Goal: Task Accomplishment & Management: Complete application form

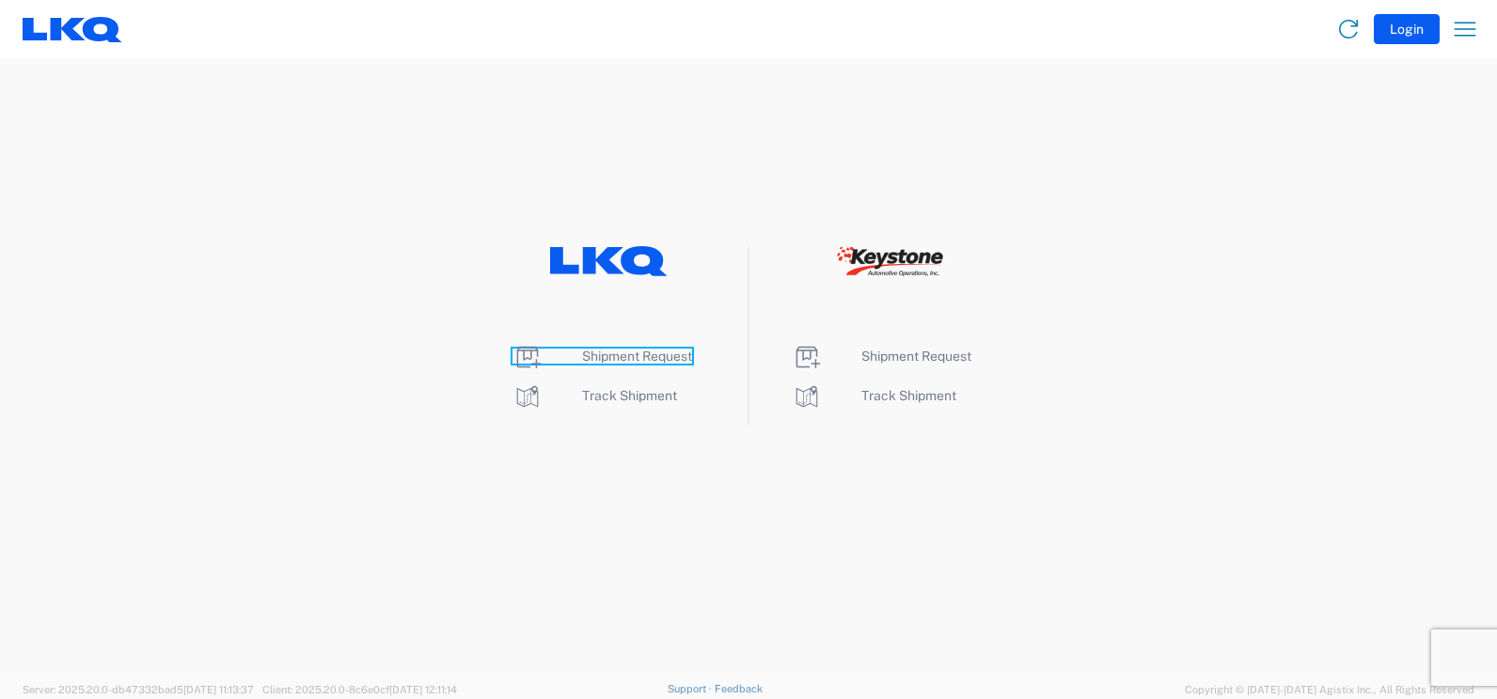
click at [621, 358] on span "Shipment Request" at bounding box center [637, 356] width 110 height 15
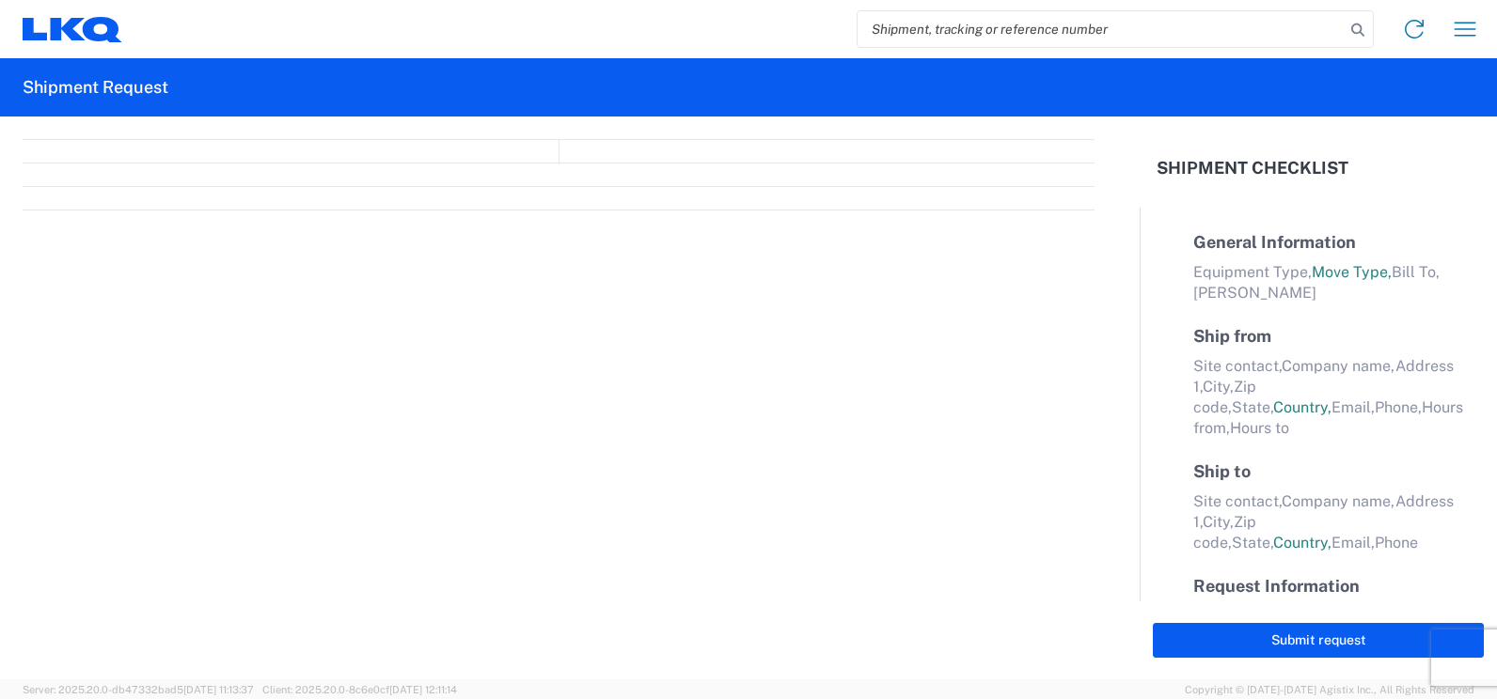
select select "FULL"
select select "LBS"
select select "IN"
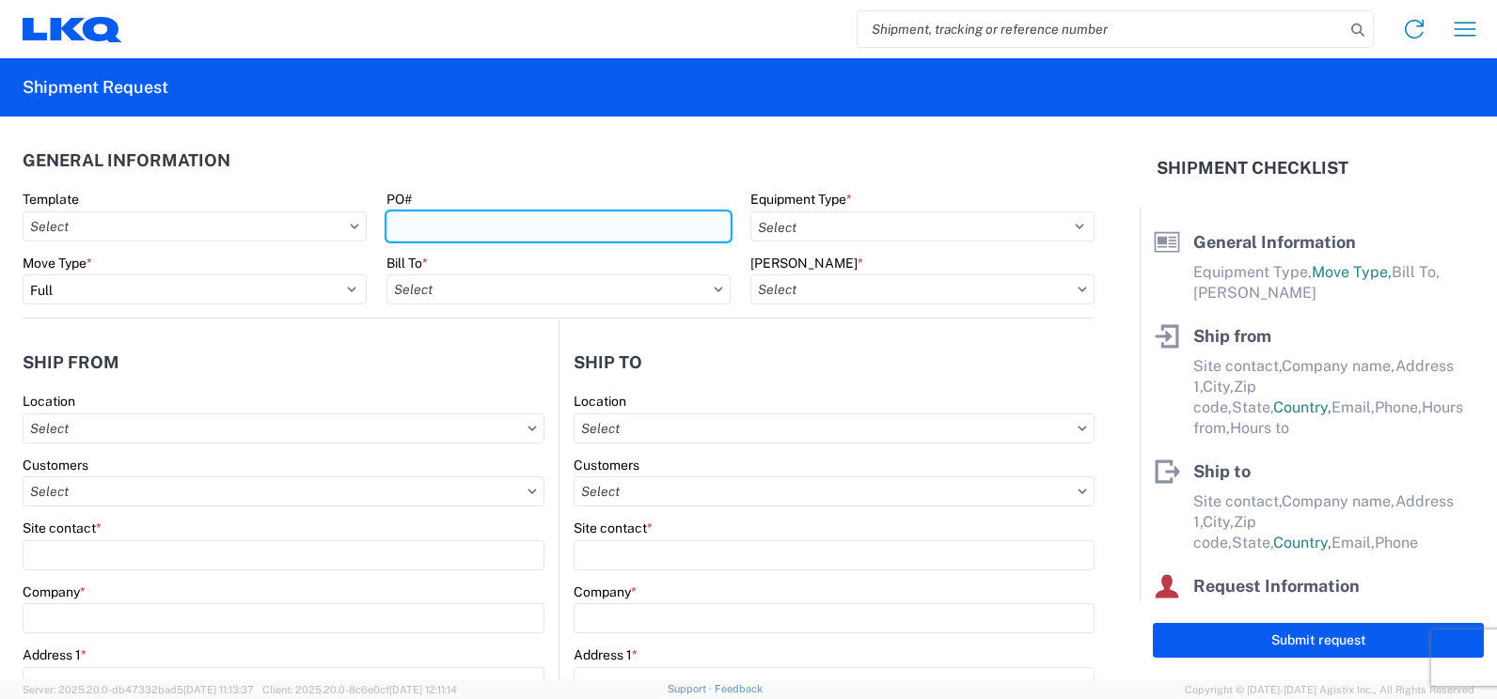
click at [431, 219] on input "PO#" at bounding box center [558, 227] width 344 height 30
type input "t"
type input "T31666"
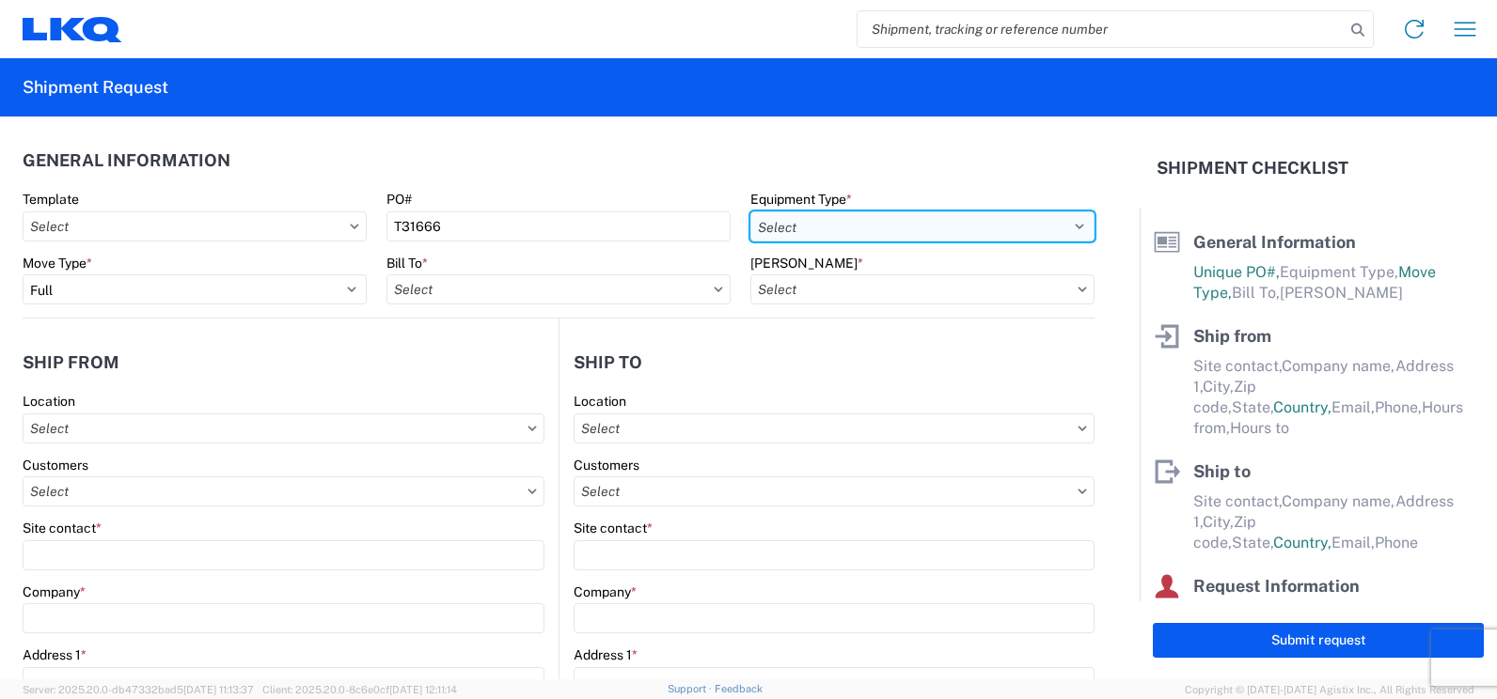
click at [1061, 227] on select "Select 53’ Dry Van Flatbed Dropdeck (van) Lowboy (flatbed) Rail" at bounding box center [922, 227] width 344 height 30
select select "STDV"
click at [750, 212] on select "Select 53’ Dry Van Flatbed Dropdeck (van) Lowboy (flatbed) Rail" at bounding box center [922, 227] width 344 height 30
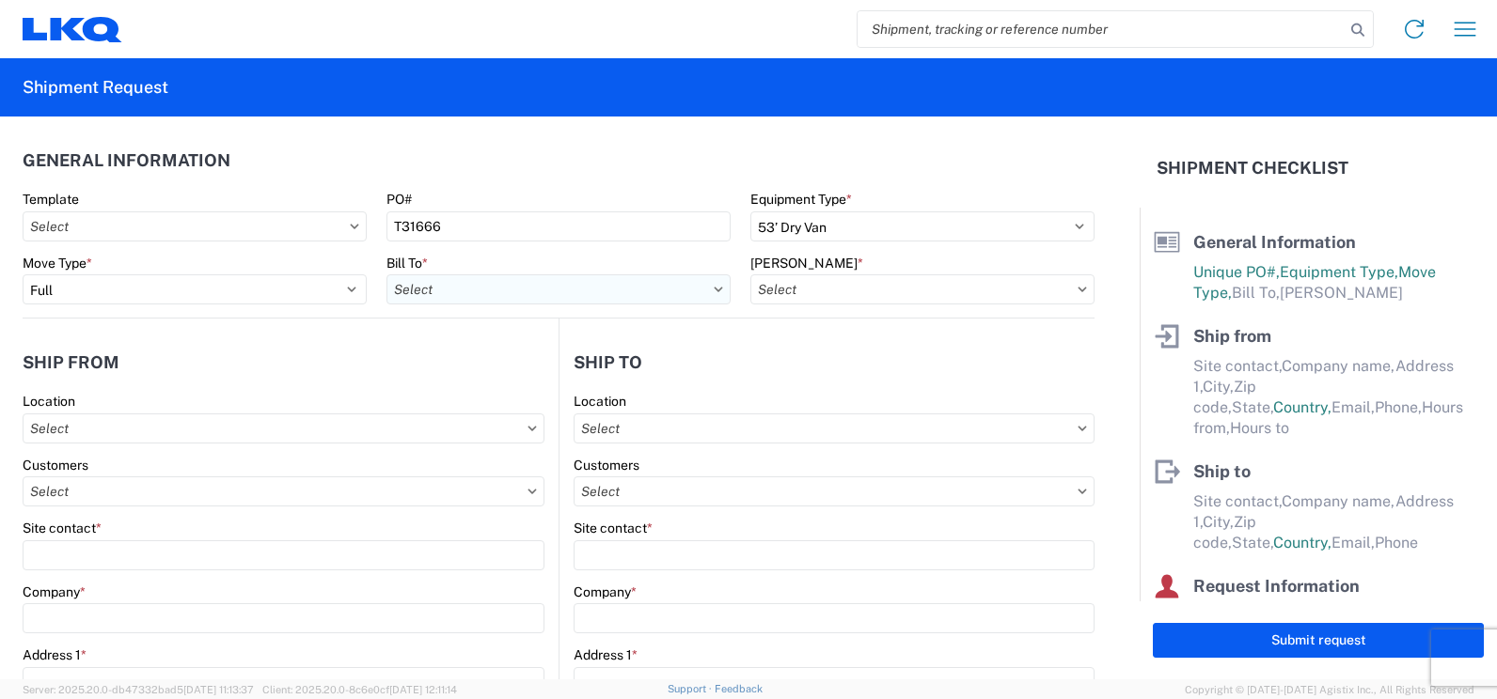
click at [512, 296] on input "text" at bounding box center [558, 289] width 344 height 30
type input "3392"
click at [466, 378] on div "3392 - Transmetco" at bounding box center [550, 373] width 329 height 30
type input "3392 - Transmetco"
click at [892, 293] on input "text" at bounding box center [922, 289] width 344 height 30
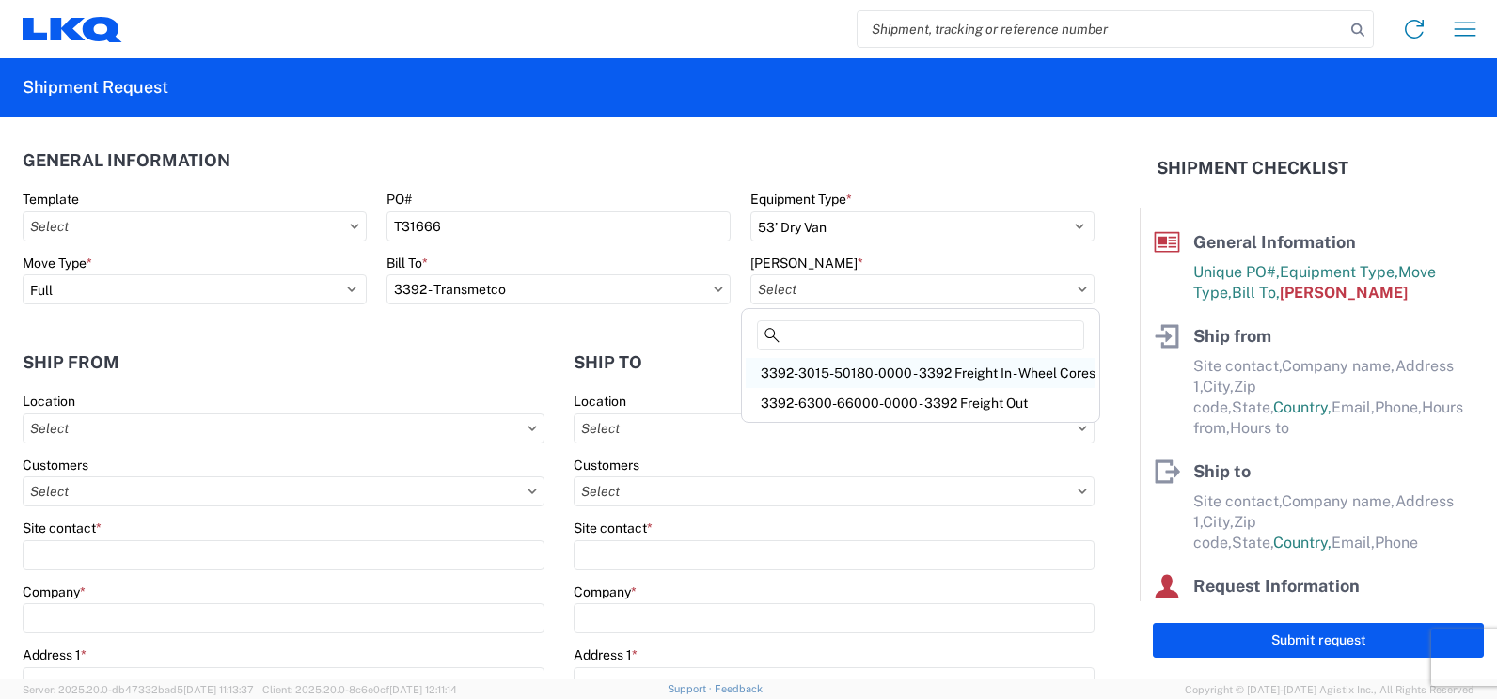
click at [898, 372] on div "3392-3015-50180-0000 - 3392 Freight In - Wheel Cores" at bounding box center [920, 373] width 350 height 30
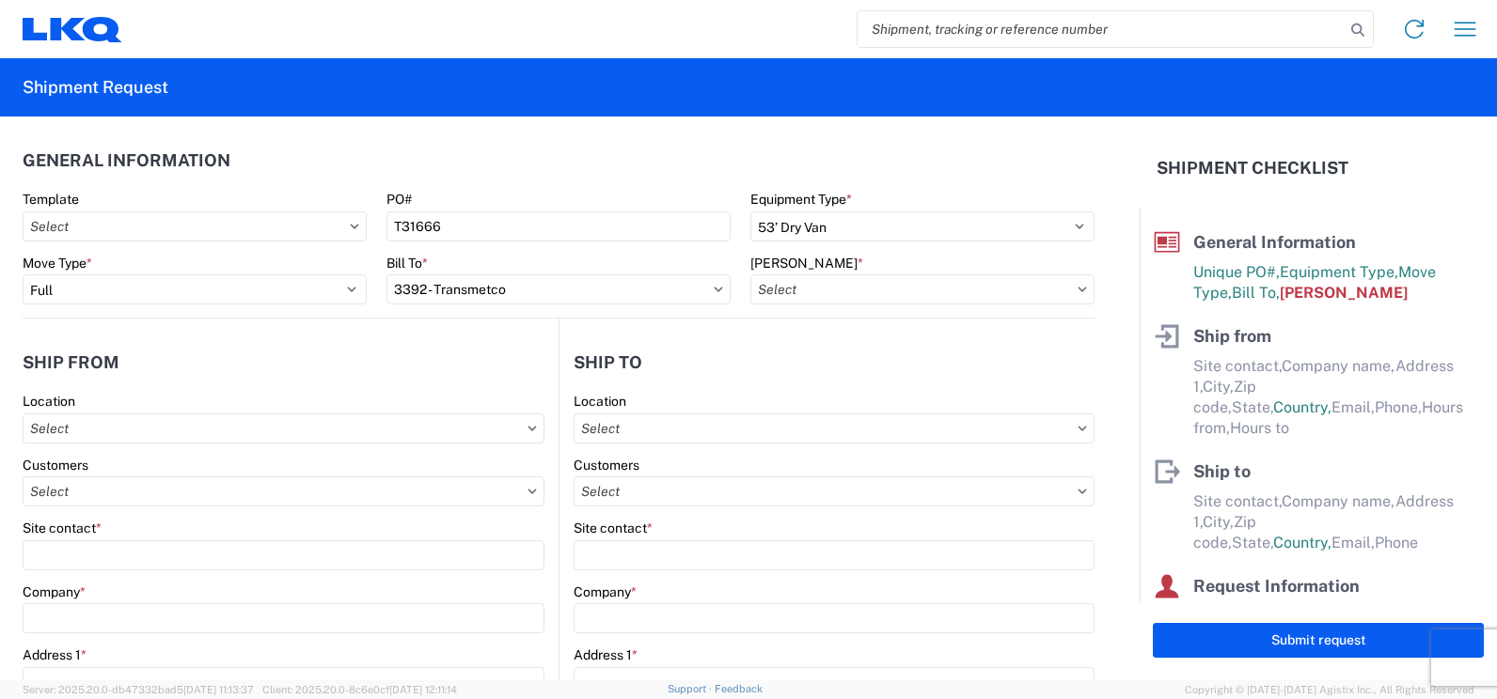
type input "3392-3015-50180-0000 - 3392 Freight In - Wheel Cores"
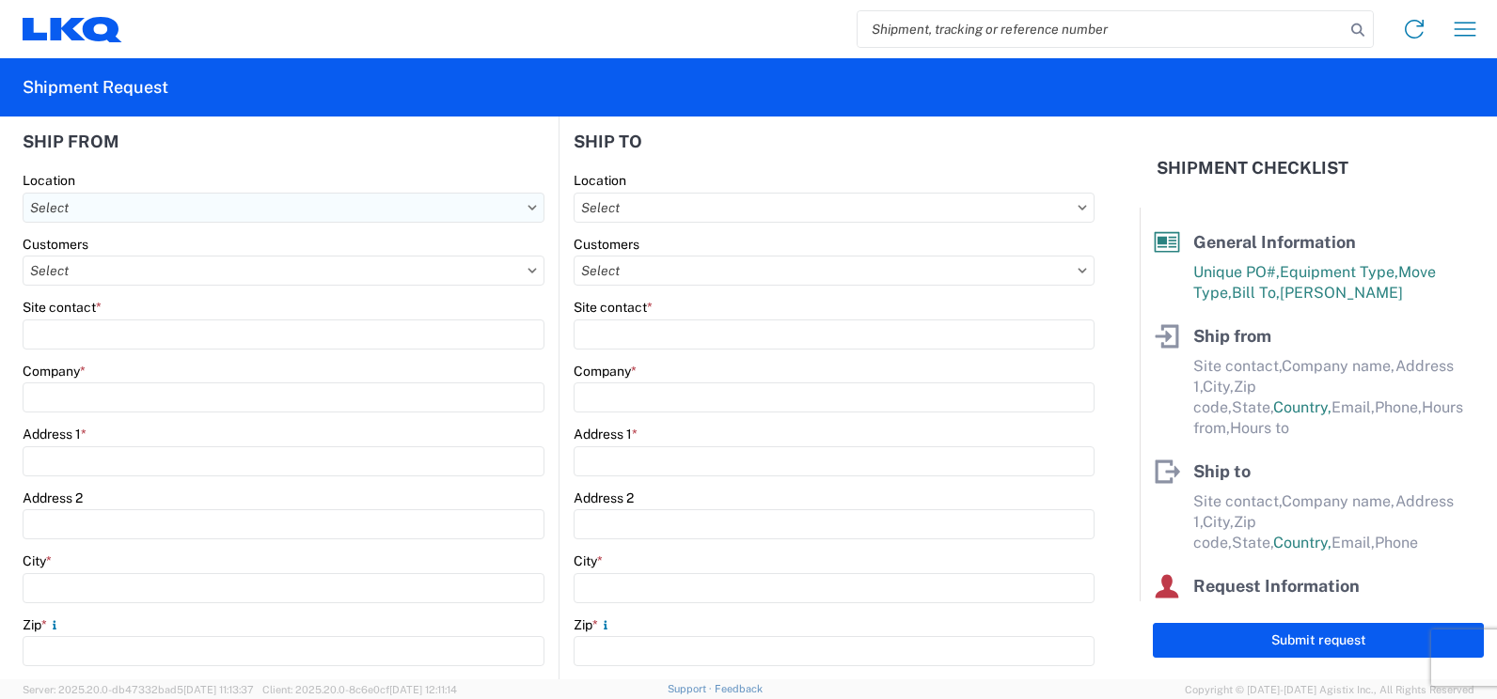
scroll to position [94, 0]
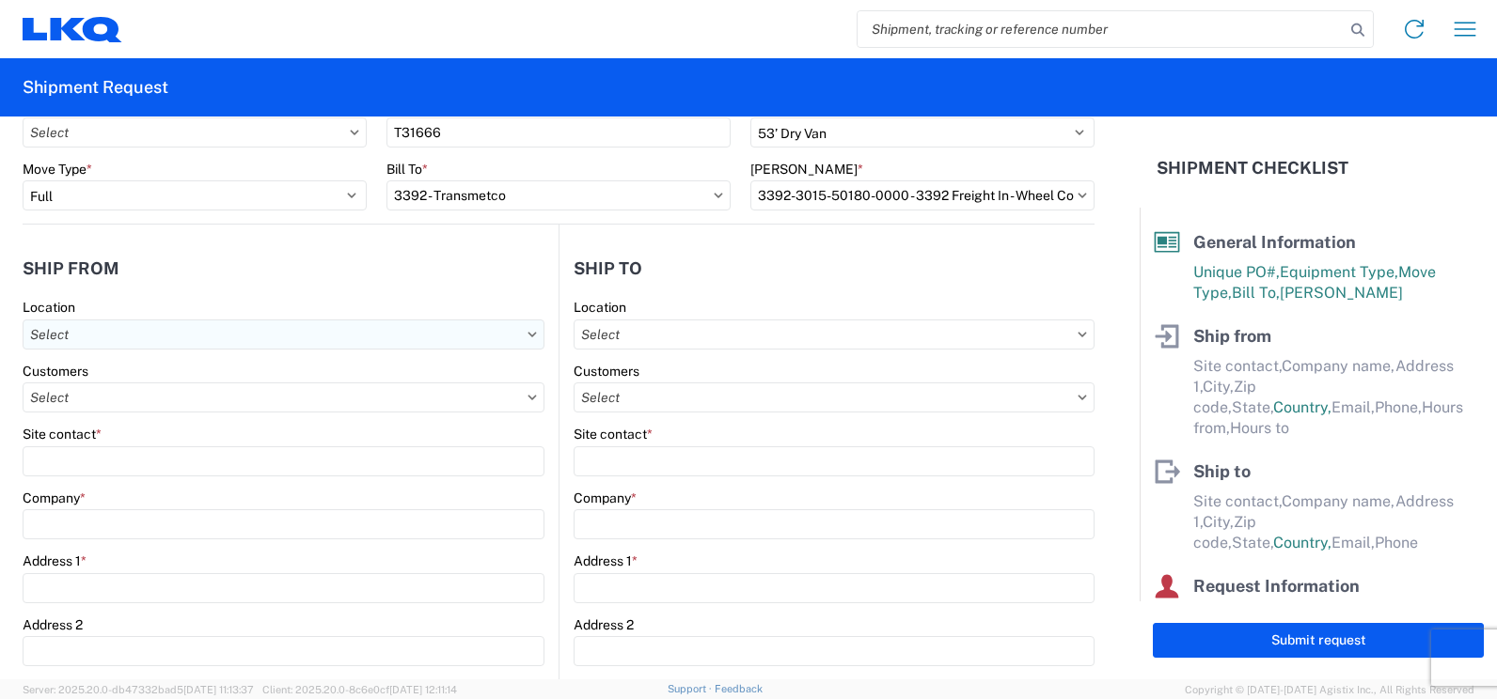
click at [103, 330] on input "text" at bounding box center [284, 335] width 522 height 30
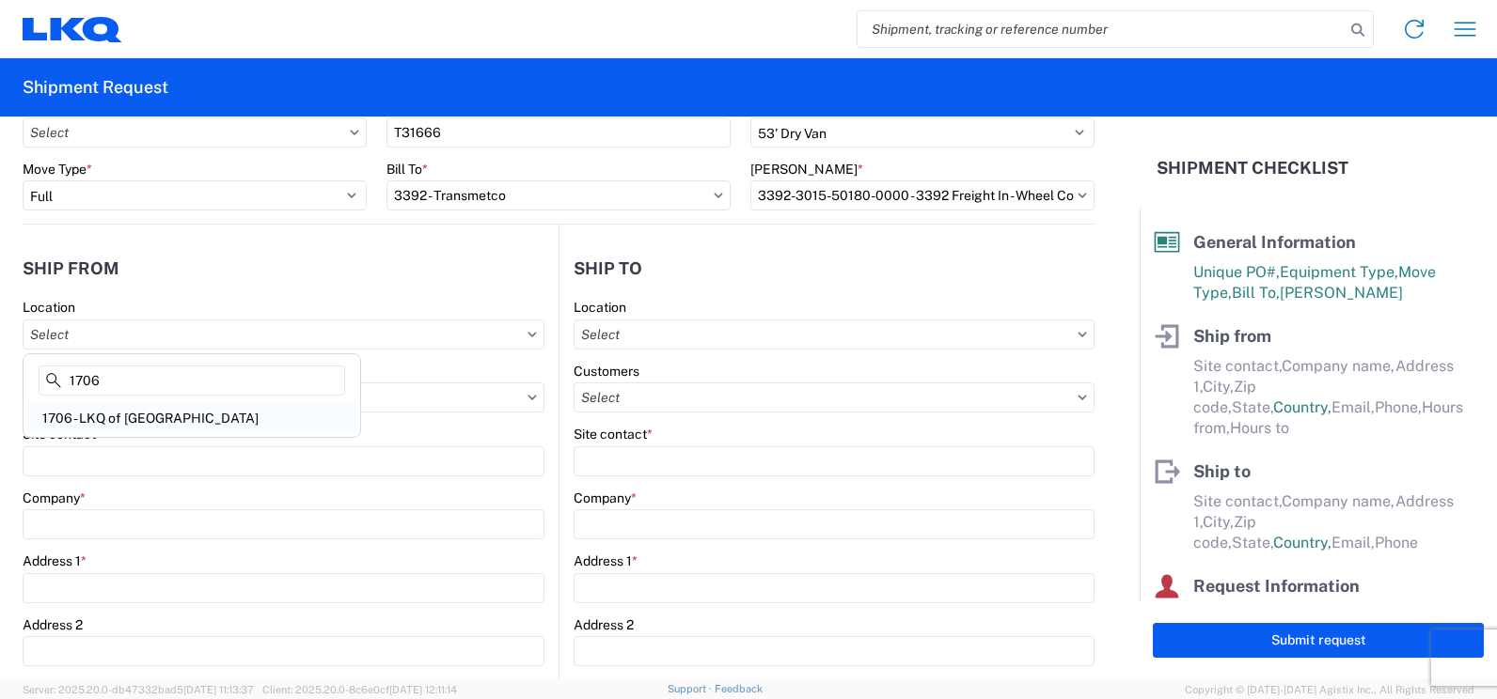
type input "1706"
click at [120, 417] on div "1706 - LKQ of El Paso TX" at bounding box center [191, 418] width 329 height 30
type input "1706 - LKQ of El Paso TX"
type input "LKQ Corporation"
type input "13300 Montana Ave"
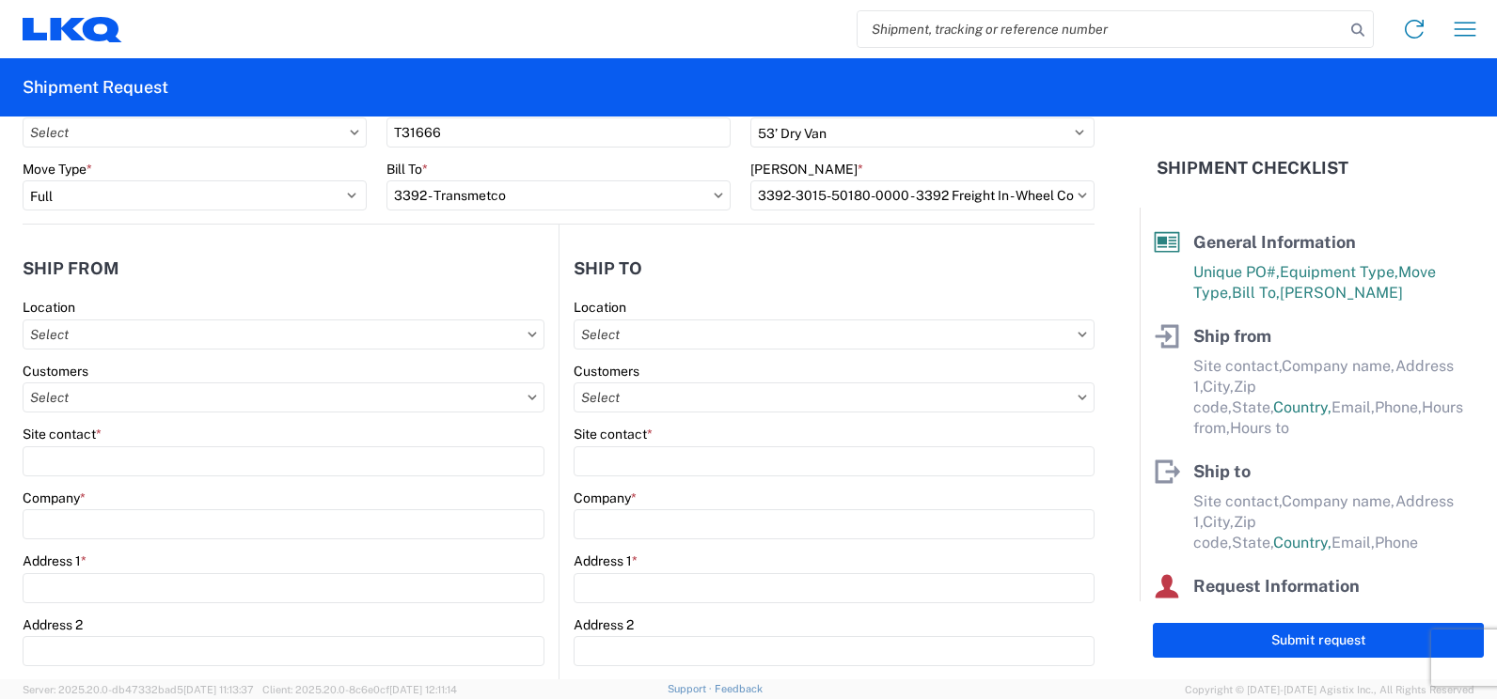
type input "El Paso"
type input "79938"
select select "TX"
select select "US"
type input "562-318-8654"
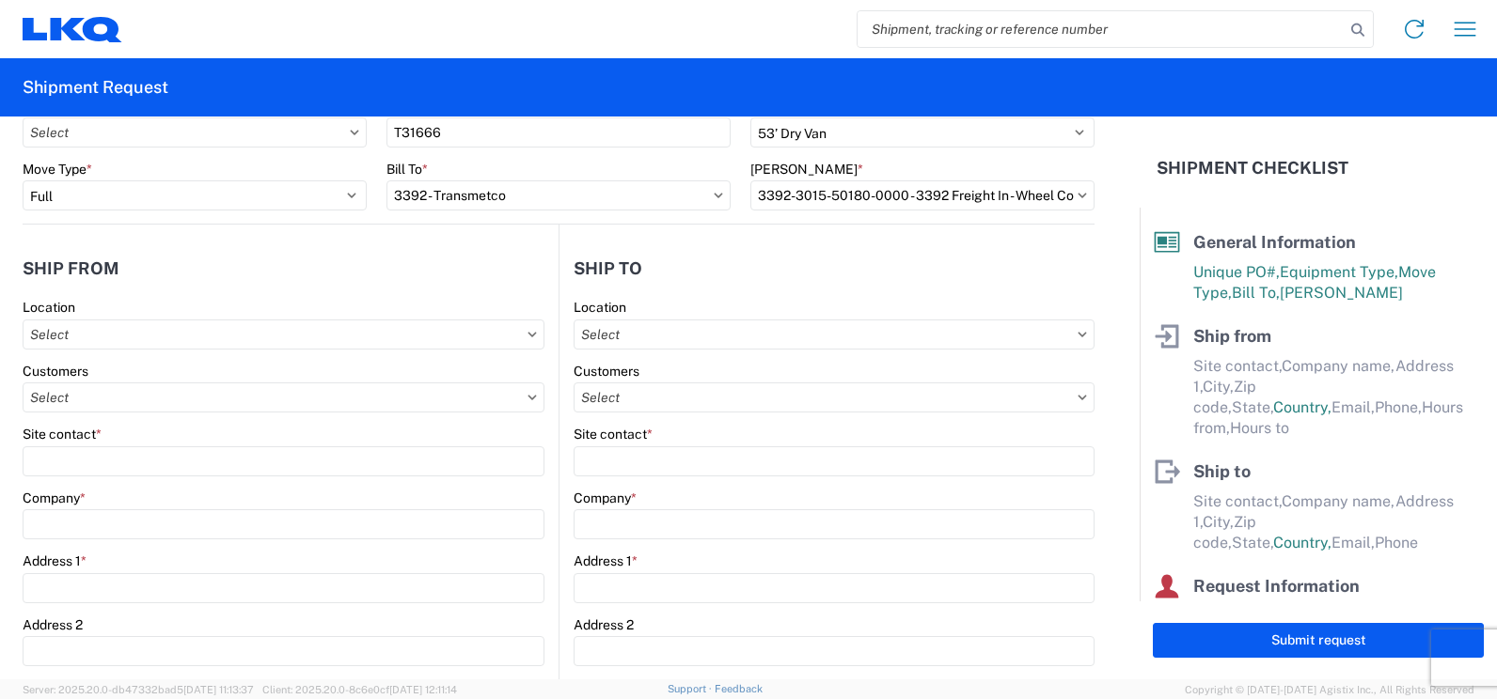
type input "07:00"
type input "16:00"
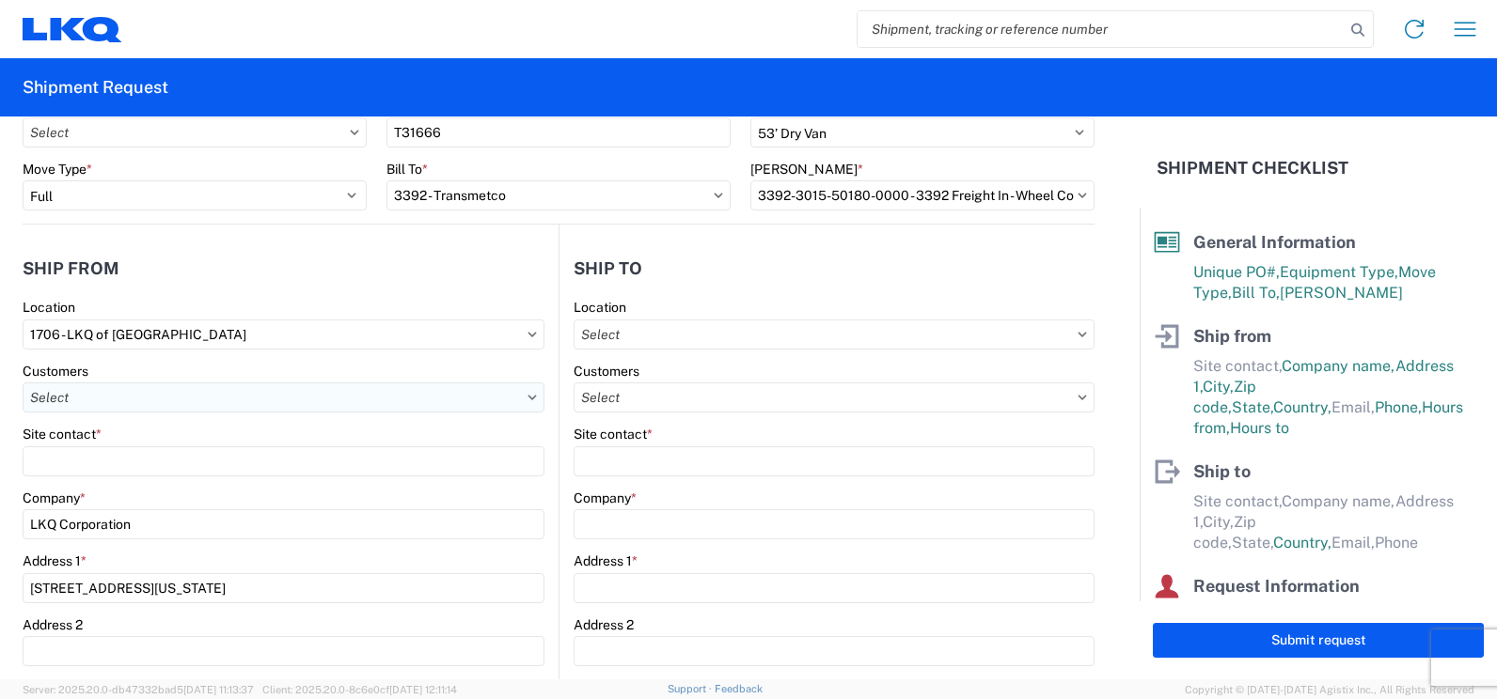
click at [117, 400] on input "text" at bounding box center [284, 398] width 522 height 30
type input "j"
type input "Juan salas"
click at [281, 367] on div "Customers" at bounding box center [284, 371] width 522 height 17
click at [528, 398] on icon at bounding box center [532, 397] width 8 height 5
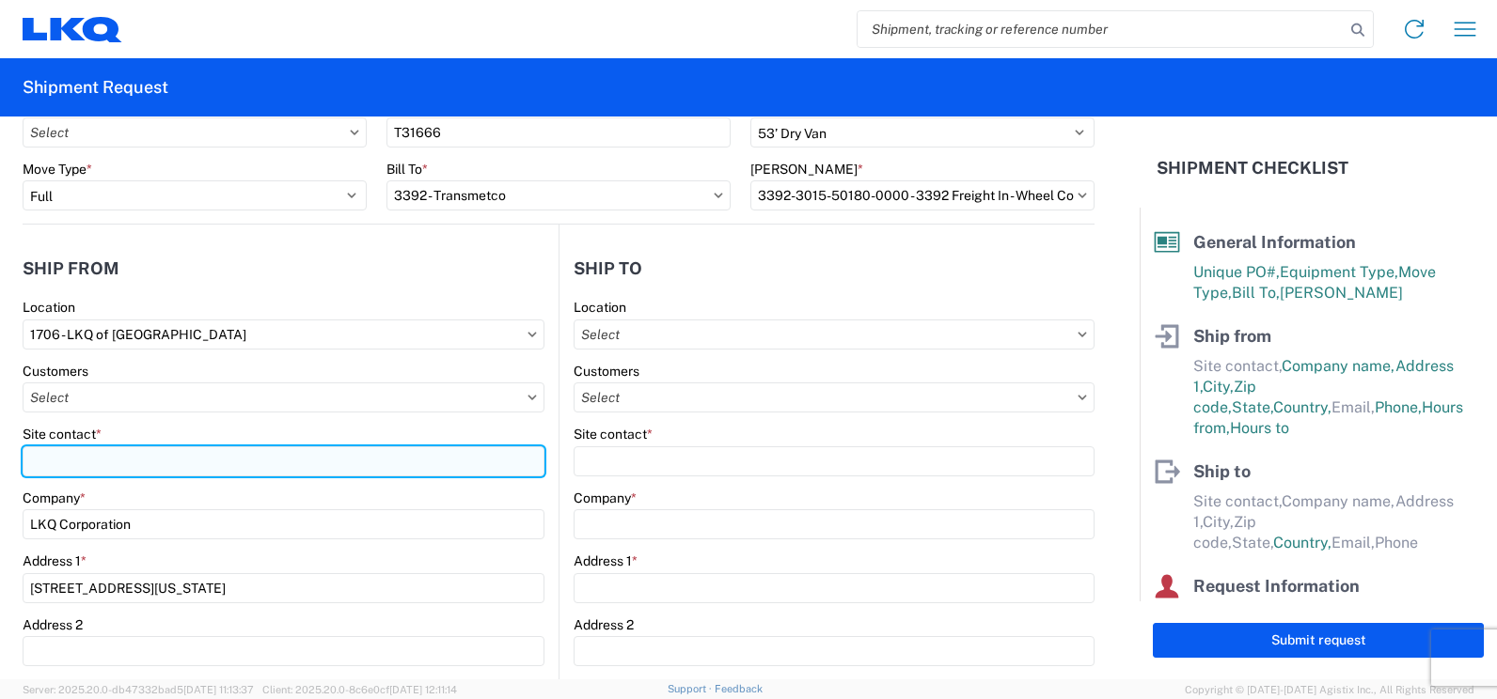
click at [124, 461] on input "Site contact *" at bounding box center [284, 462] width 522 height 30
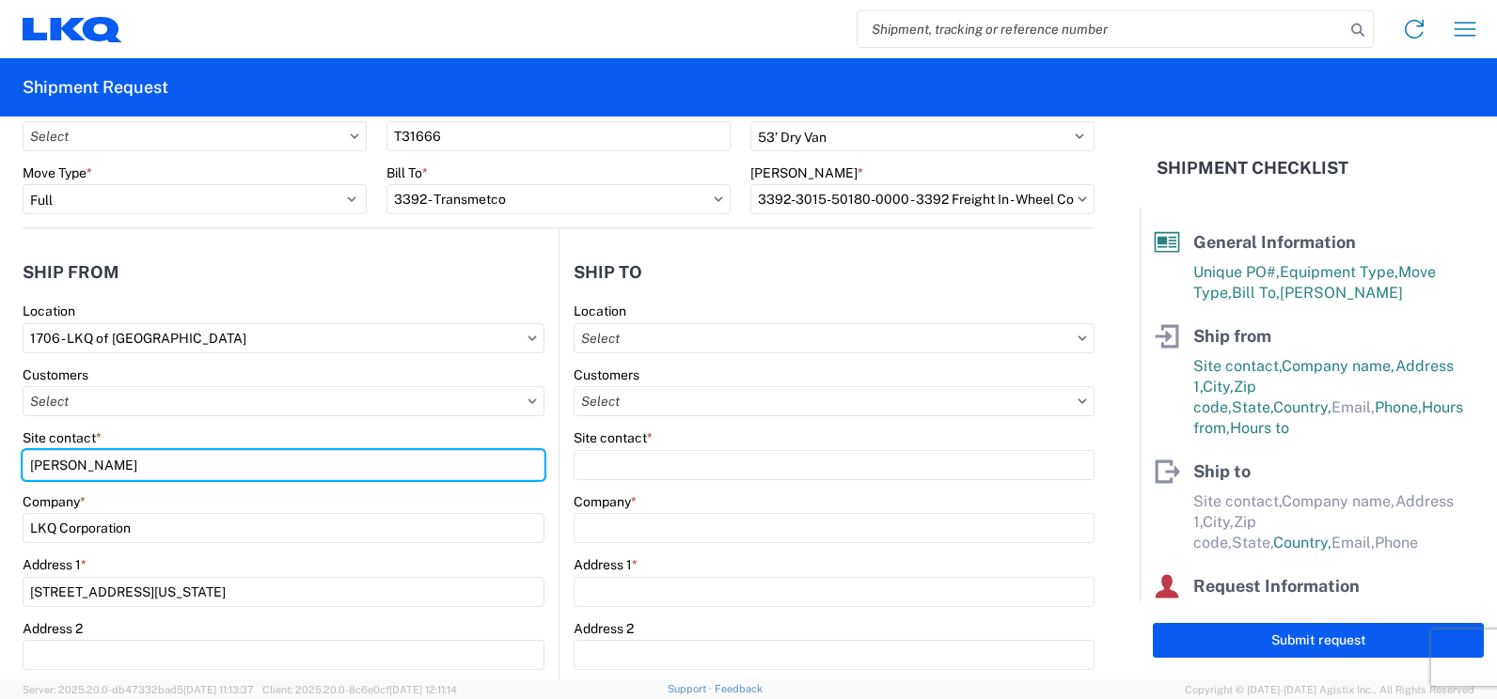
scroll to position [0, 0]
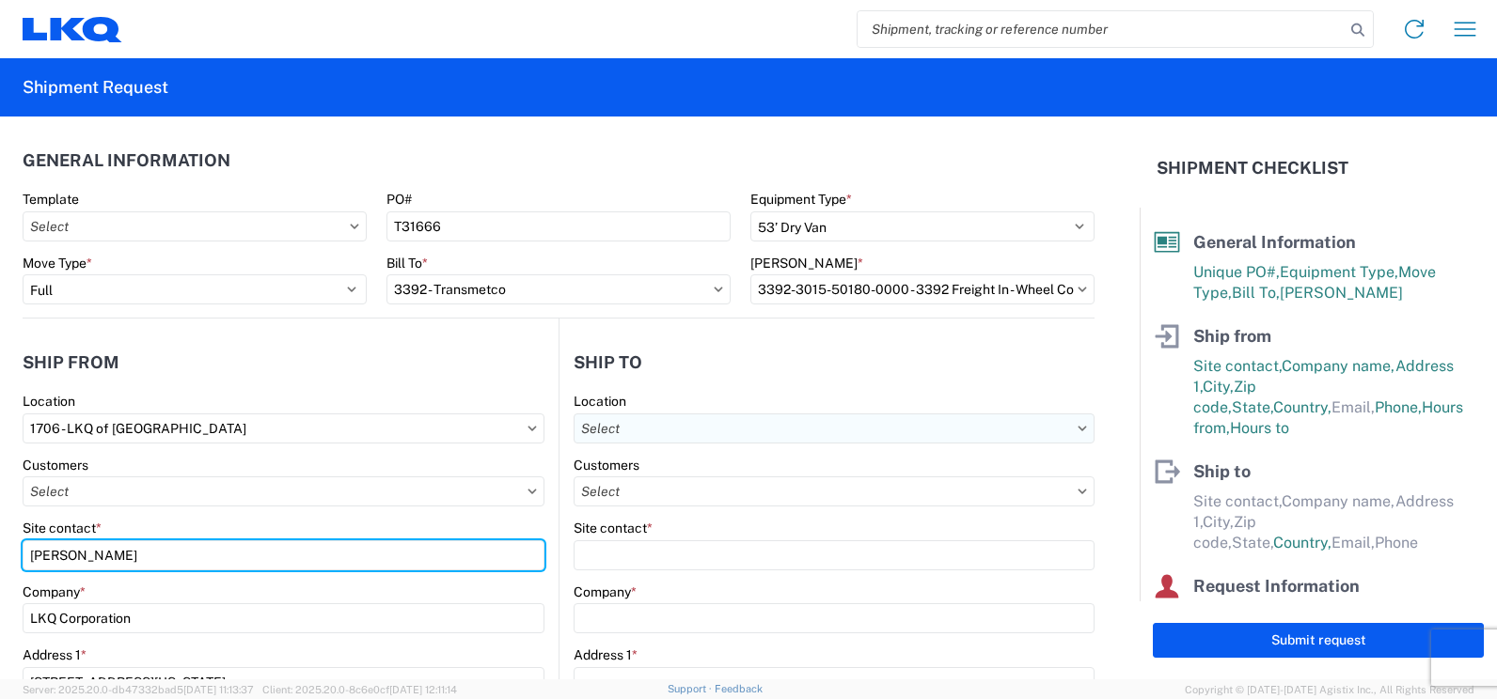
type input "Juan Salas"
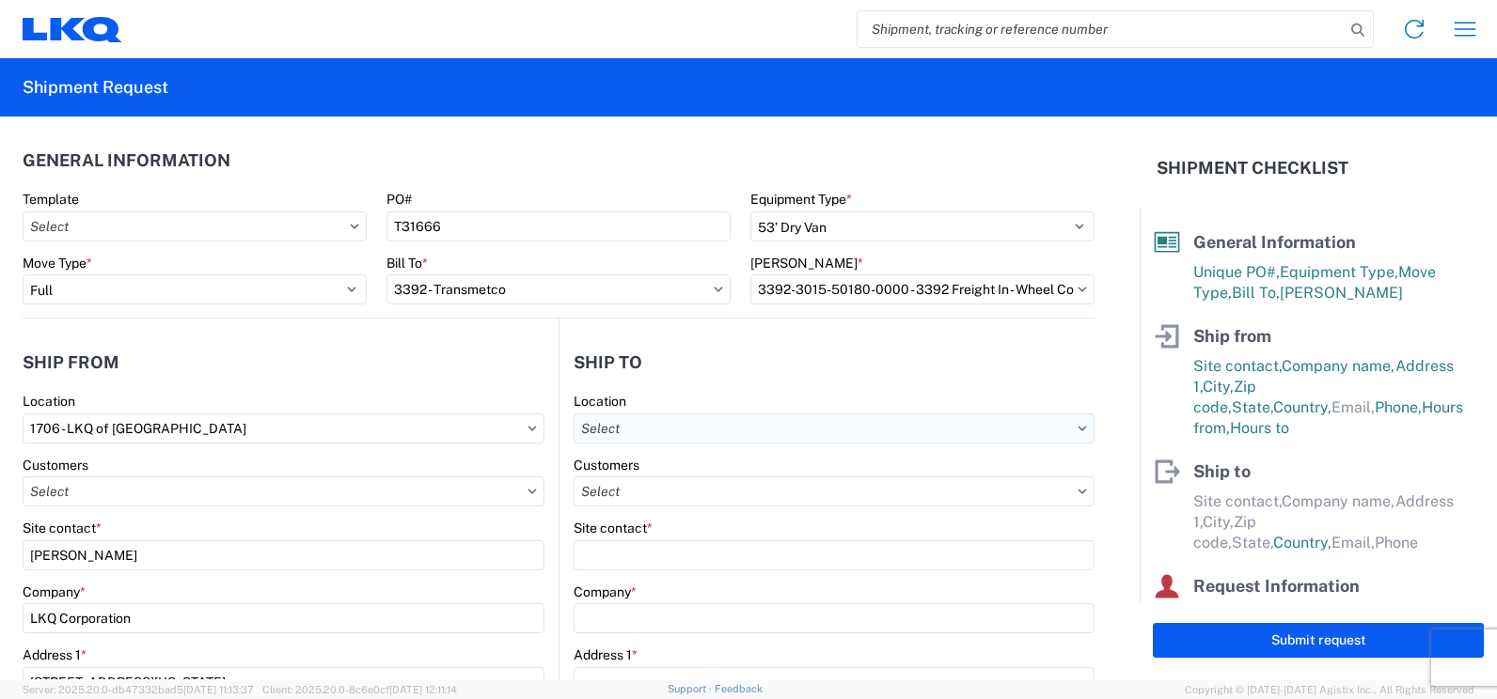
click at [660, 432] on input "text" at bounding box center [833, 429] width 521 height 30
type input "3392"
click at [649, 511] on div "3392 - Transmetco" at bounding box center [736, 512] width 329 height 30
type input "3392 - Transmetco"
type input "LKQ Corporation"
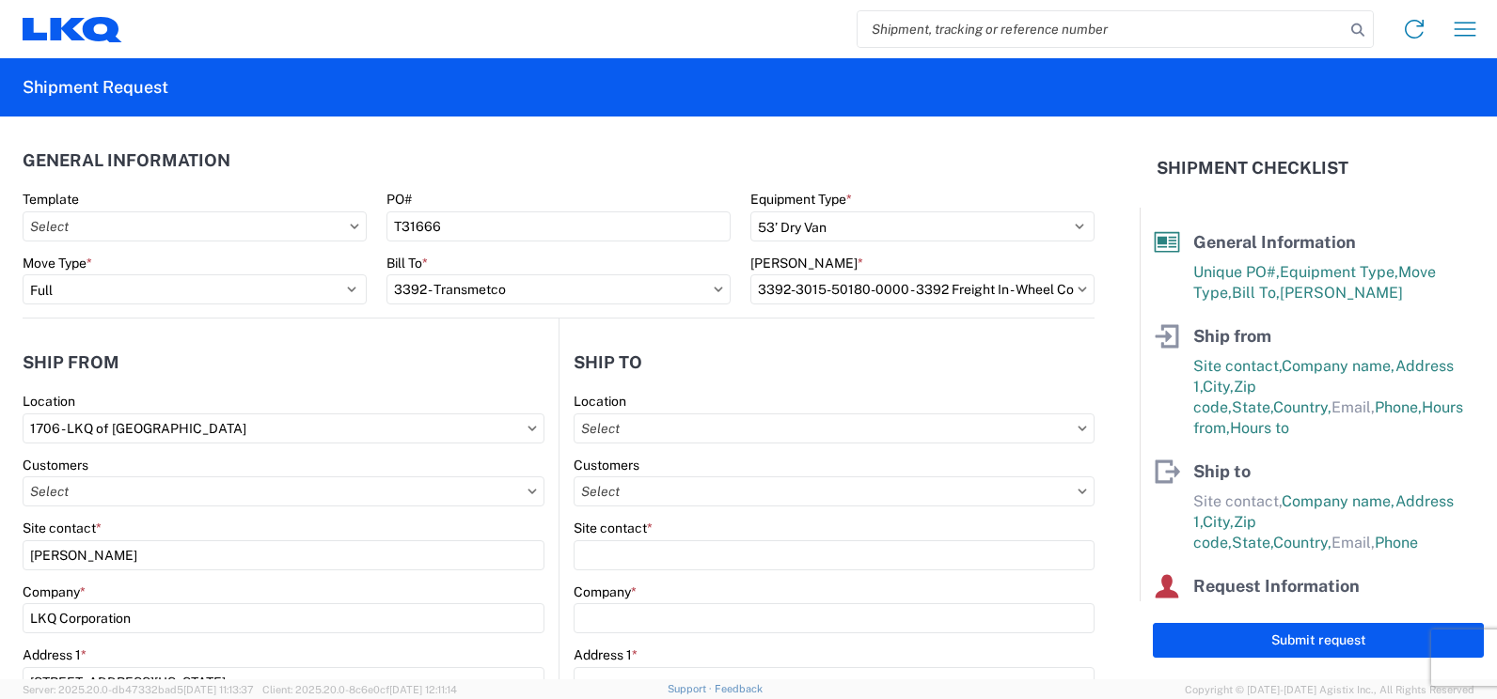
type input "1750 Riverfork Dr"
type input "Huntington"
type input "46750"
select select
select select "US"
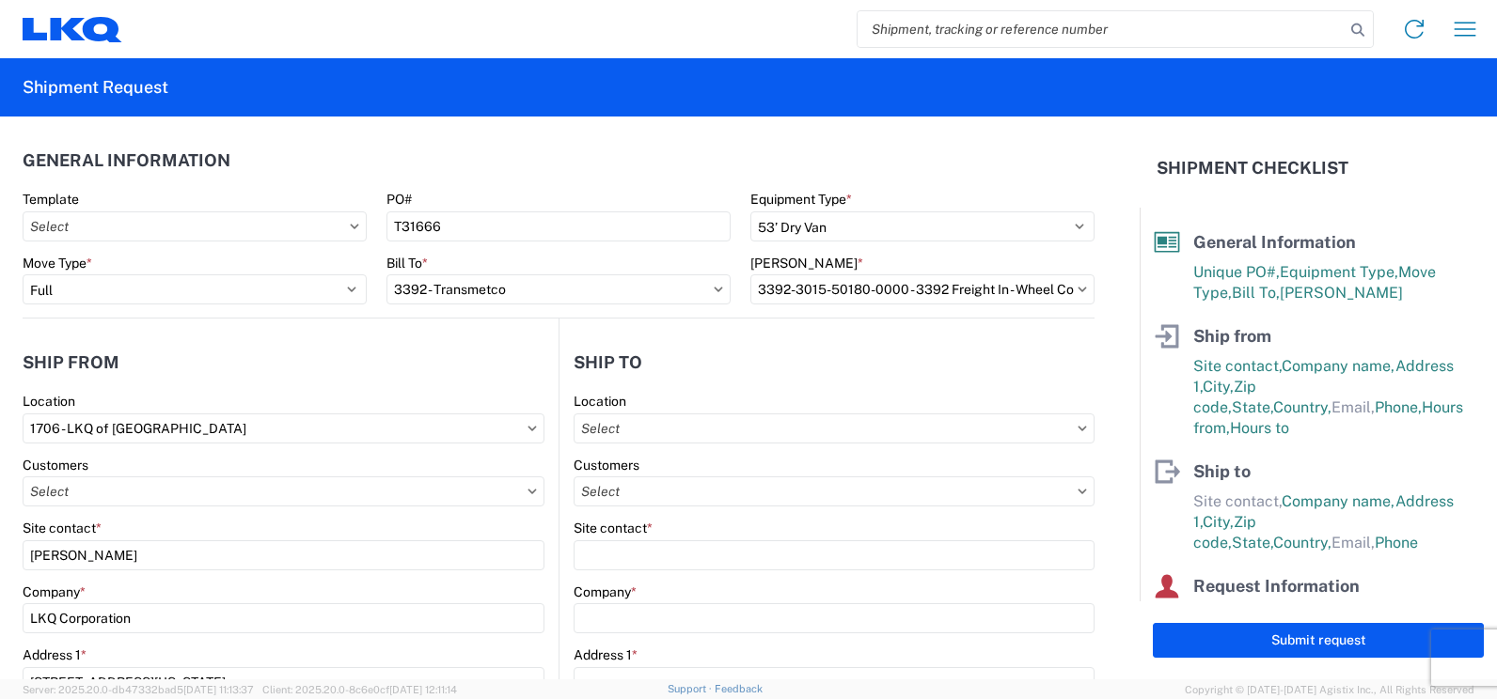
type input "260-355-0089"
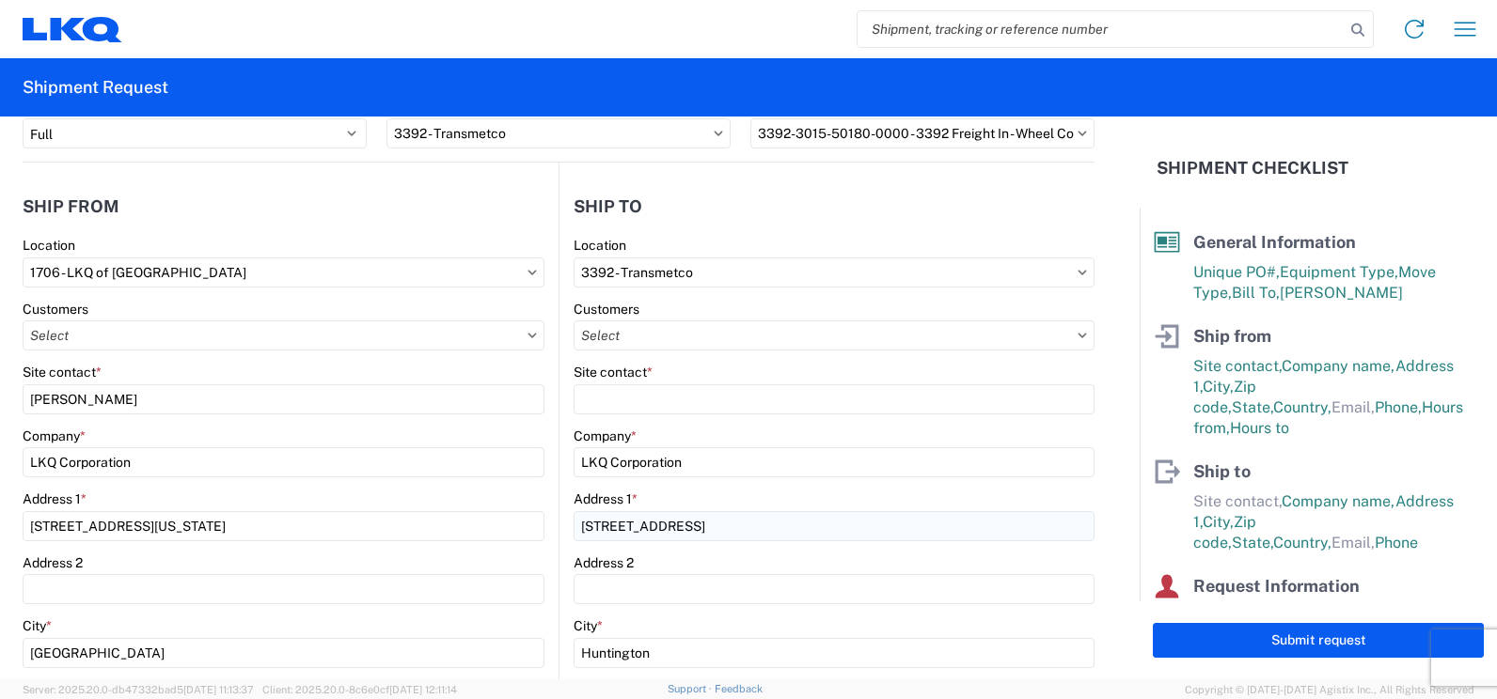
scroll to position [188, 0]
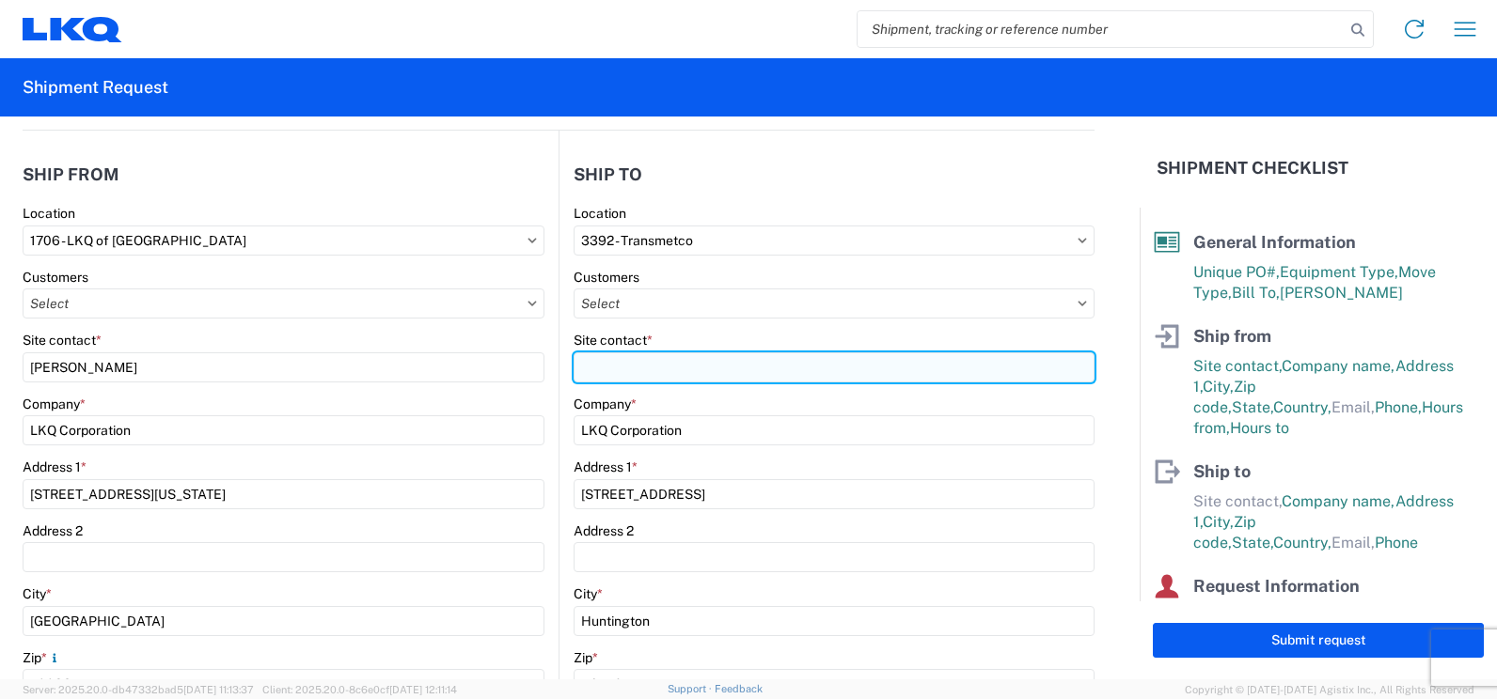
click at [612, 359] on input "Site contact *" at bounding box center [833, 368] width 521 height 30
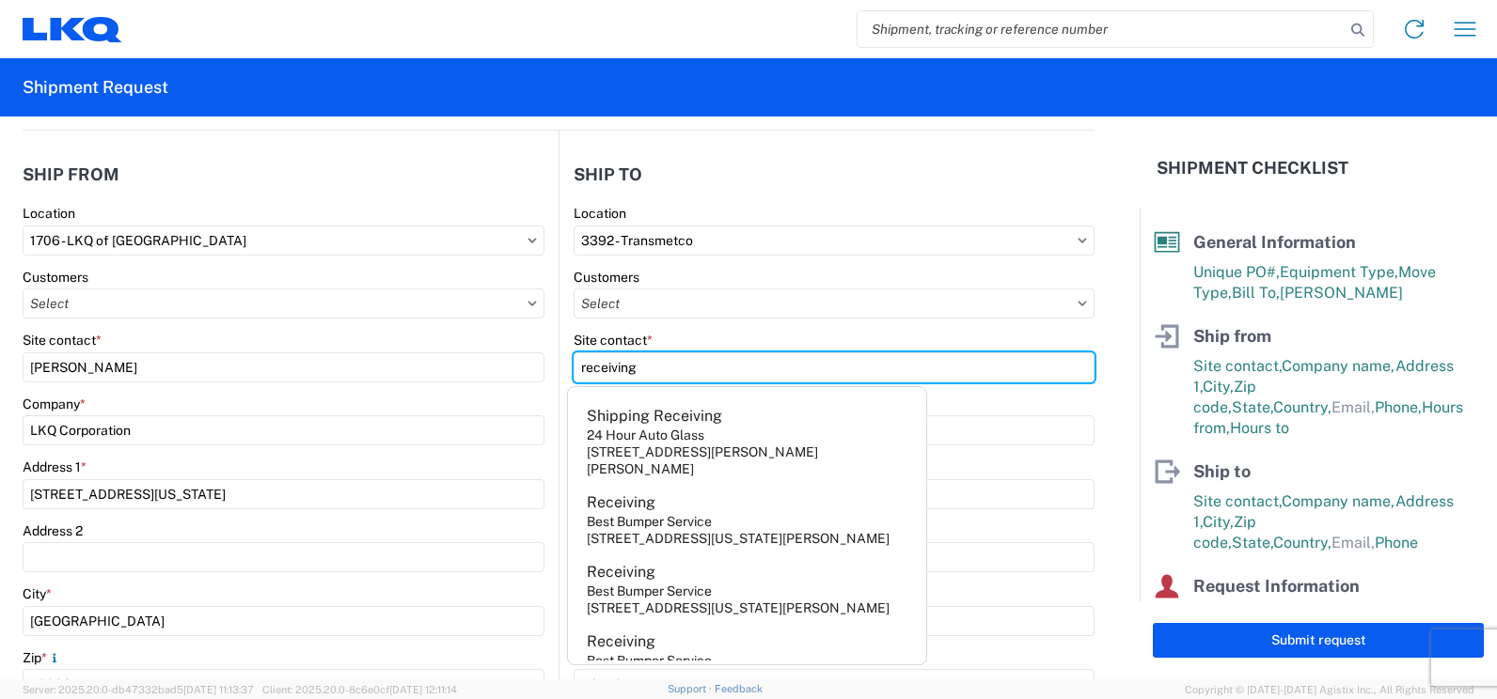
type input "receiving"
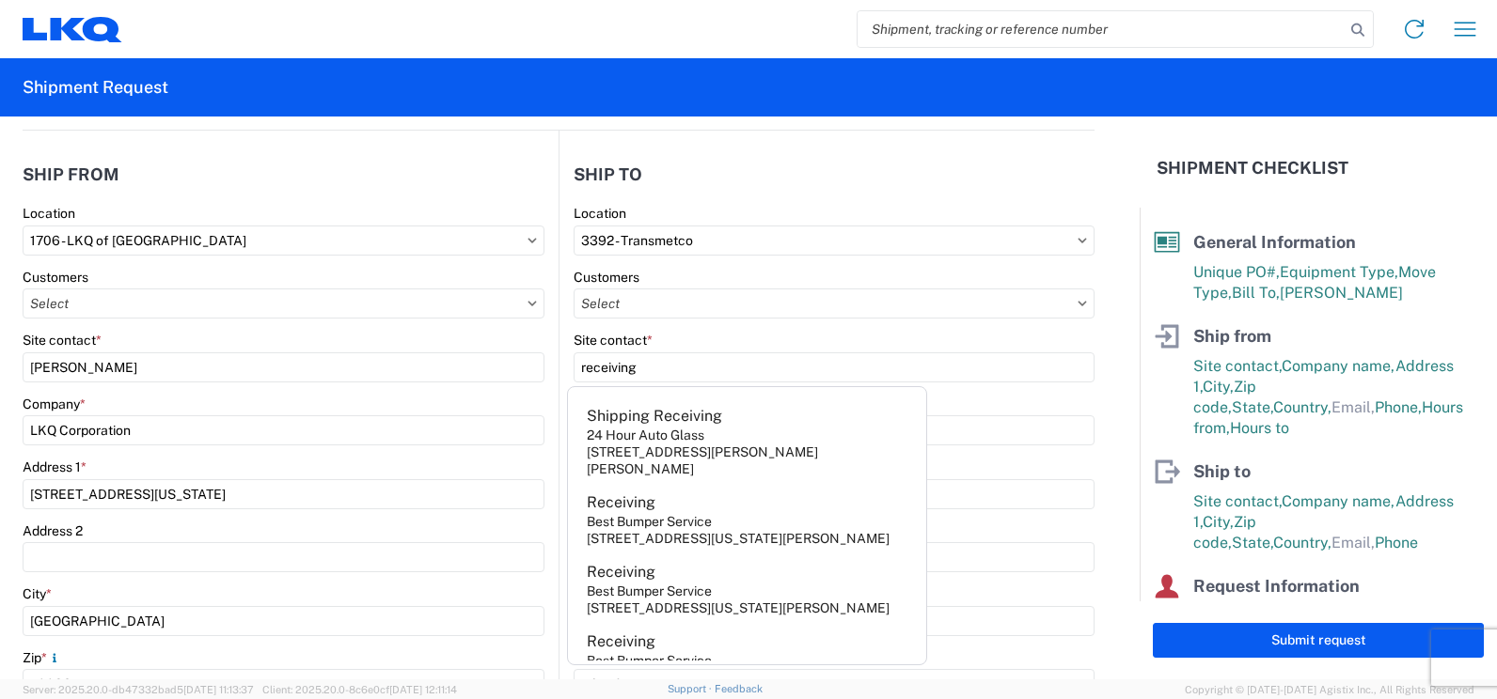
click at [537, 335] on div "Site contact *" at bounding box center [284, 340] width 522 height 17
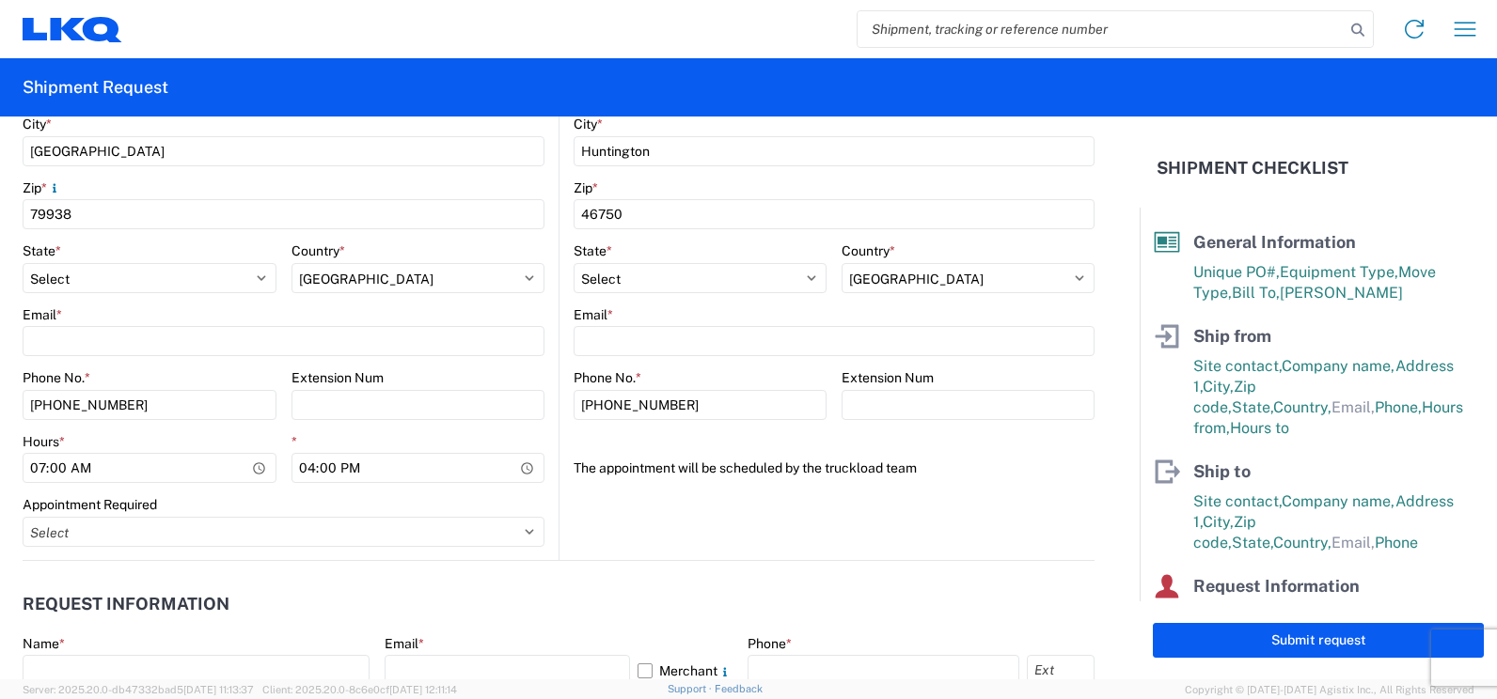
scroll to position [564, 0]
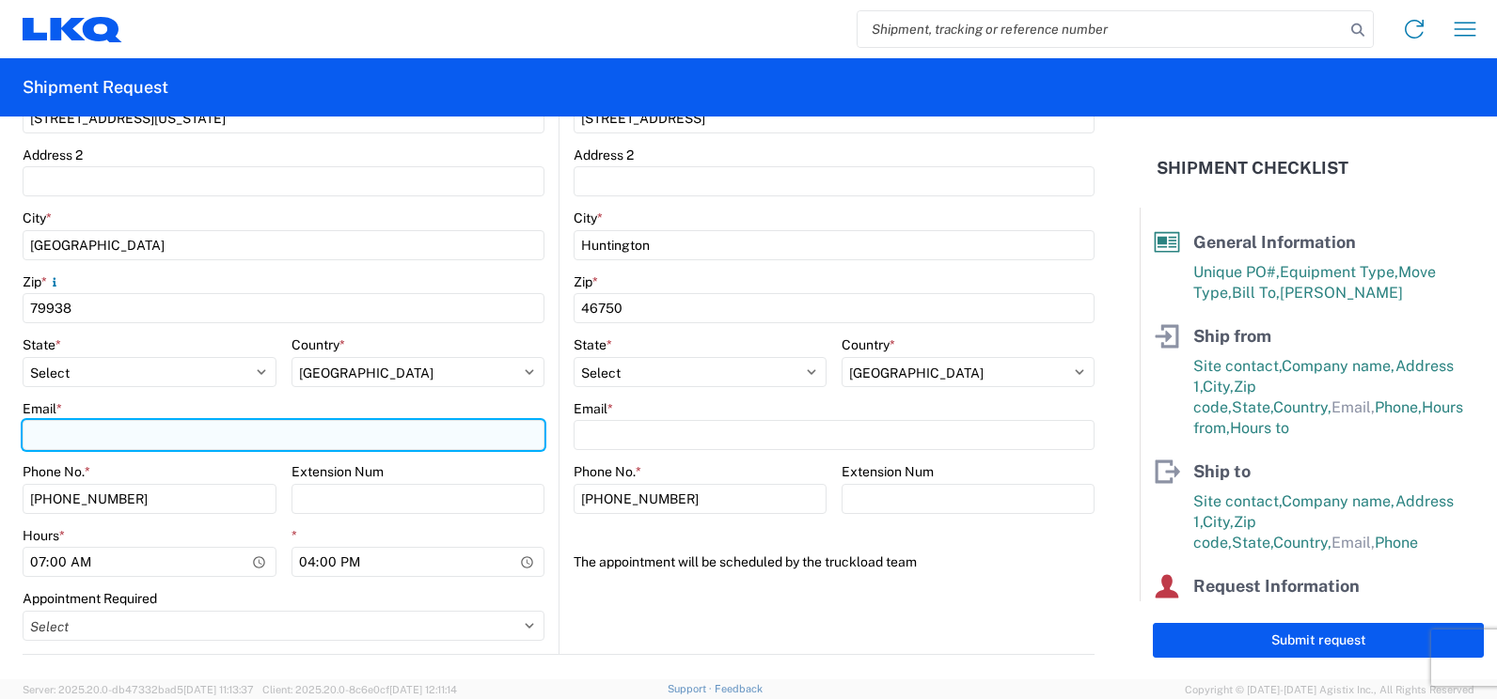
click at [77, 430] on input "Email *" at bounding box center [284, 435] width 522 height 30
type input "jjsalas@lkqcorp.com"
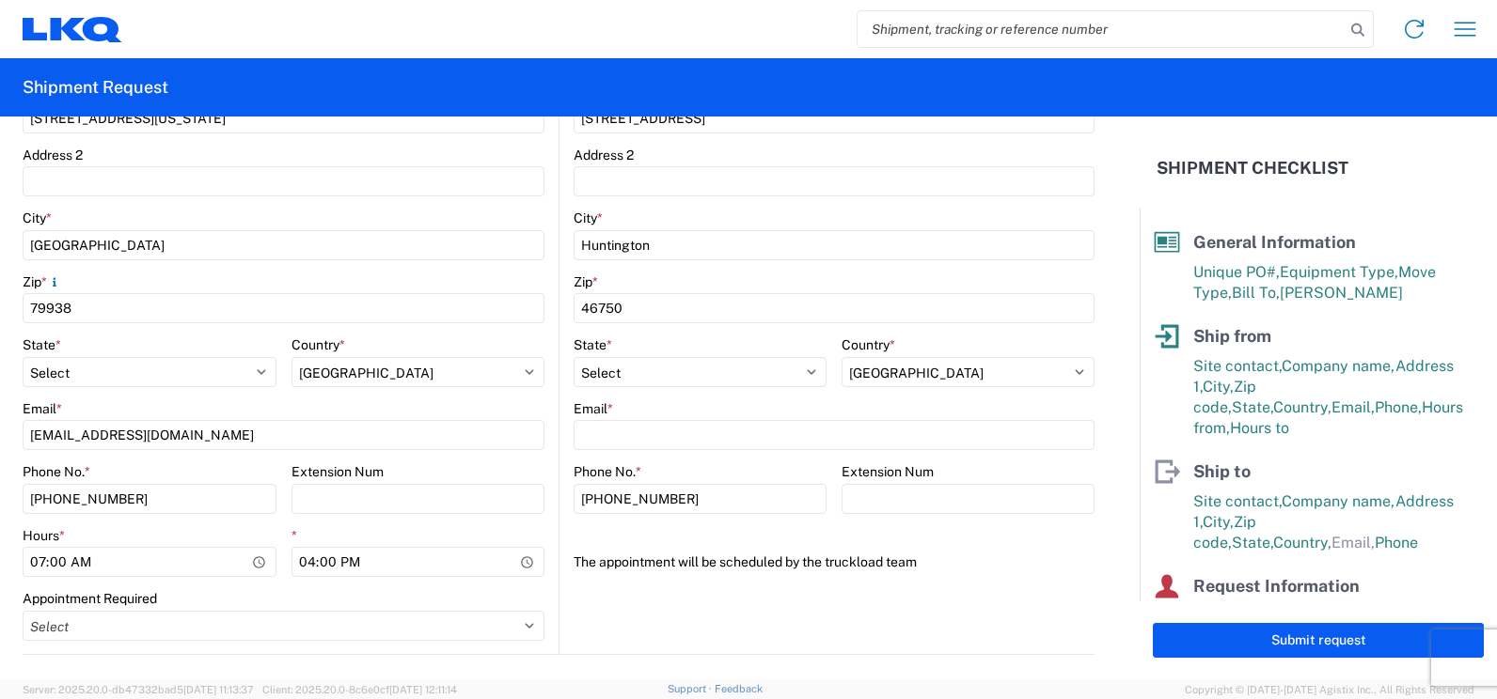
click at [543, 468] on main "1706 Location 1706 - LKQ of El Paso TX Customers Site contact * Juan Salas Comp…" at bounding box center [291, 241] width 536 height 825
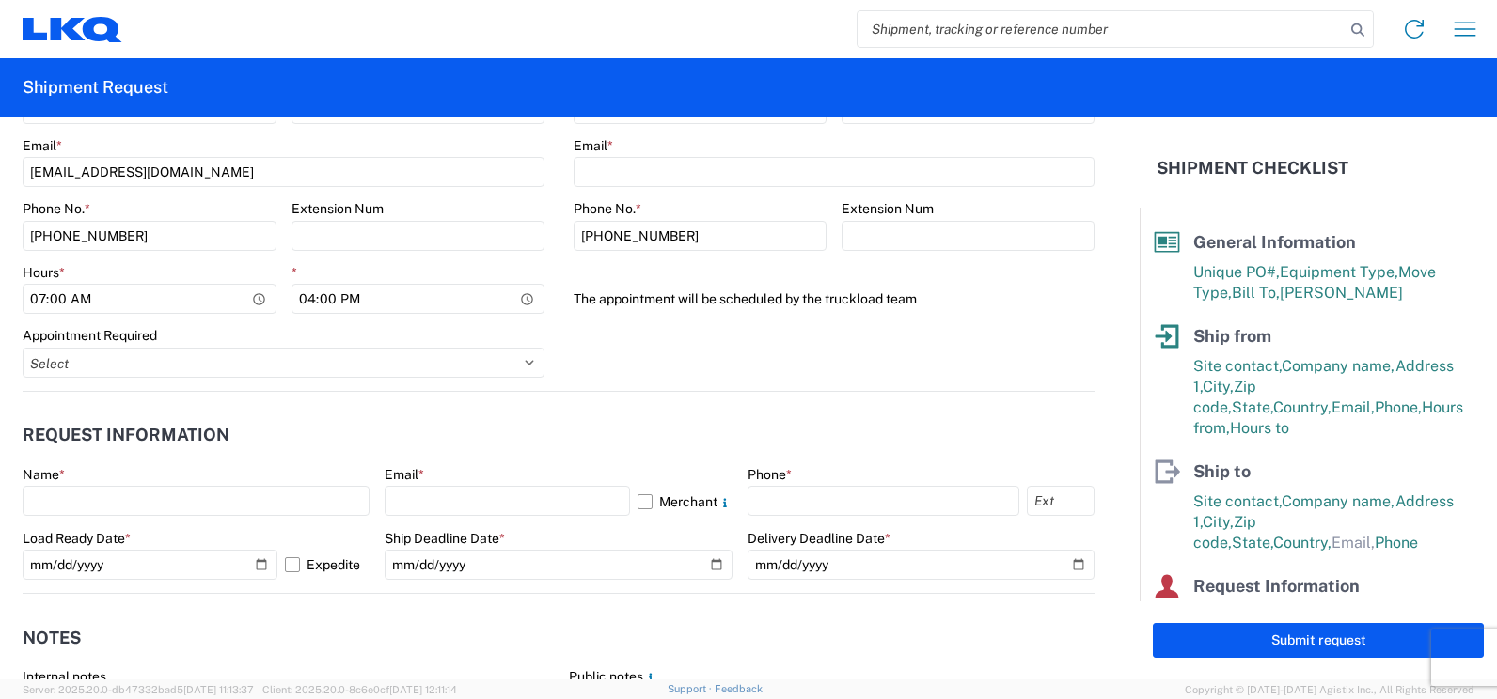
scroll to position [846, 0]
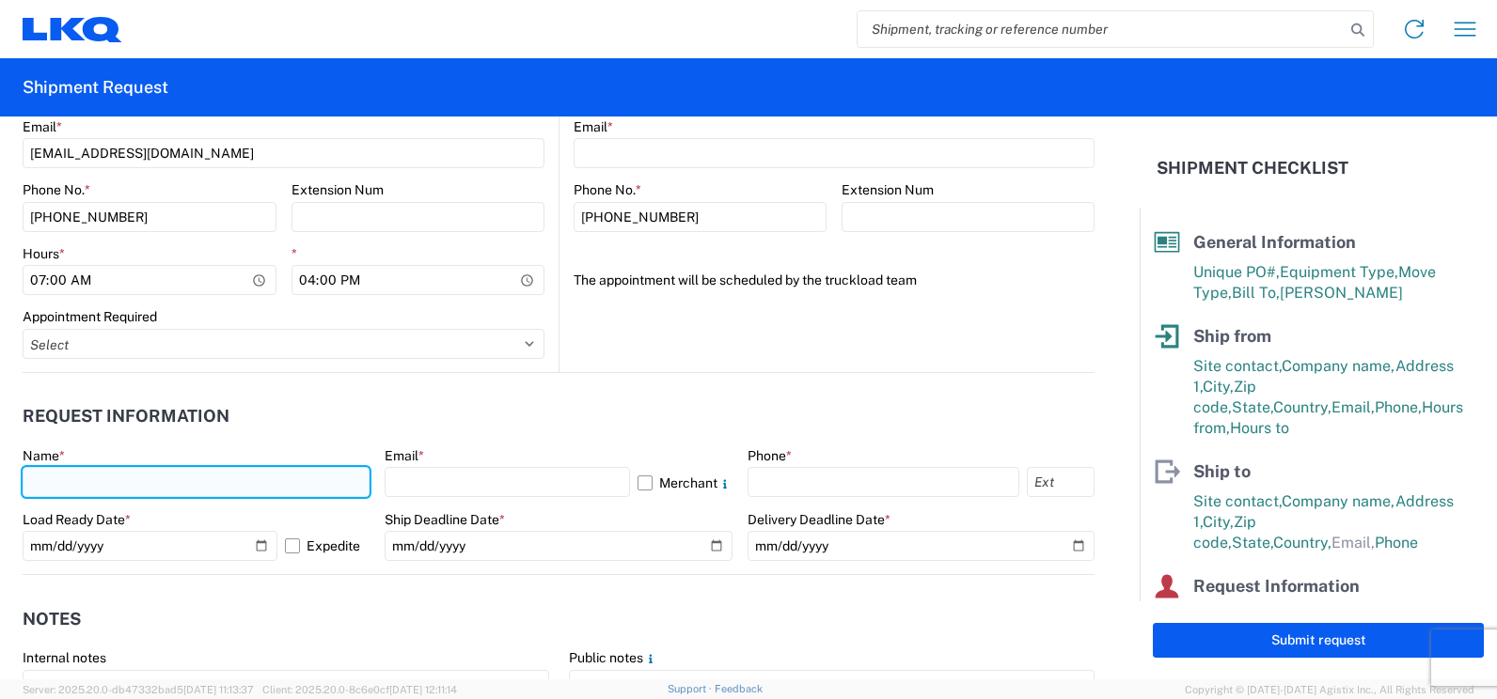
click at [77, 484] on input "text" at bounding box center [196, 482] width 347 height 30
type input "Juan Salas"
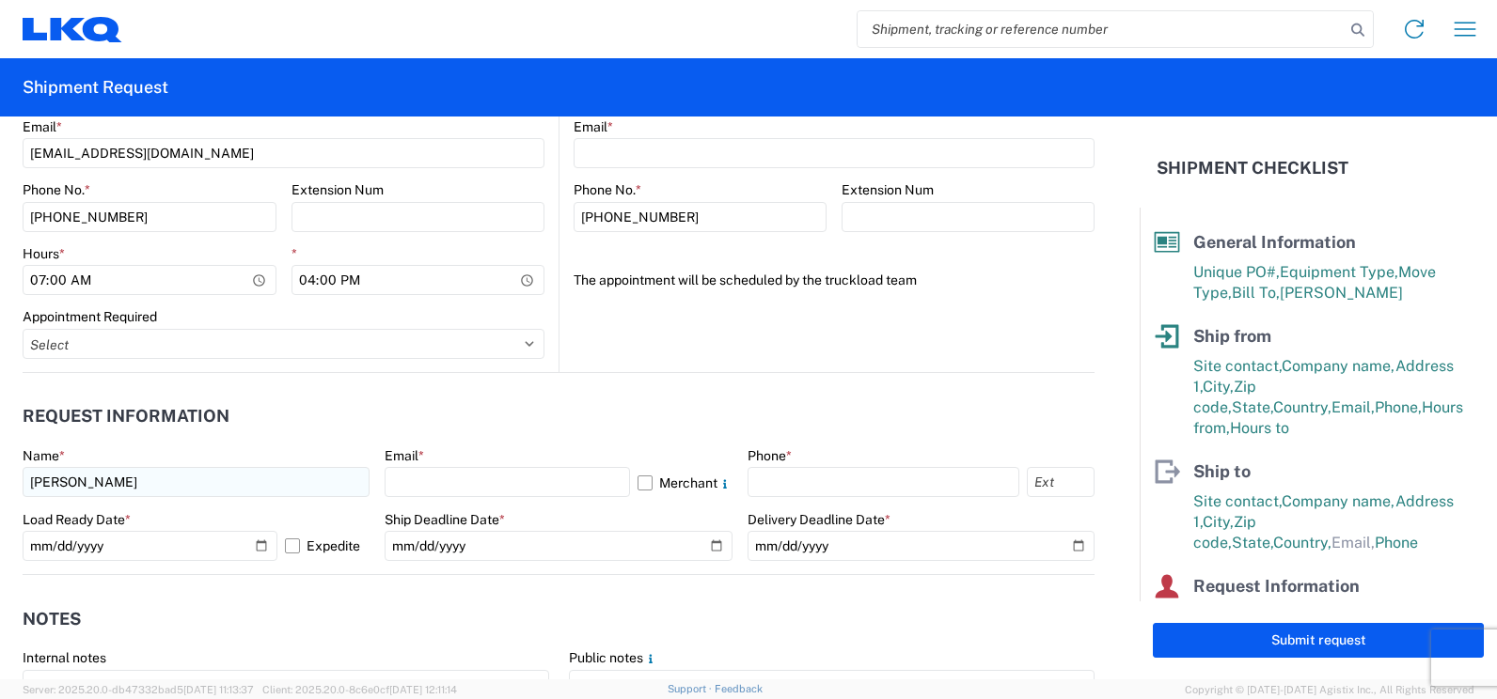
select select "TX"
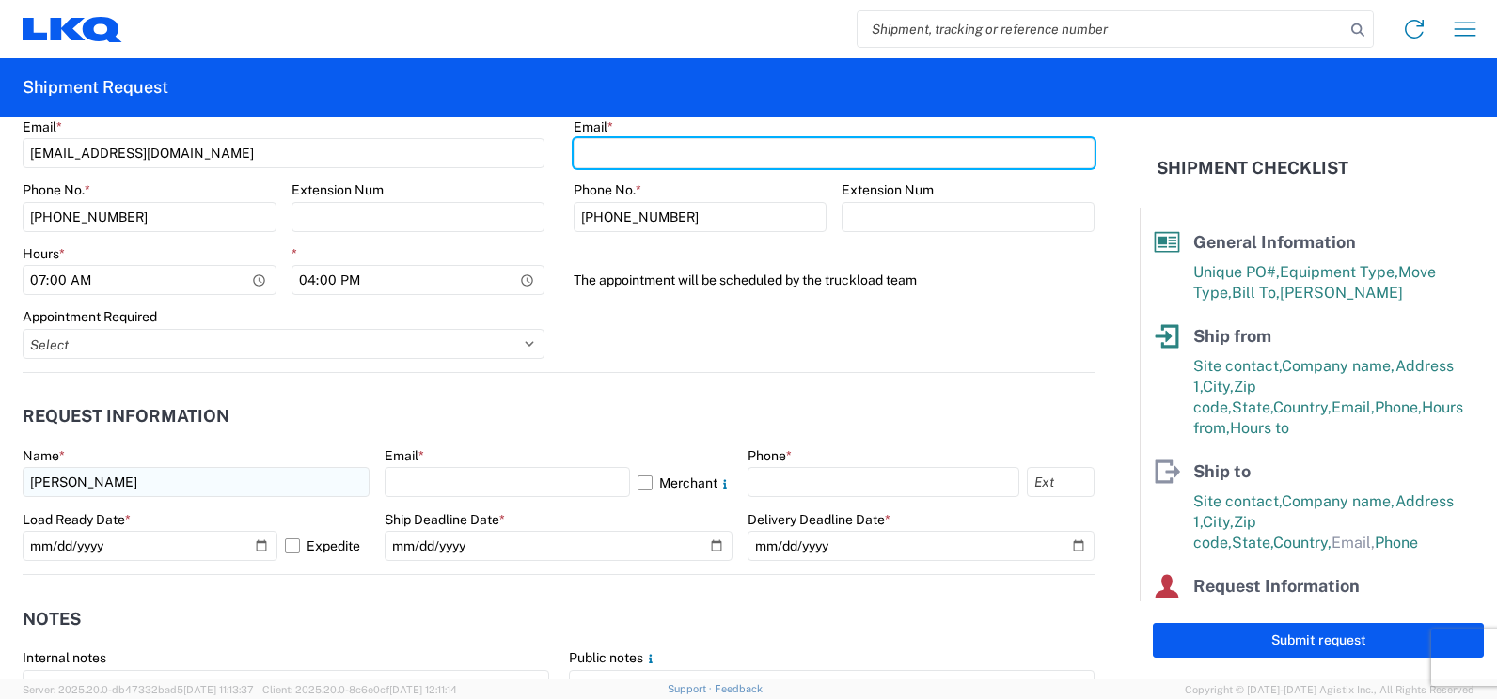
type input "jjsalas@lkqcorp.com"
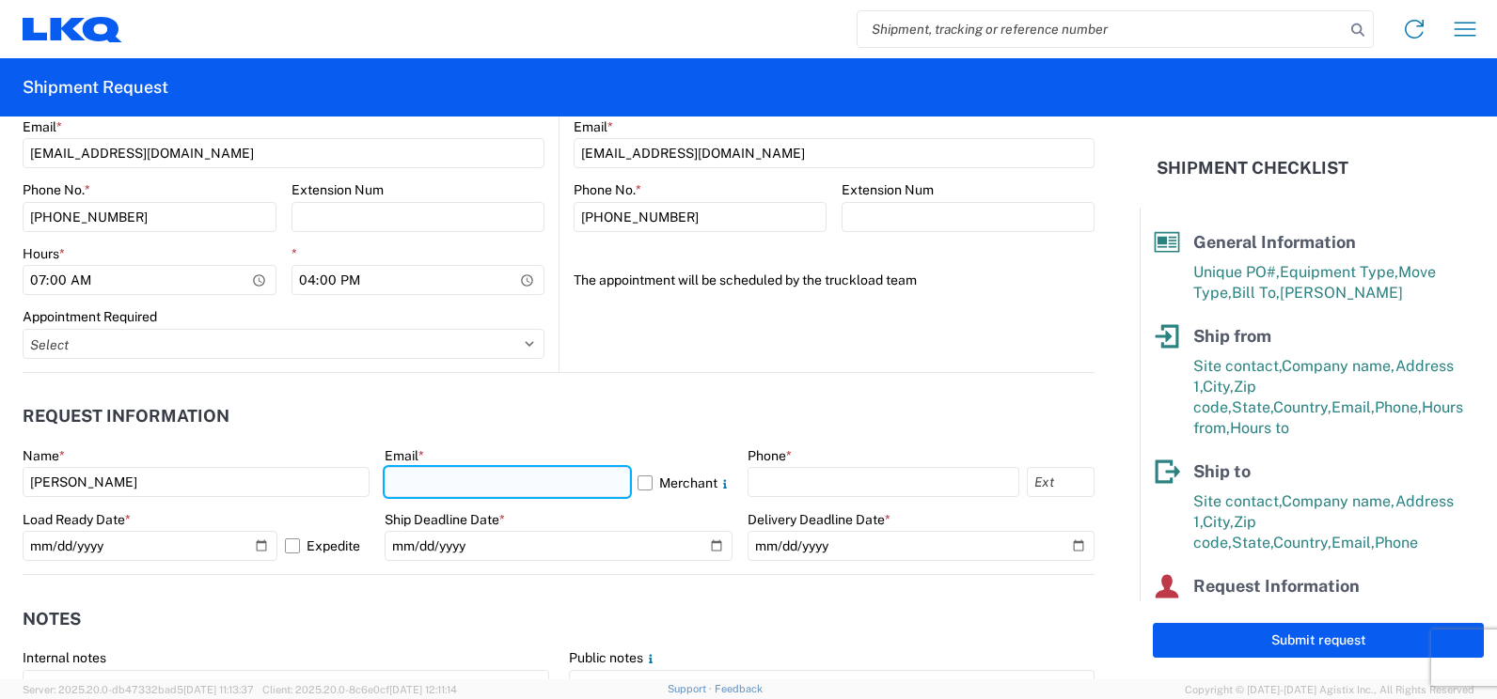
click at [418, 479] on input "text" at bounding box center [506, 482] width 244 height 30
type input "jjsalas@lkqcorp.com"
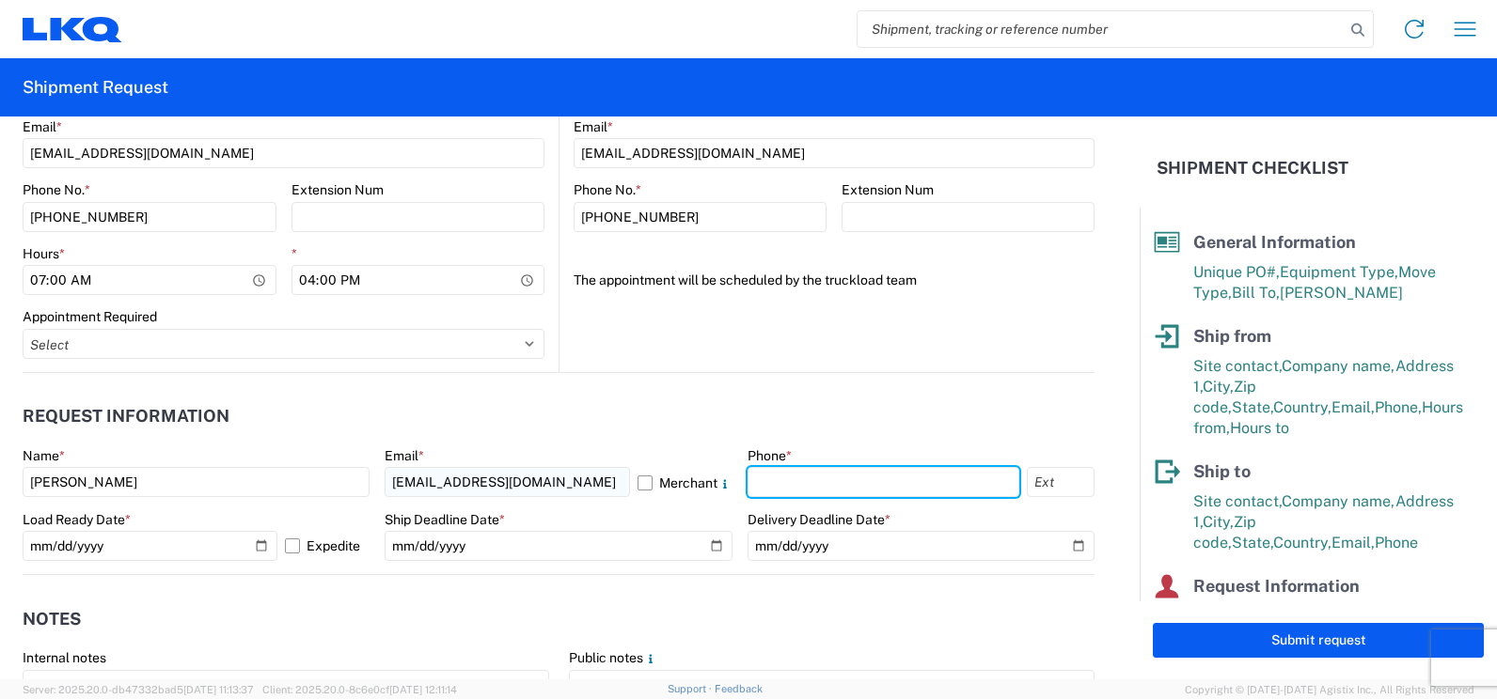
type input "5623188654"
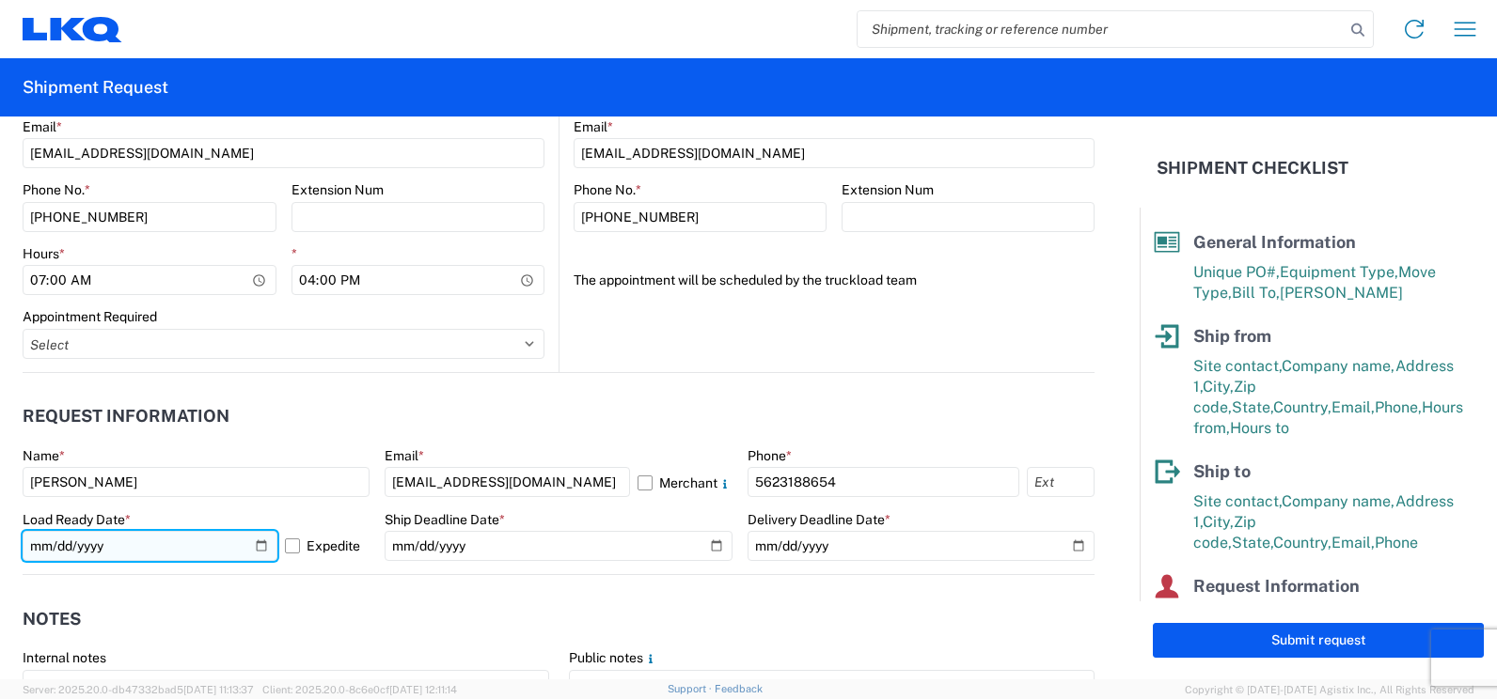
click at [260, 547] on input "2025-10-08" at bounding box center [150, 546] width 255 height 30
click at [254, 546] on input "2025-10-08" at bounding box center [150, 546] width 255 height 30
click at [253, 545] on input "2025-10-06" at bounding box center [150, 546] width 255 height 30
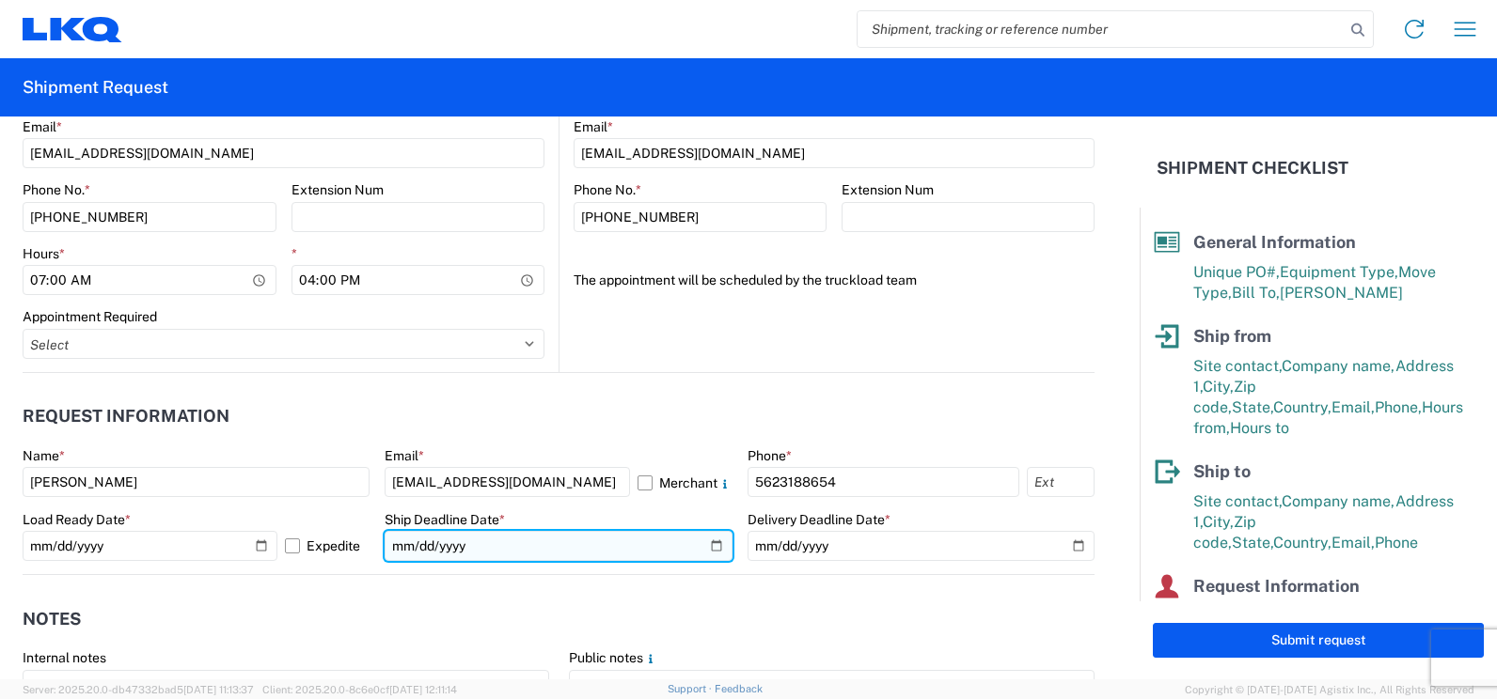
click at [705, 544] on input "date" at bounding box center [557, 546] width 347 height 30
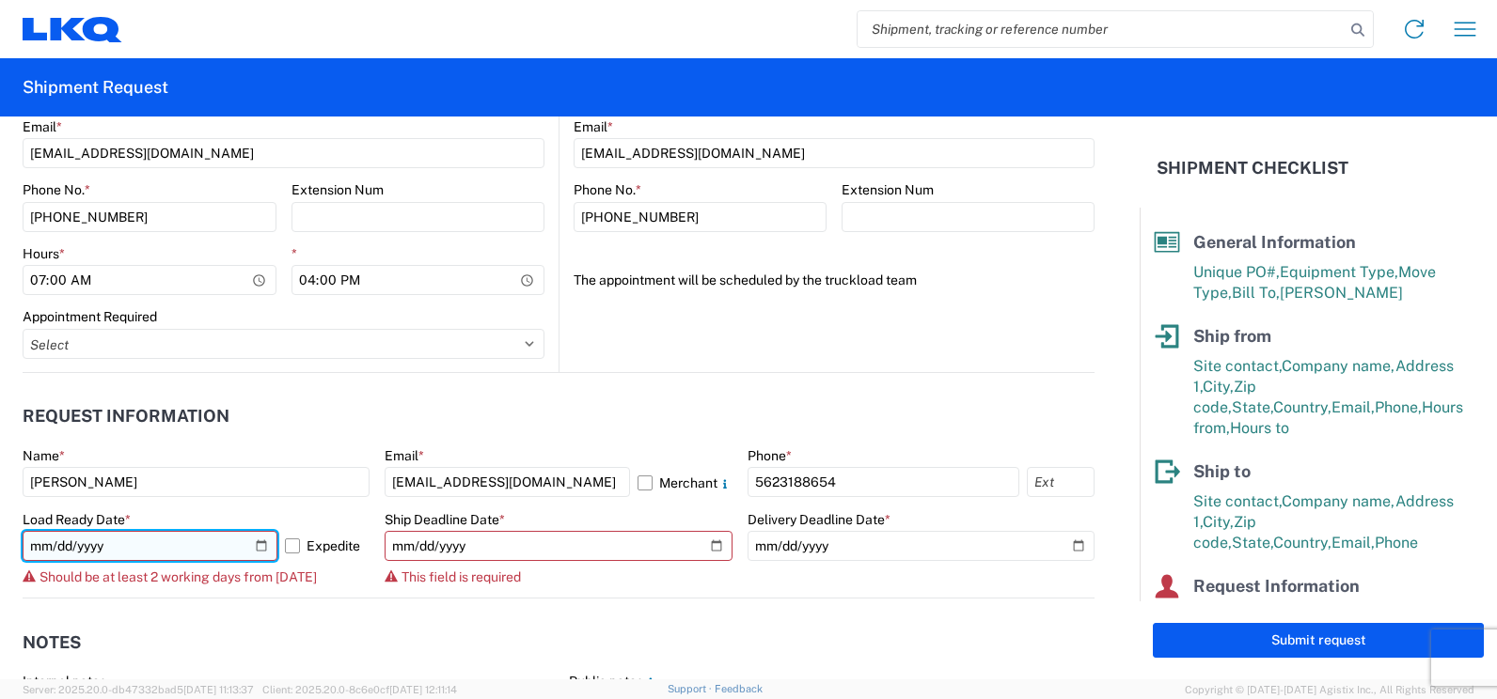
click at [257, 544] on input "2025-10-07" at bounding box center [150, 546] width 255 height 30
type input "2025-10-08"
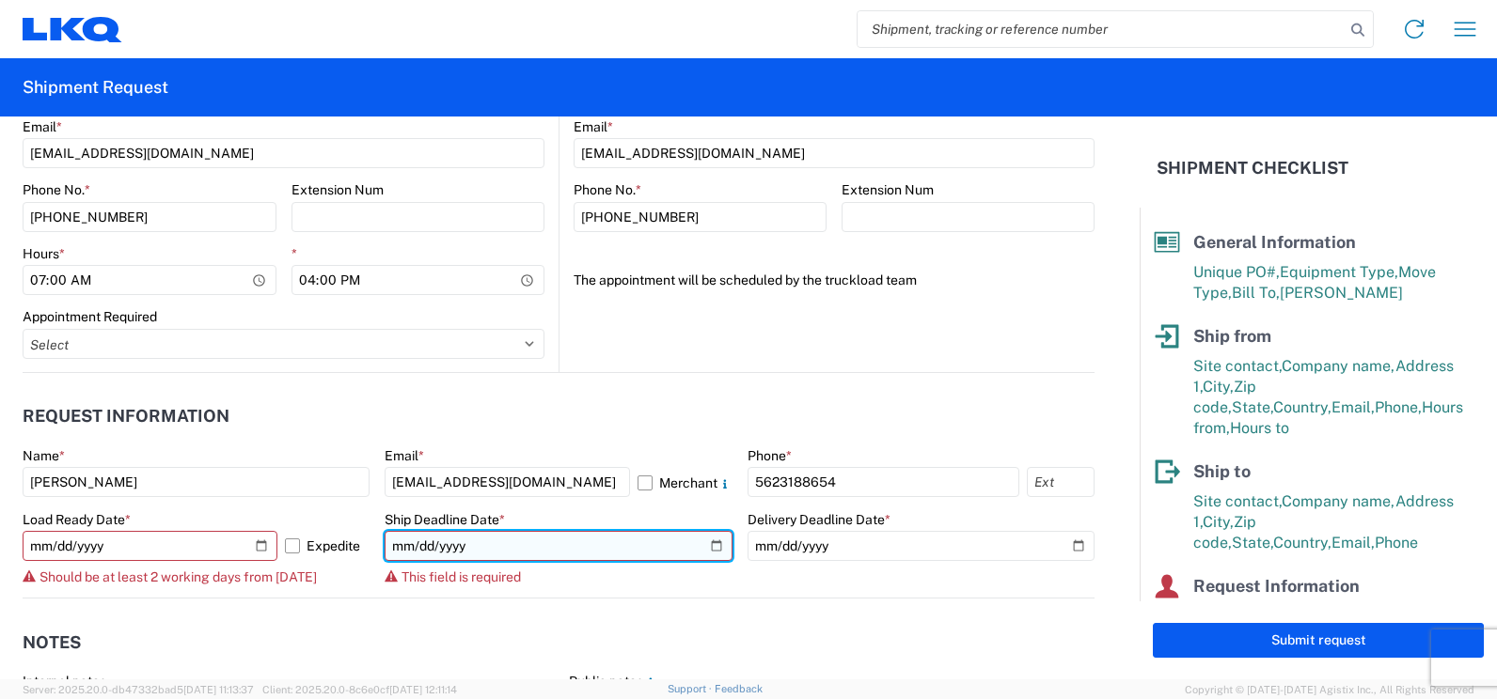
click at [699, 544] on input "date" at bounding box center [557, 546] width 347 height 30
type input "2025-10-09"
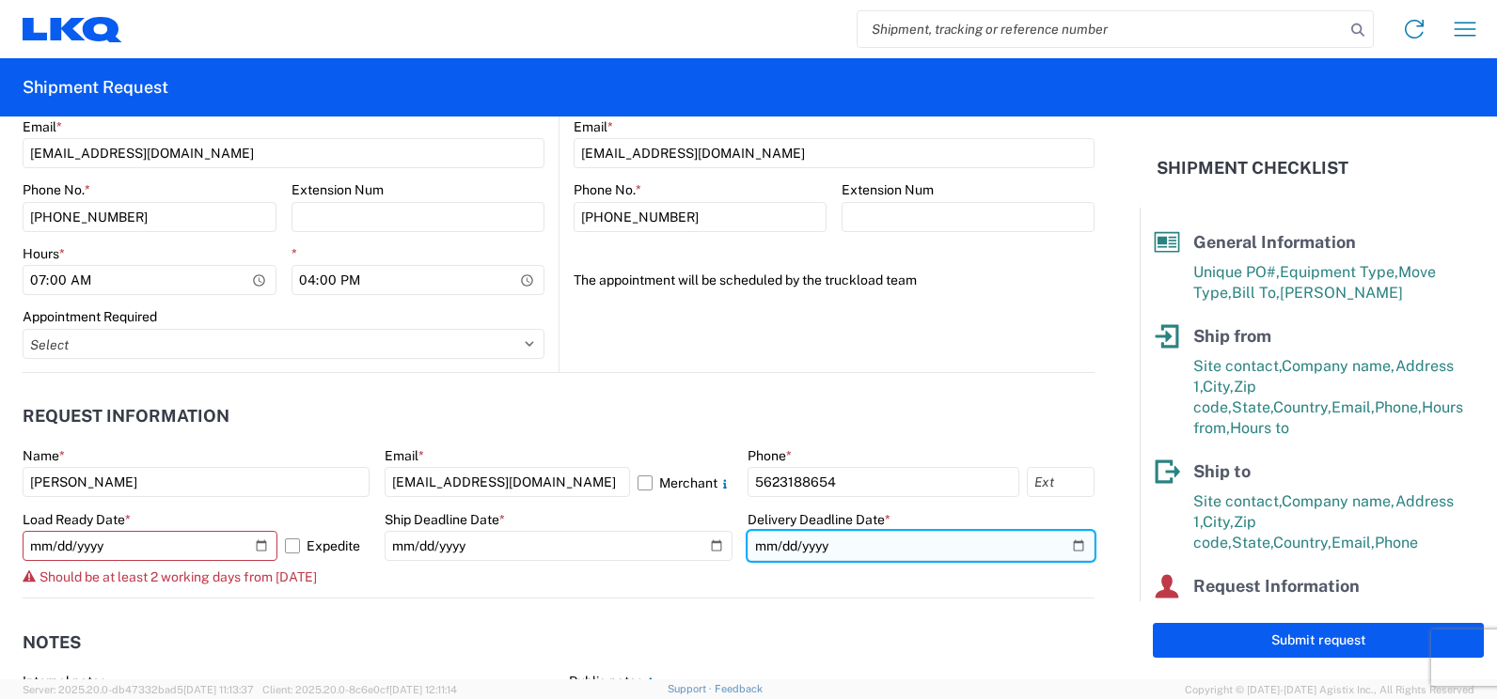
click at [1067, 545] on input "date" at bounding box center [920, 546] width 347 height 30
type input "2025-10-13"
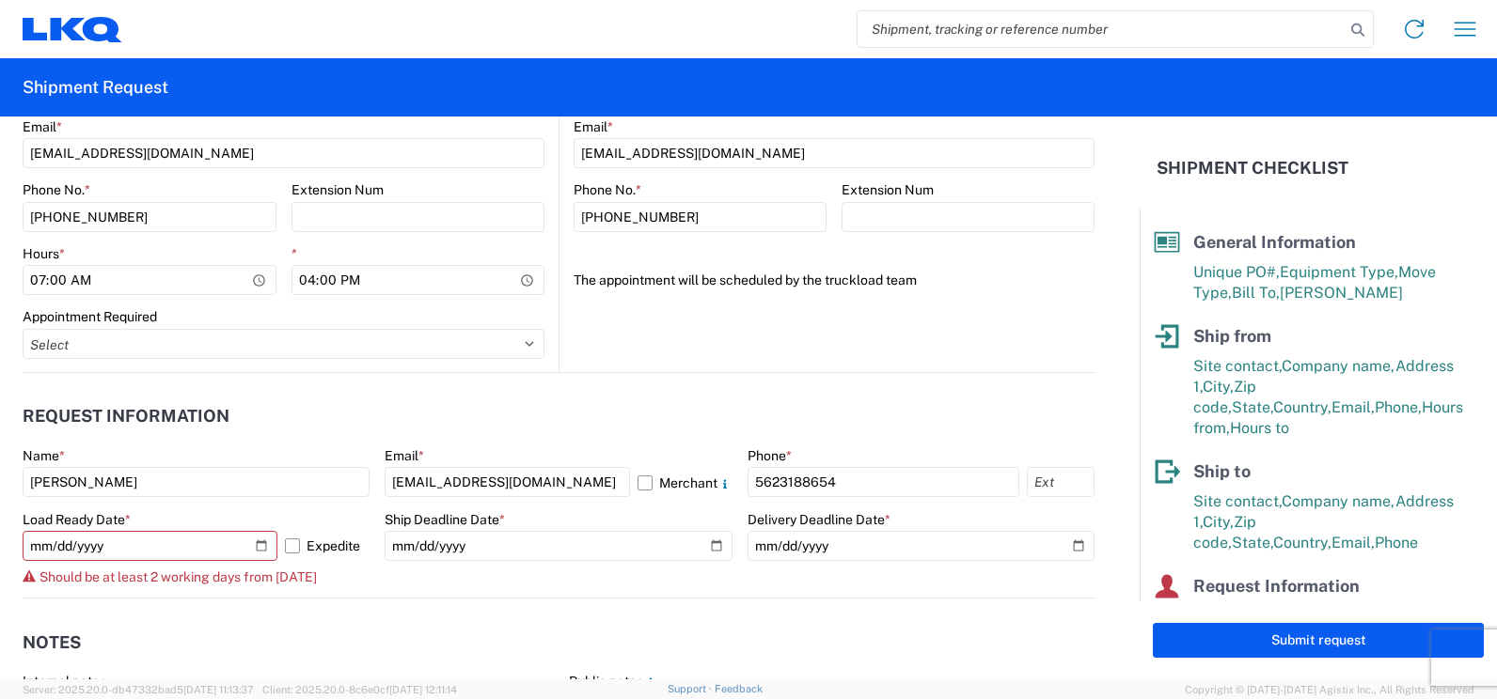
click at [508, 642] on header "Notes" at bounding box center [559, 642] width 1072 height 42
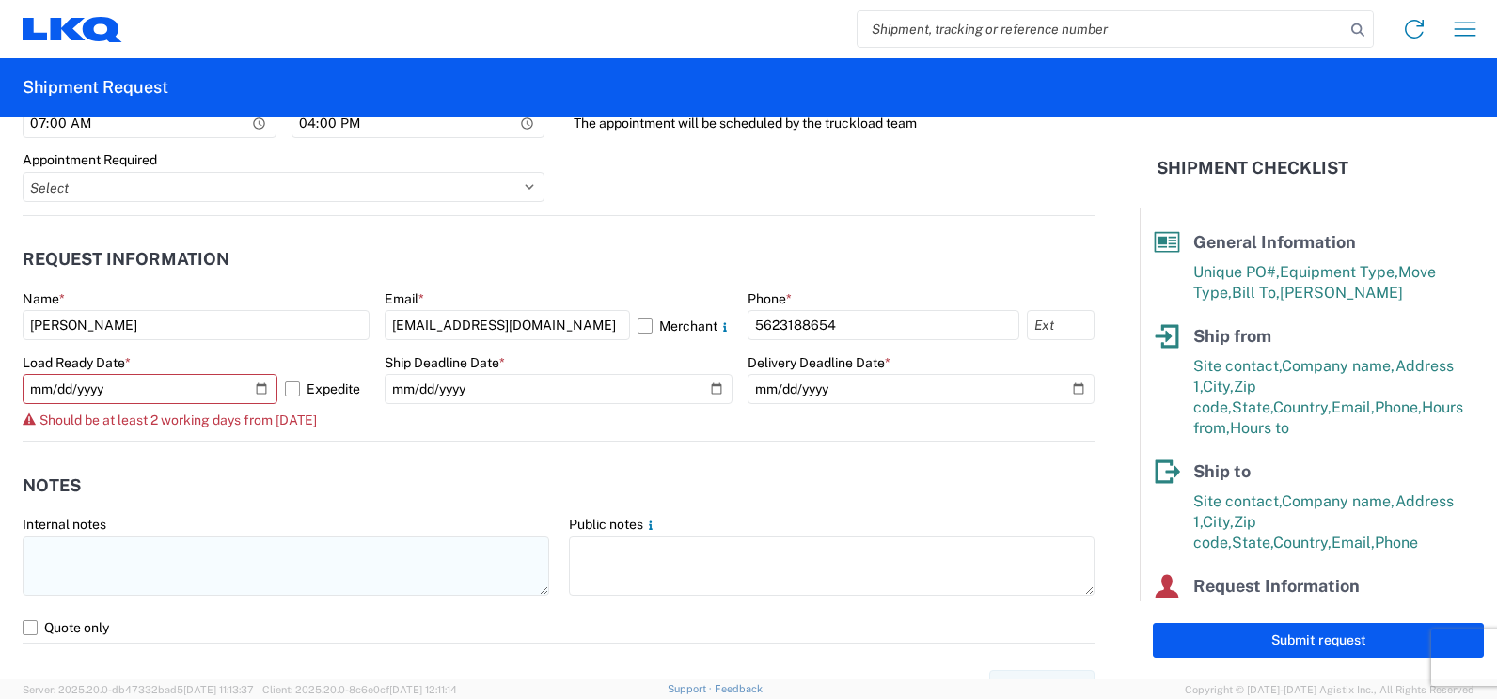
scroll to position [1034, 0]
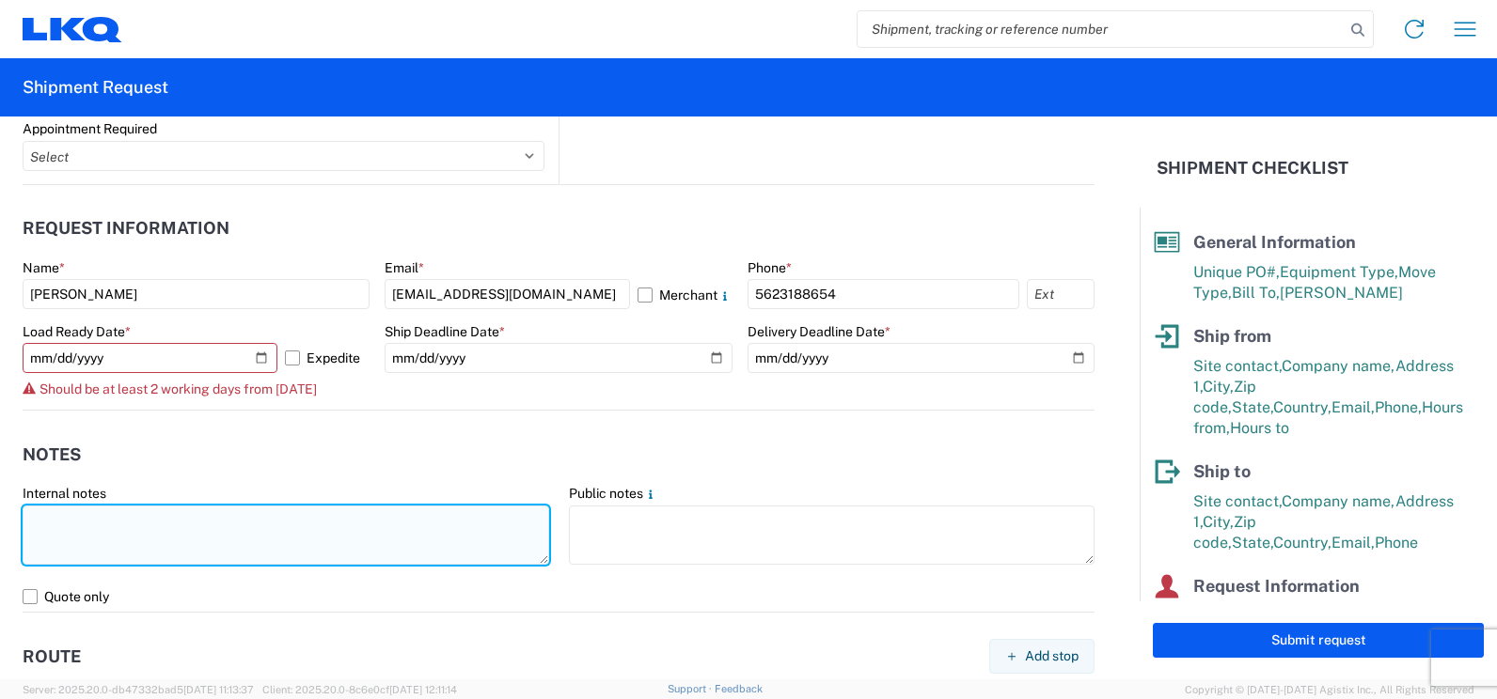
click at [45, 525] on textarea at bounding box center [286, 535] width 526 height 59
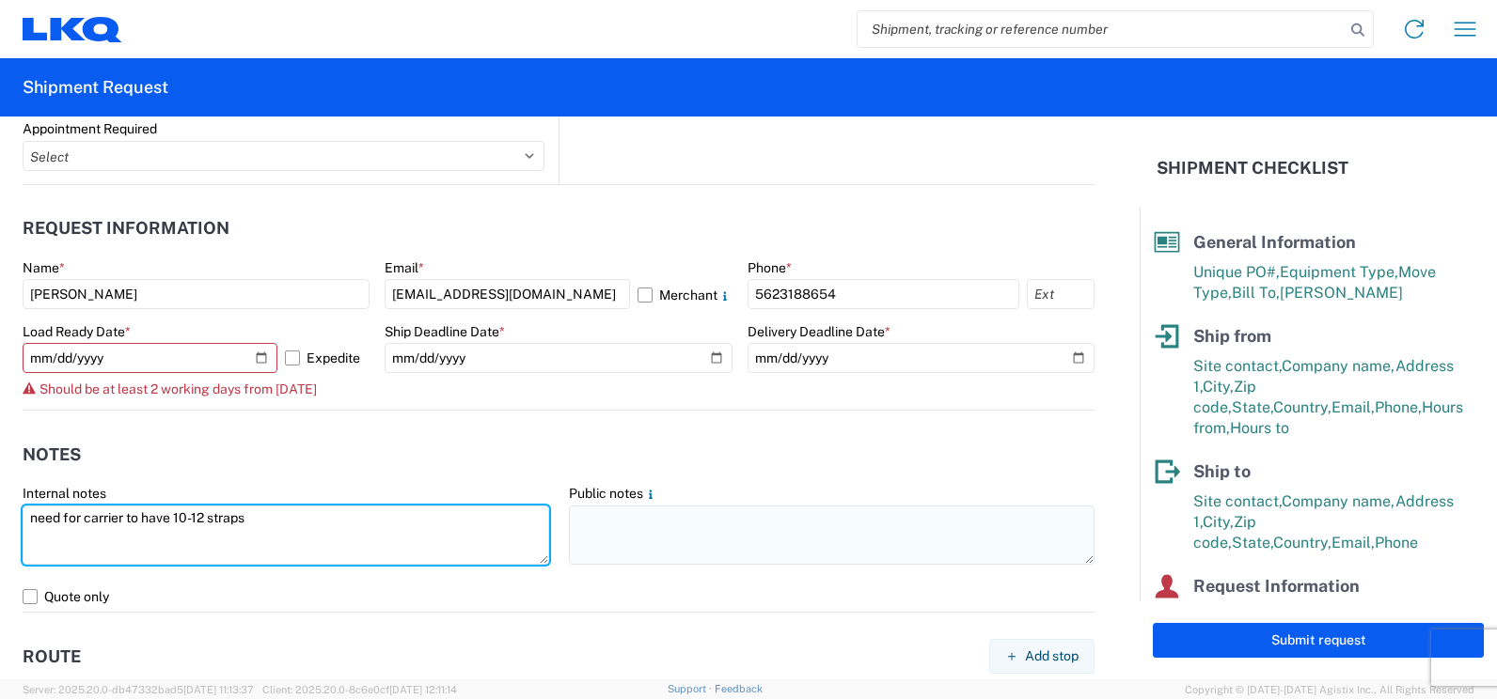
type textarea "need for carrier to have 10-12 straps"
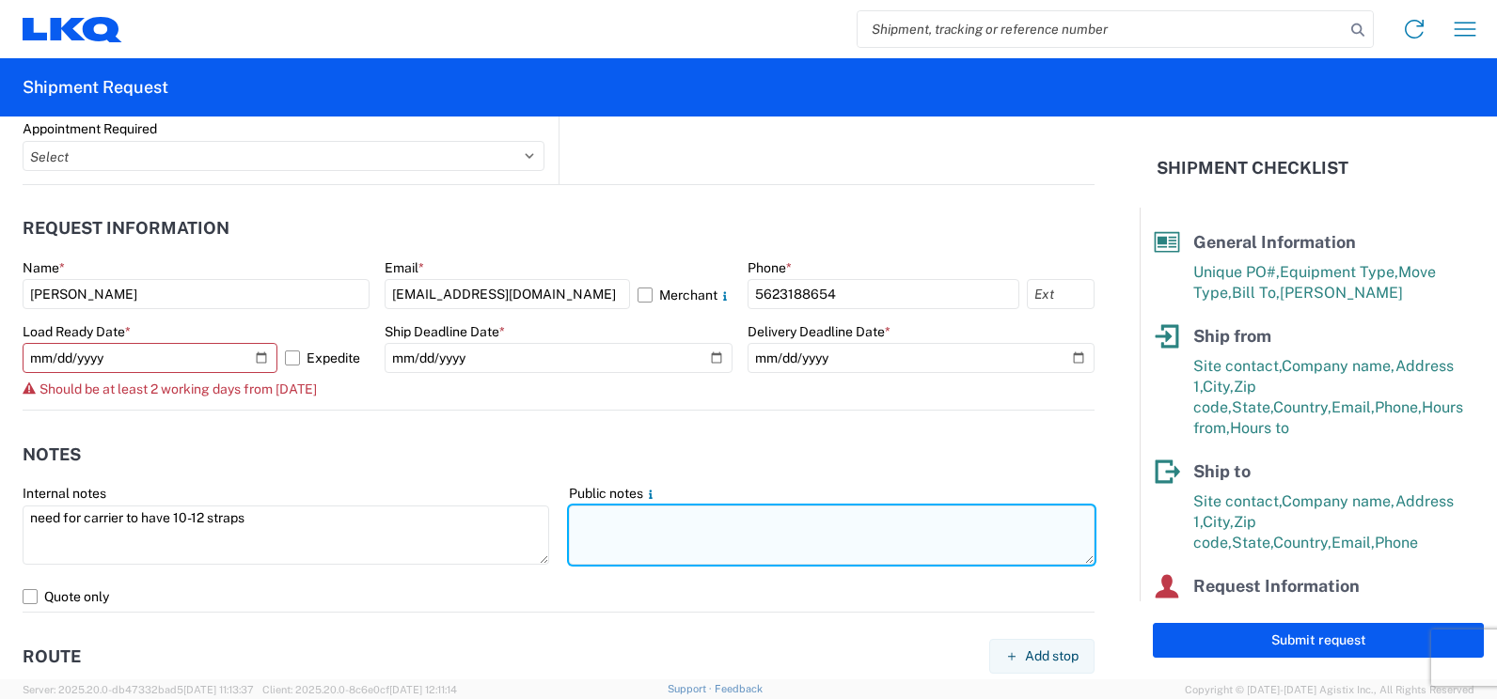
click at [609, 523] on textarea at bounding box center [832, 535] width 526 height 59
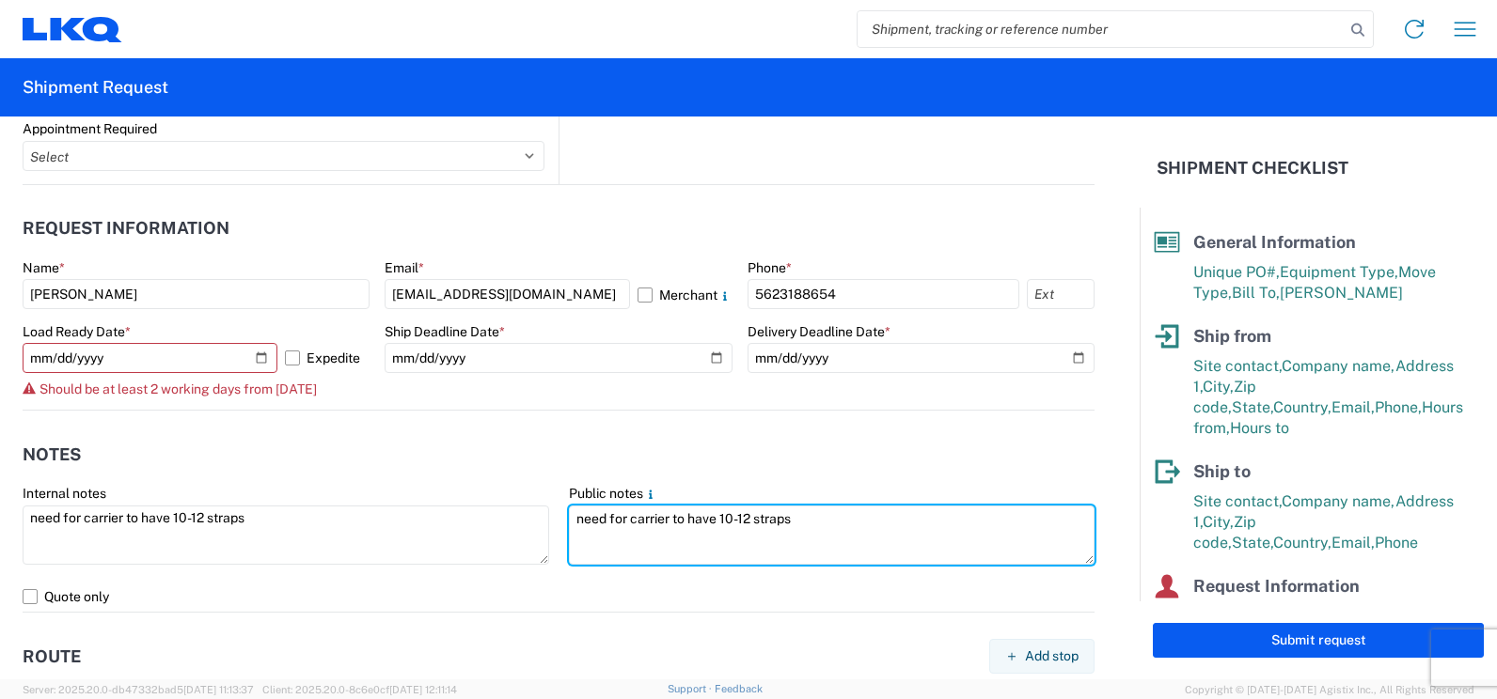
type textarea "need for carrier to have 10-12 straps"
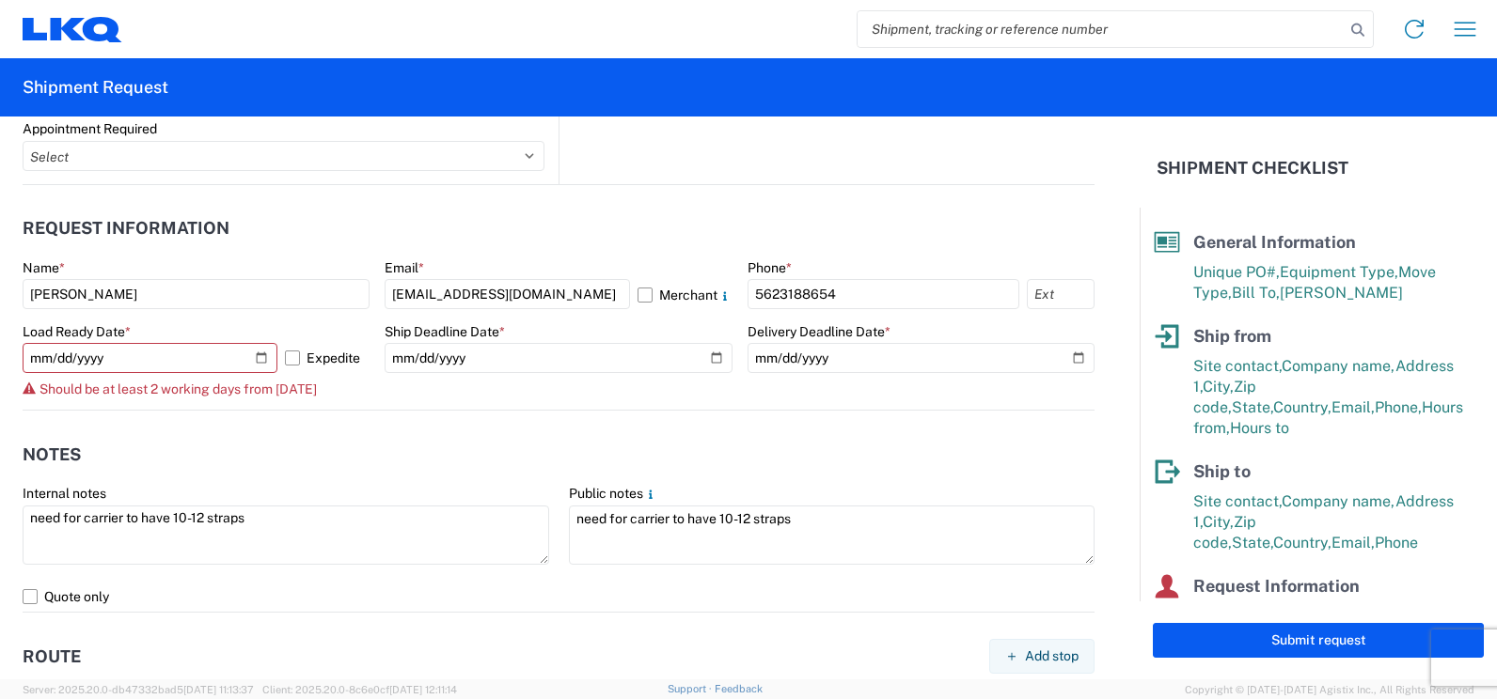
click at [437, 462] on header "Notes" at bounding box center [559, 454] width 1072 height 42
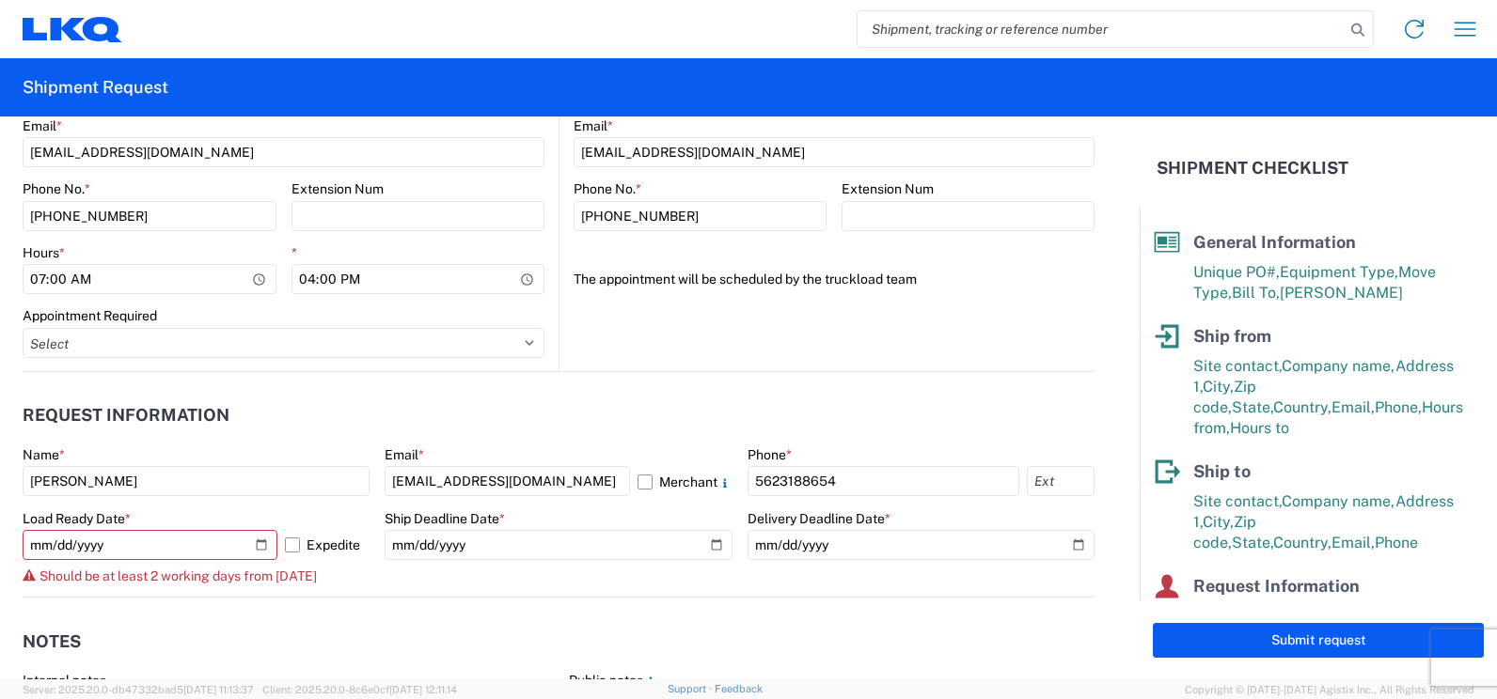
scroll to position [846, 0]
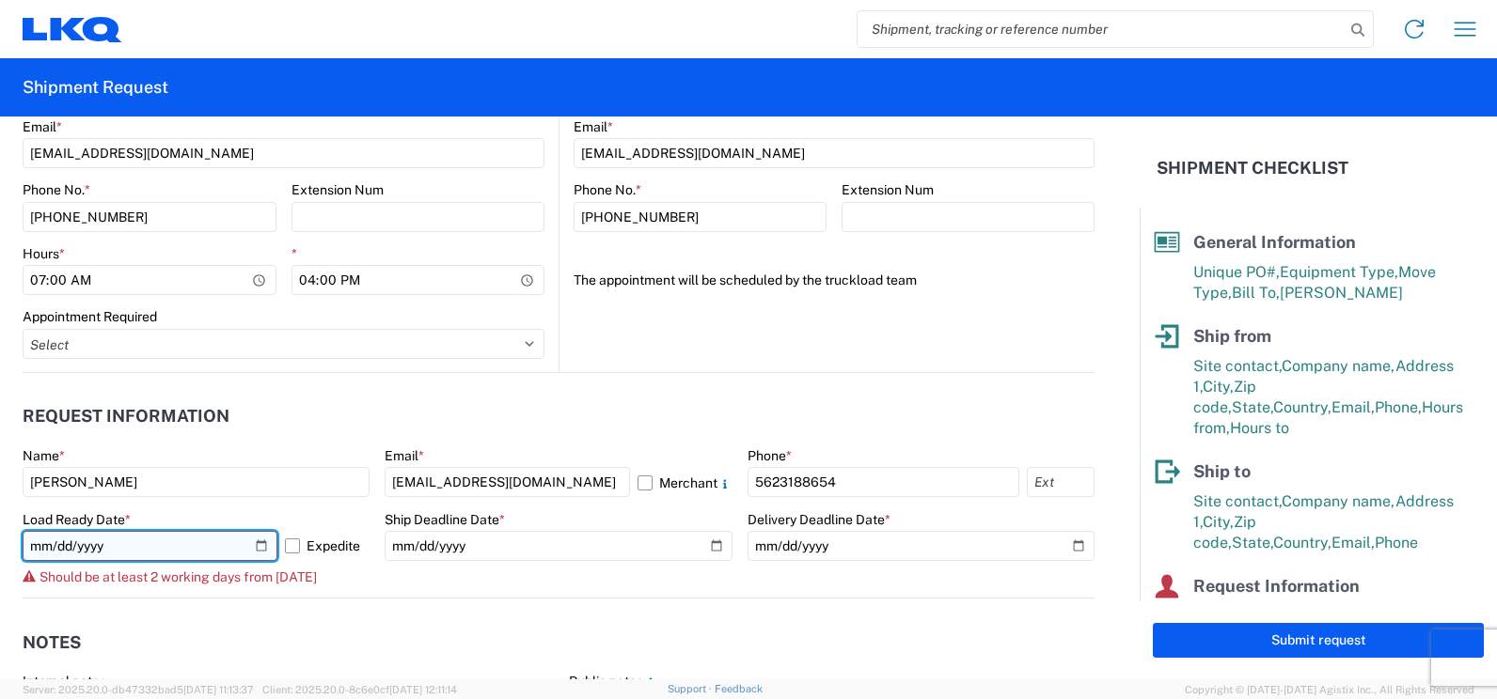
click at [259, 542] on input "2025-10-08" at bounding box center [150, 546] width 255 height 30
click at [262, 540] on input "2025-10-06" at bounding box center [150, 546] width 255 height 30
type input "2025-10-08"
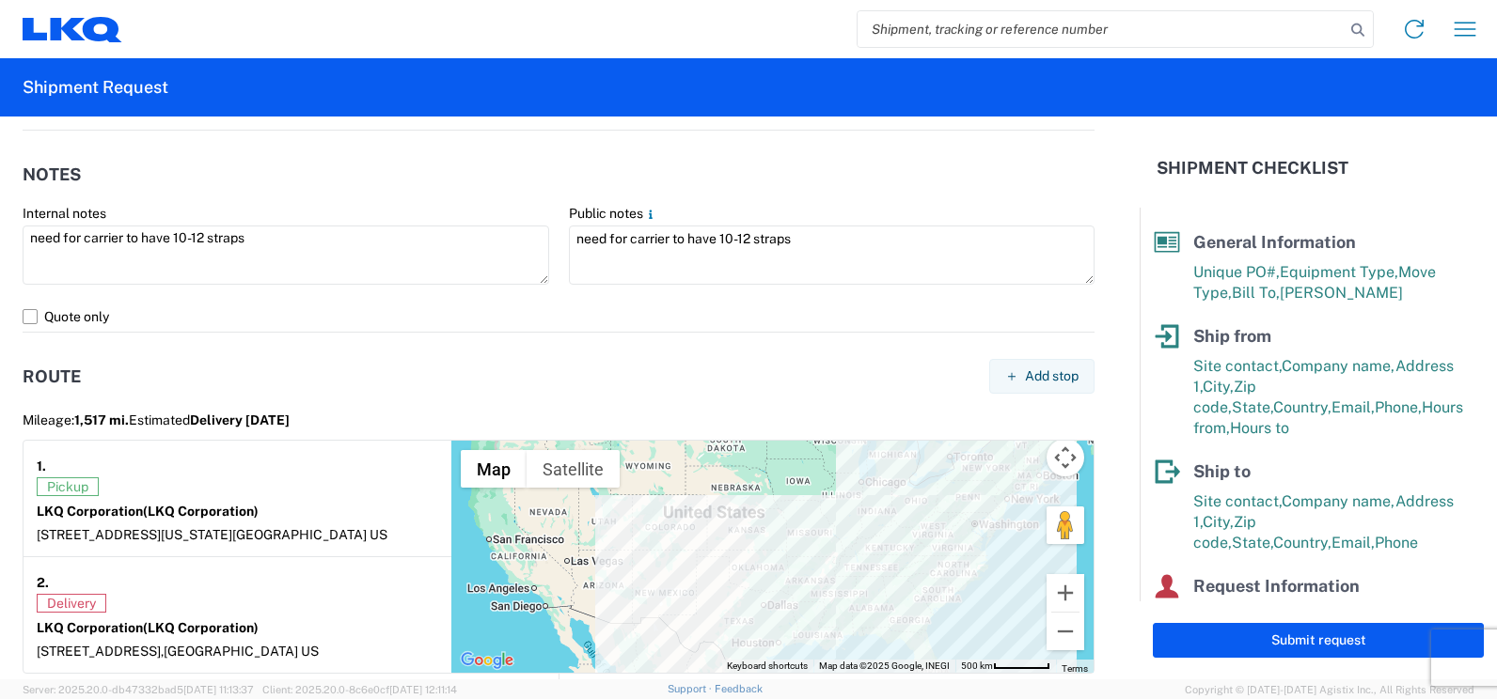
scroll to position [1316, 0]
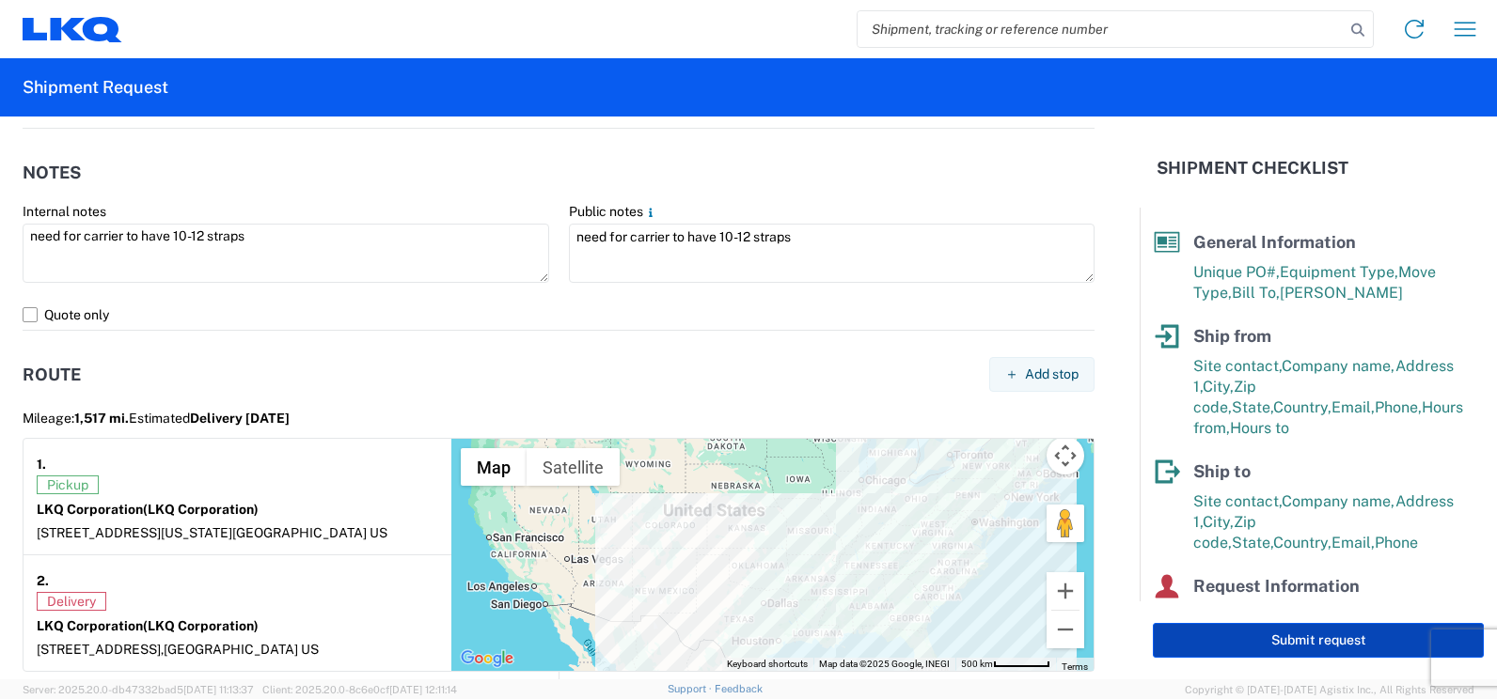
click at [1322, 637] on button "Submit request" at bounding box center [1318, 640] width 331 height 35
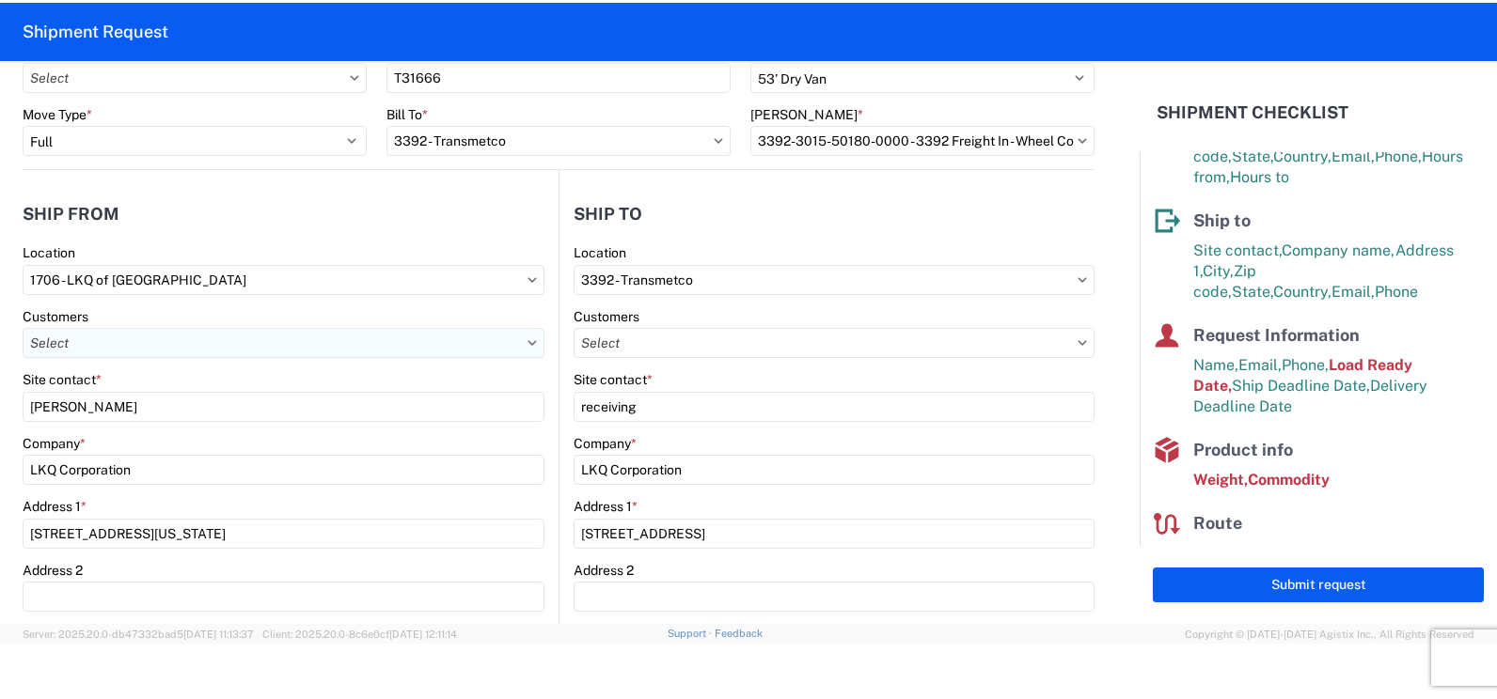
scroll to position [0, 0]
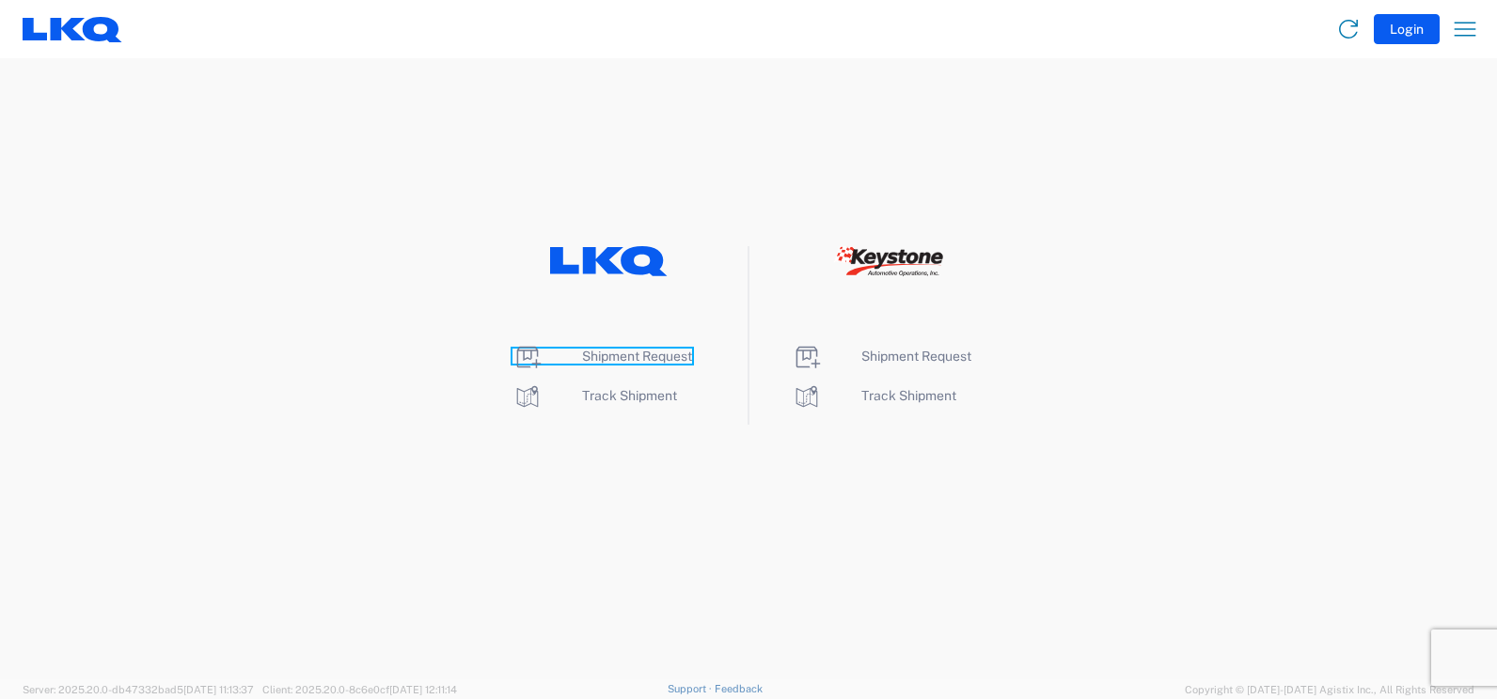
click at [612, 357] on span "Shipment Request" at bounding box center [637, 356] width 110 height 15
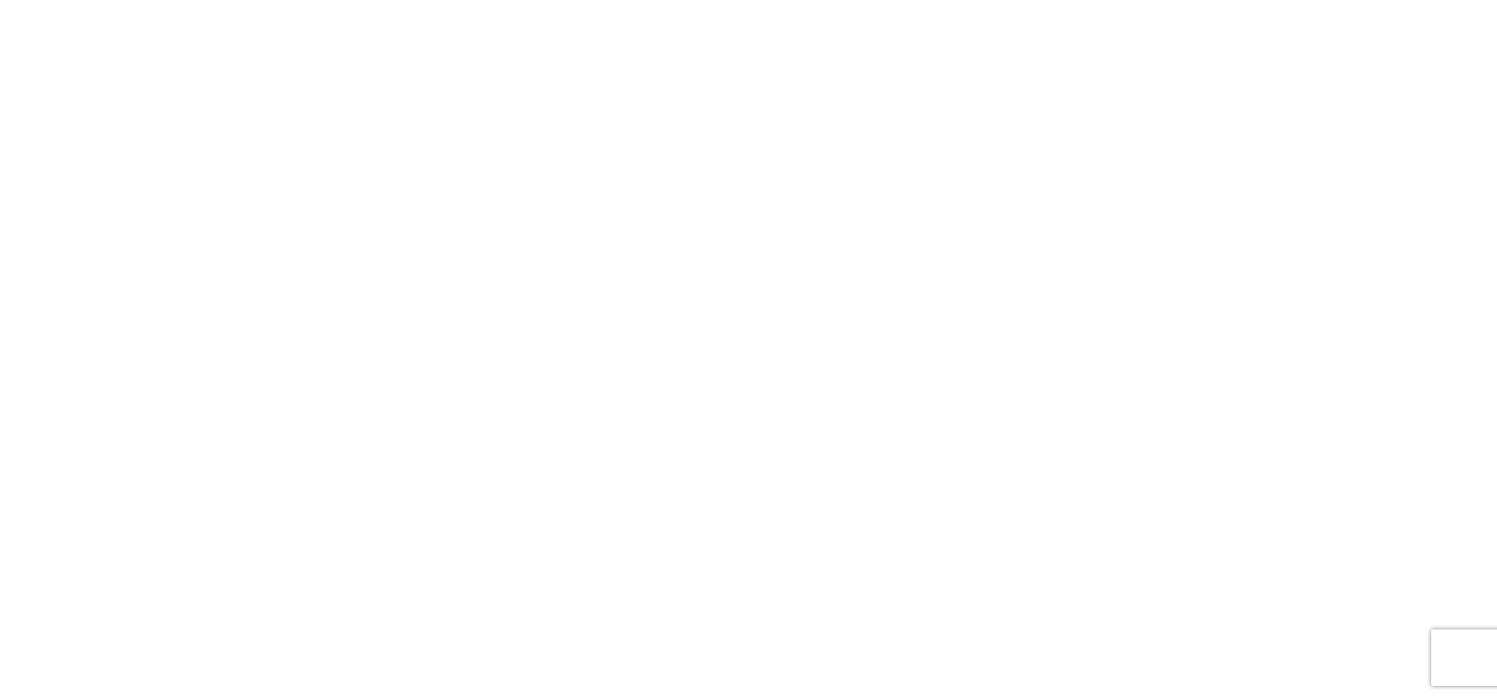
select select "FULL"
select select "LBS"
select select "IN"
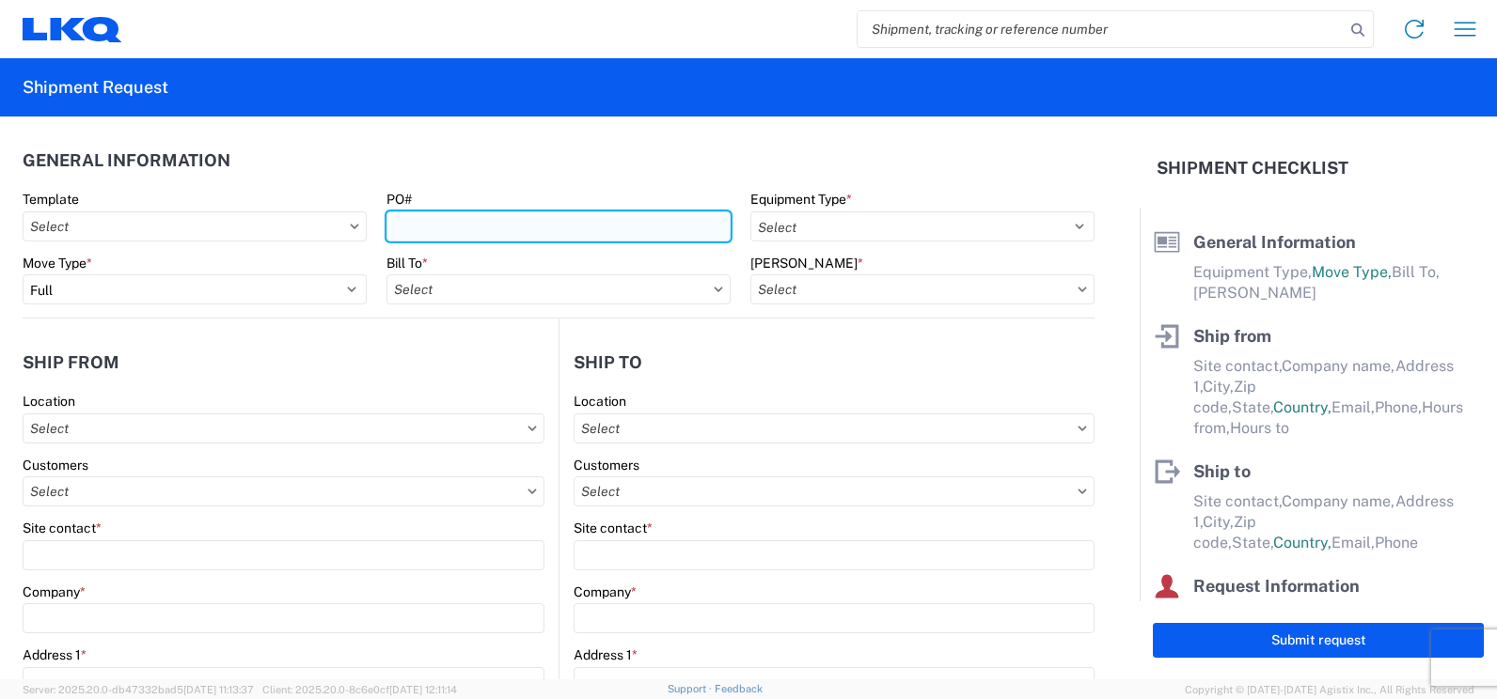
click at [438, 227] on input "PO#" at bounding box center [558, 227] width 344 height 30
type input "T31666"
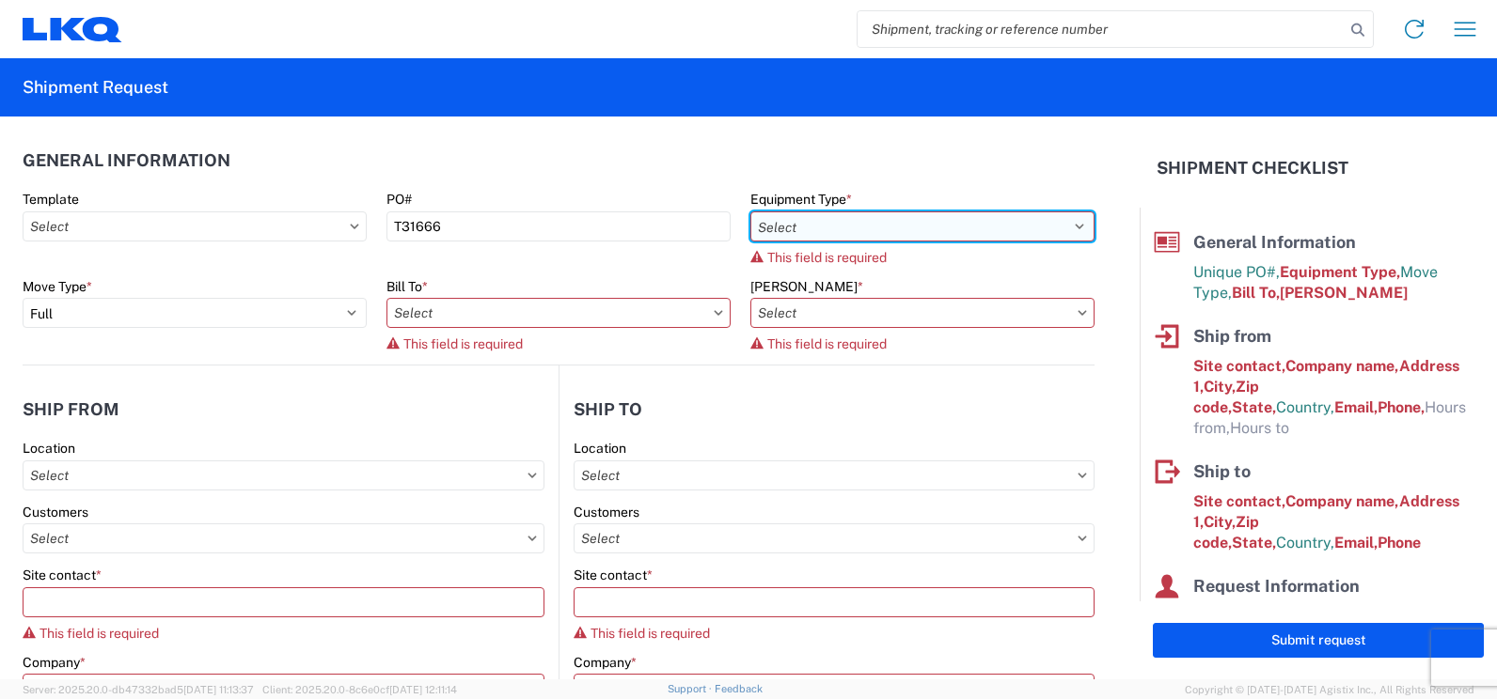
click at [924, 227] on select "Select 53’ Dry Van Flatbed Dropdeck (van) Lowboy (flatbed) Rail" at bounding box center [922, 227] width 344 height 30
select select "STDV"
click at [750, 212] on select "Select 53’ Dry Van Flatbed Dropdeck (van) Lowboy (flatbed) Rail" at bounding box center [922, 227] width 344 height 30
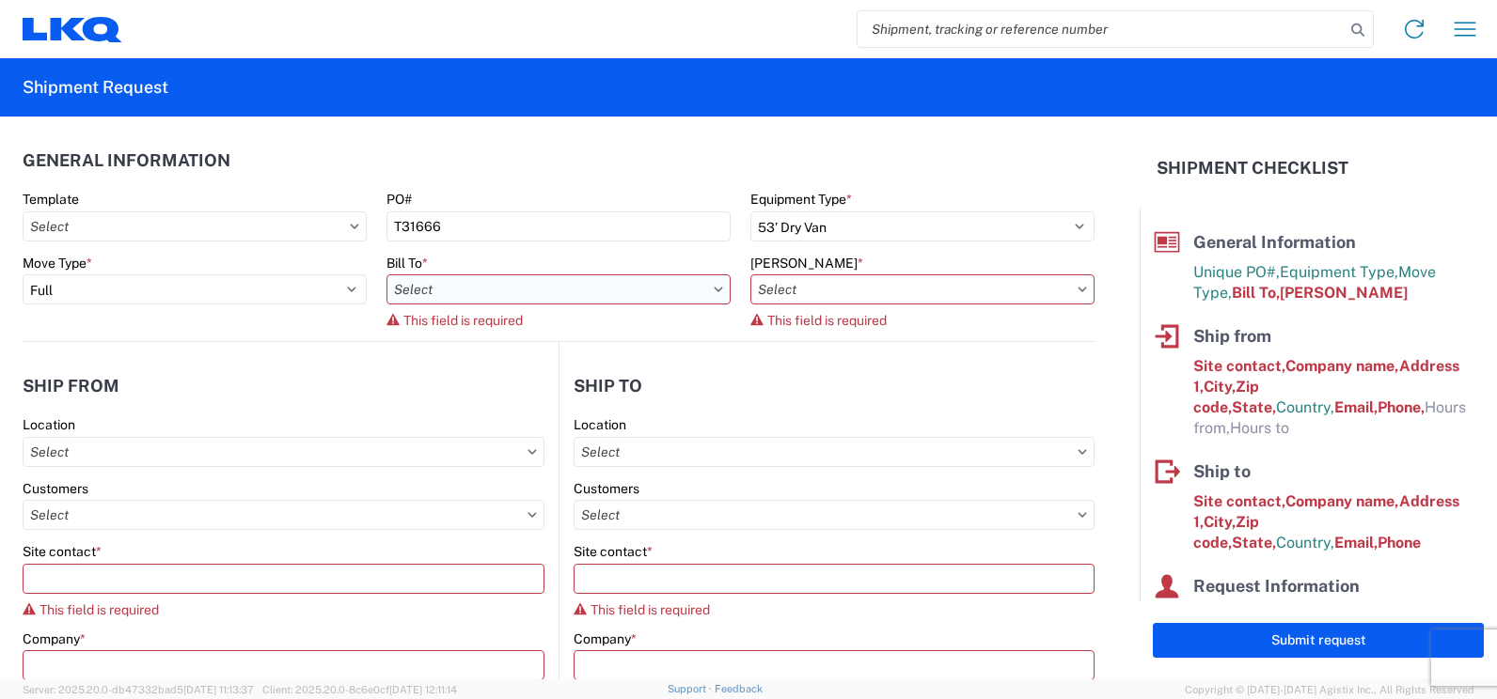
click at [505, 288] on input "text" at bounding box center [558, 289] width 344 height 30
type input "3392"
click at [470, 378] on div "3392 - Transmetco" at bounding box center [550, 373] width 329 height 30
type input "3392 - Transmetco"
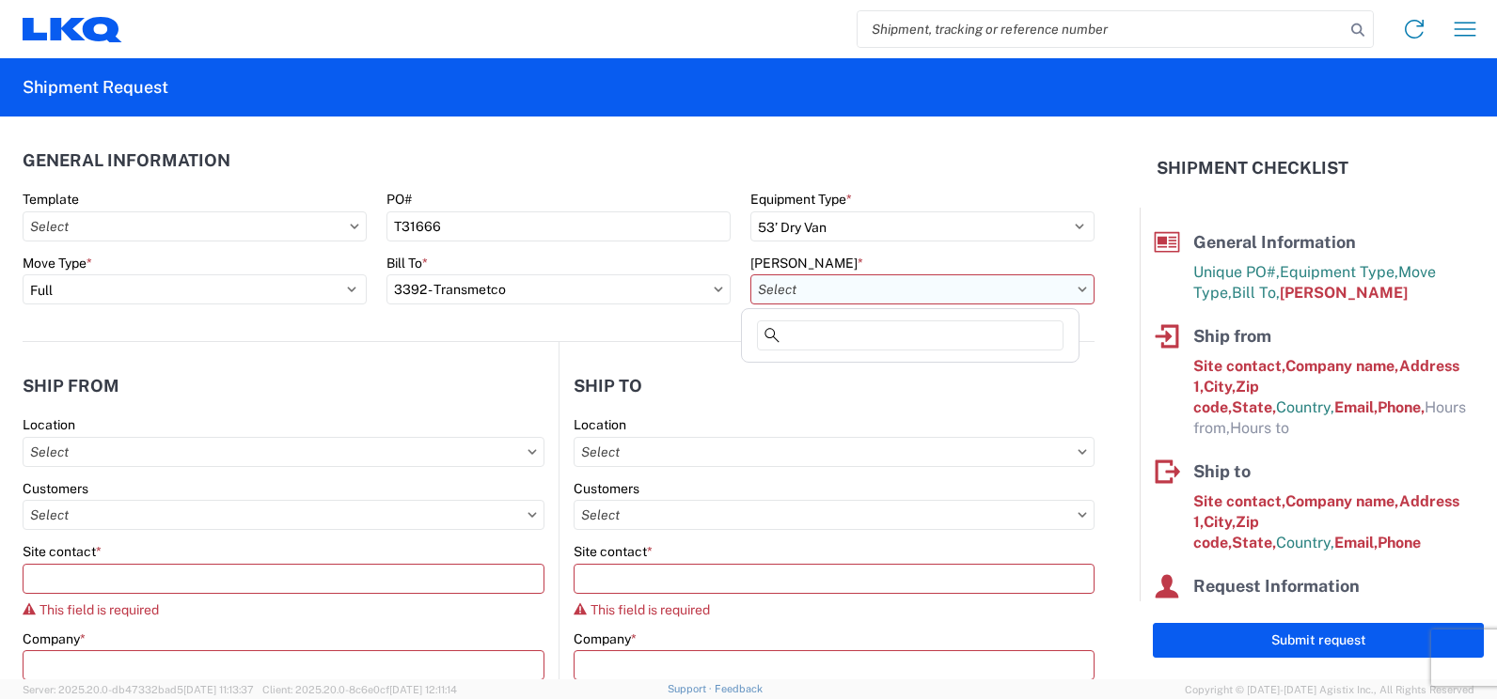
click at [943, 292] on input "text" at bounding box center [922, 289] width 344 height 30
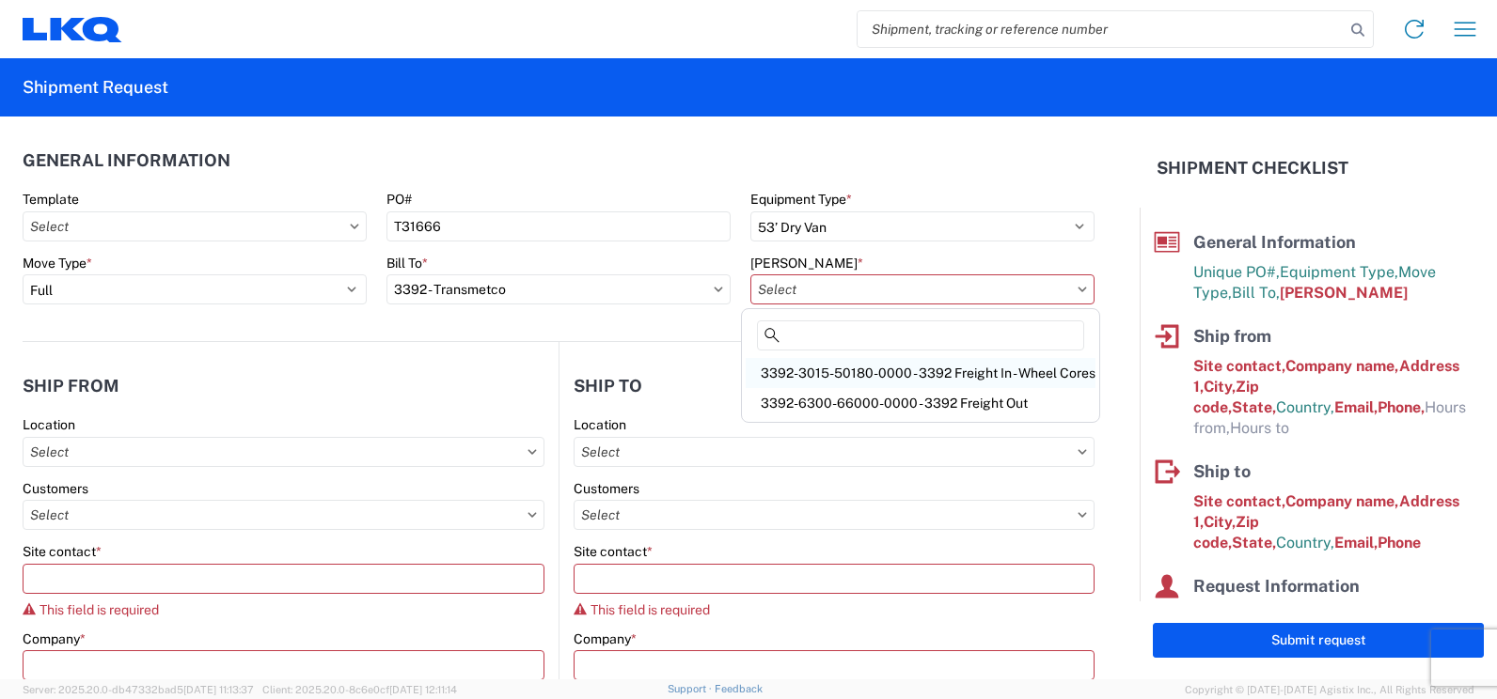
click at [877, 372] on div "3392-3015-50180-0000 - 3392 Freight In - Wheel Cores" at bounding box center [920, 373] width 350 height 30
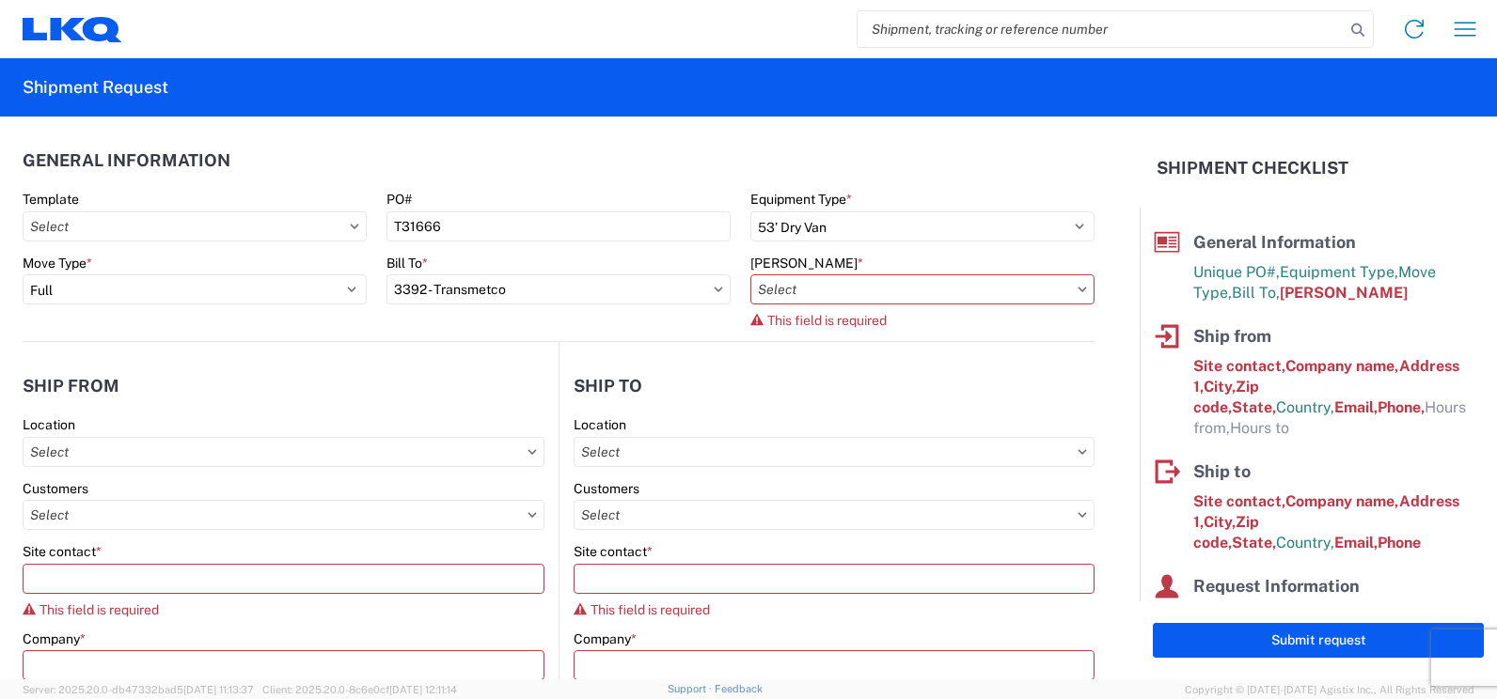
type input "3392-3015-50180-0000 - 3392 Freight In - Wheel Cores"
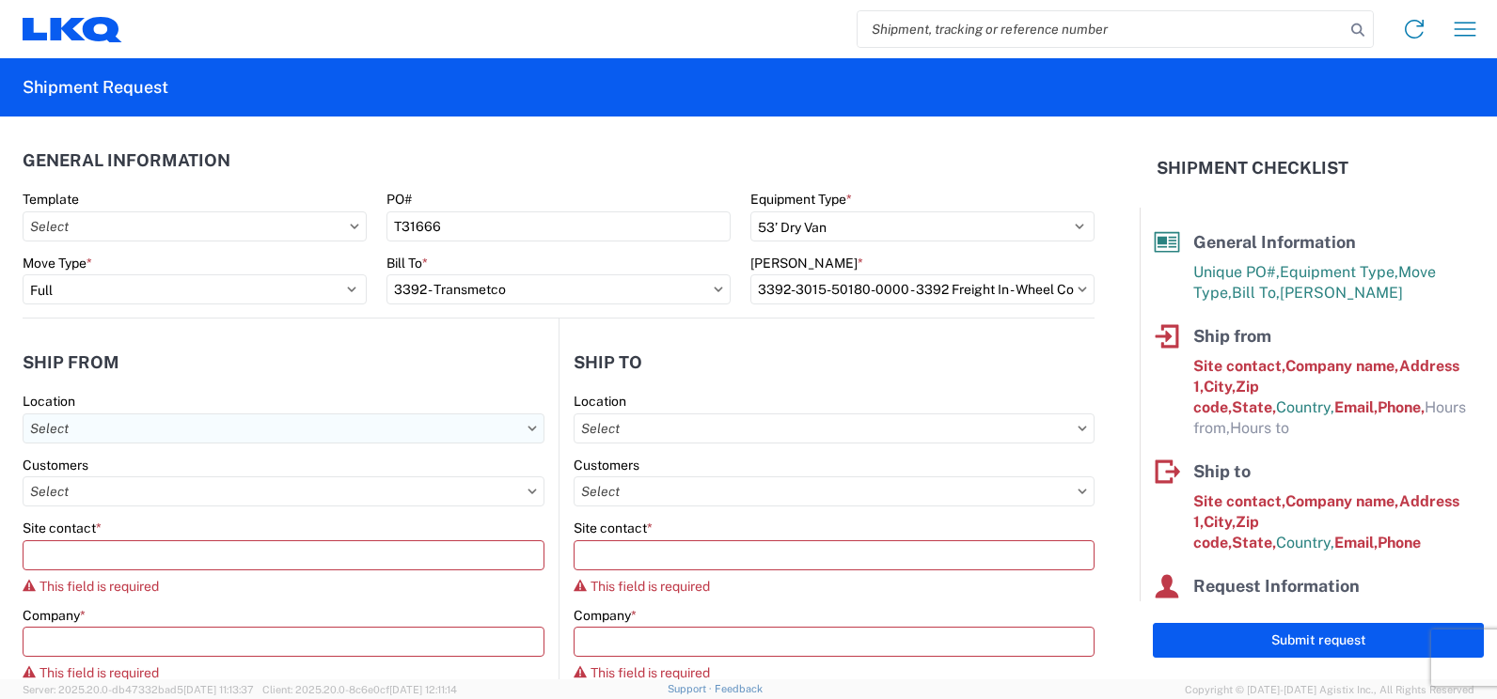
scroll to position [94, 0]
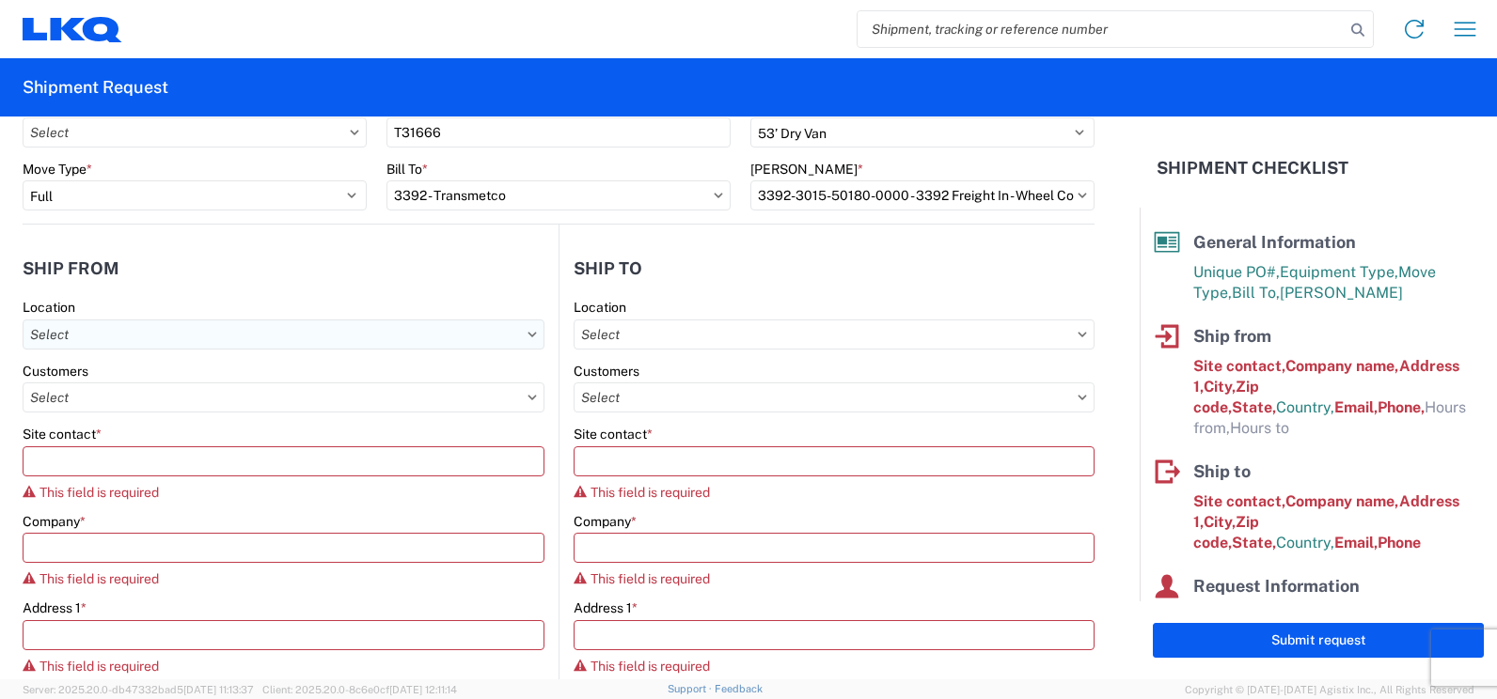
click at [140, 340] on input "text" at bounding box center [284, 335] width 522 height 30
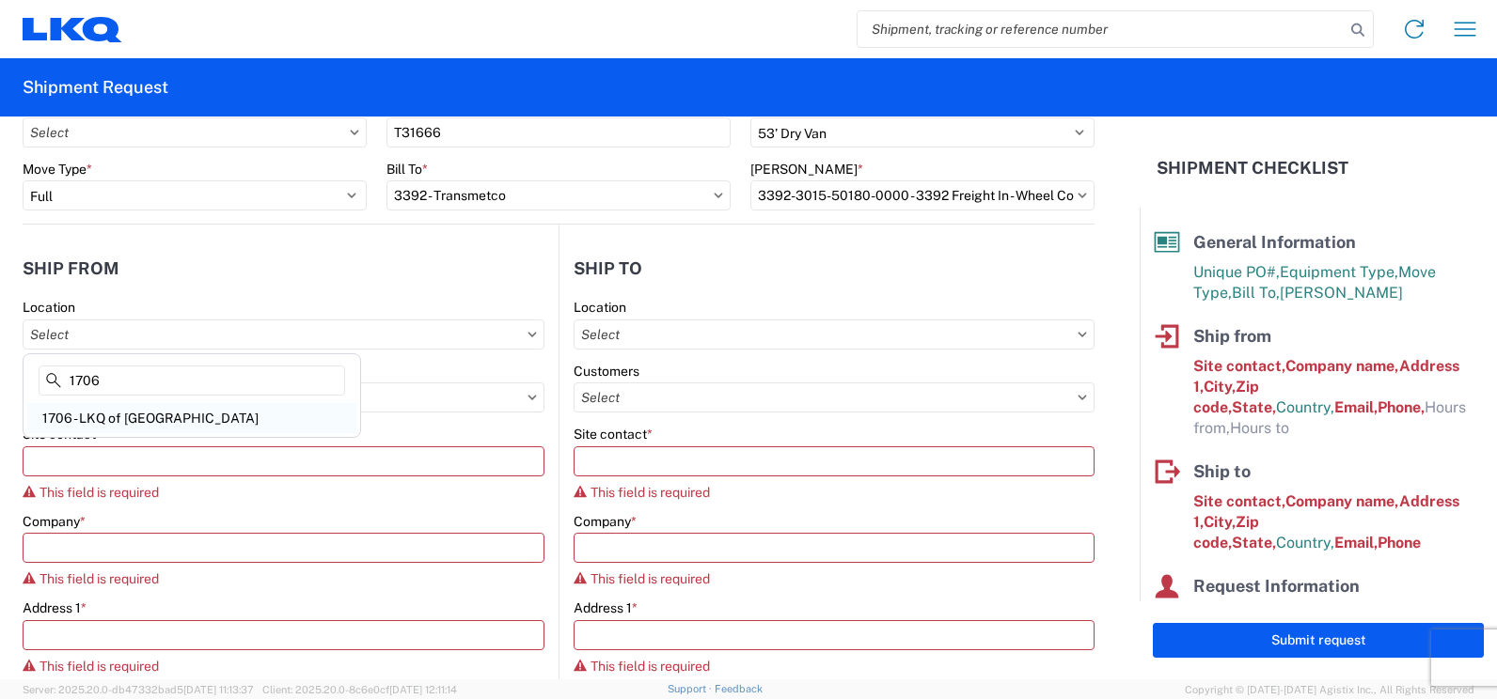
type input "1706"
click at [123, 423] on div "1706 - LKQ of El Paso TX" at bounding box center [191, 418] width 329 height 30
type input "1706 - LKQ of El Paso TX"
type input "LKQ Corporation"
type input "13300 Montana Ave"
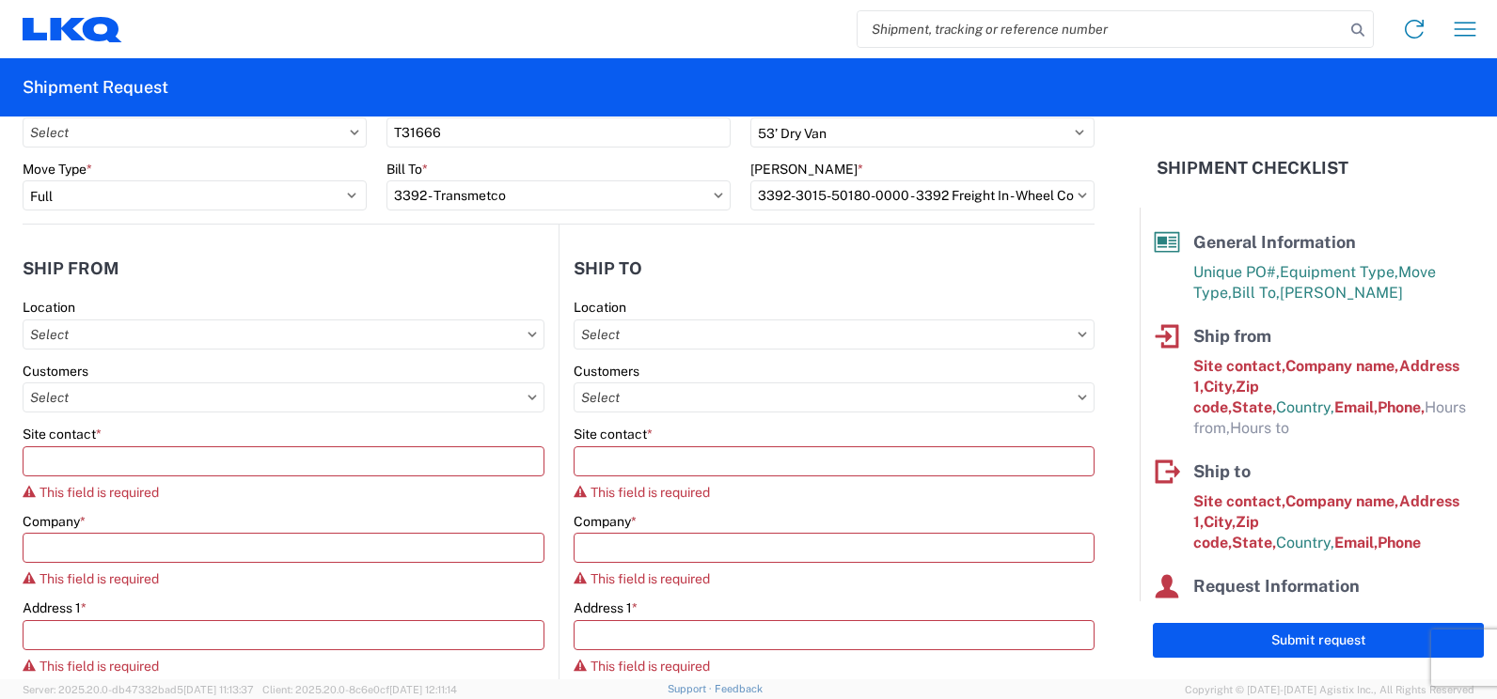
type input "El Paso"
type input "79938"
select select "TX"
select select "US"
type input "562-318-8654"
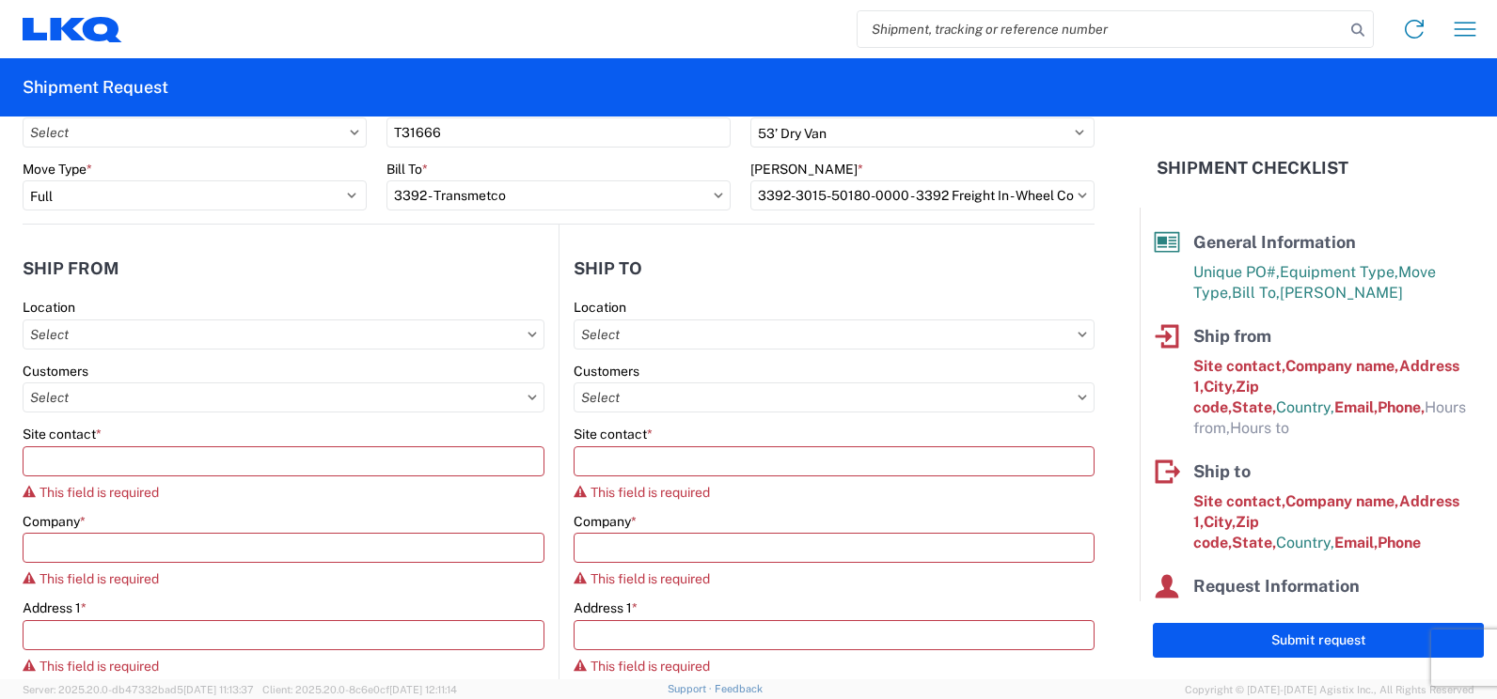
type input "07:00"
type input "16:00"
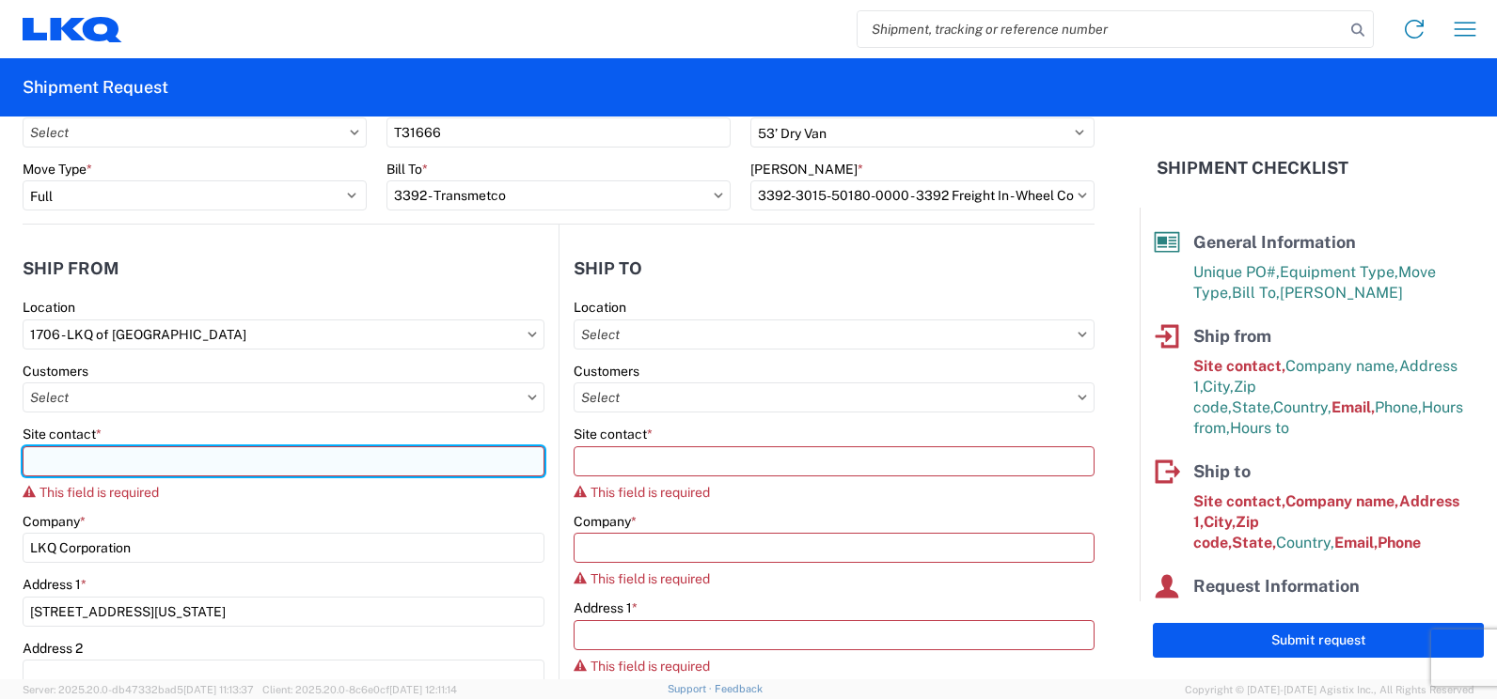
click at [124, 468] on input "Site contact *" at bounding box center [284, 462] width 522 height 30
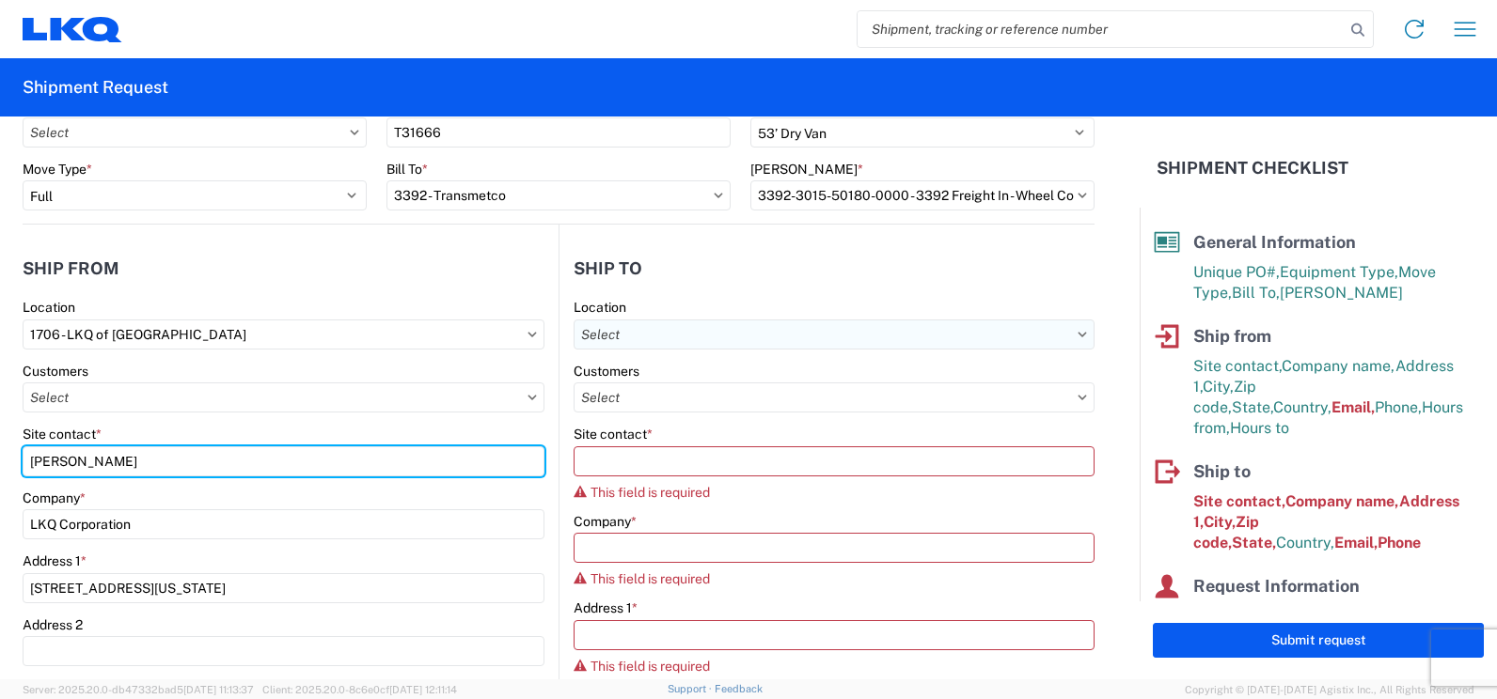
type input "Juan Salas"
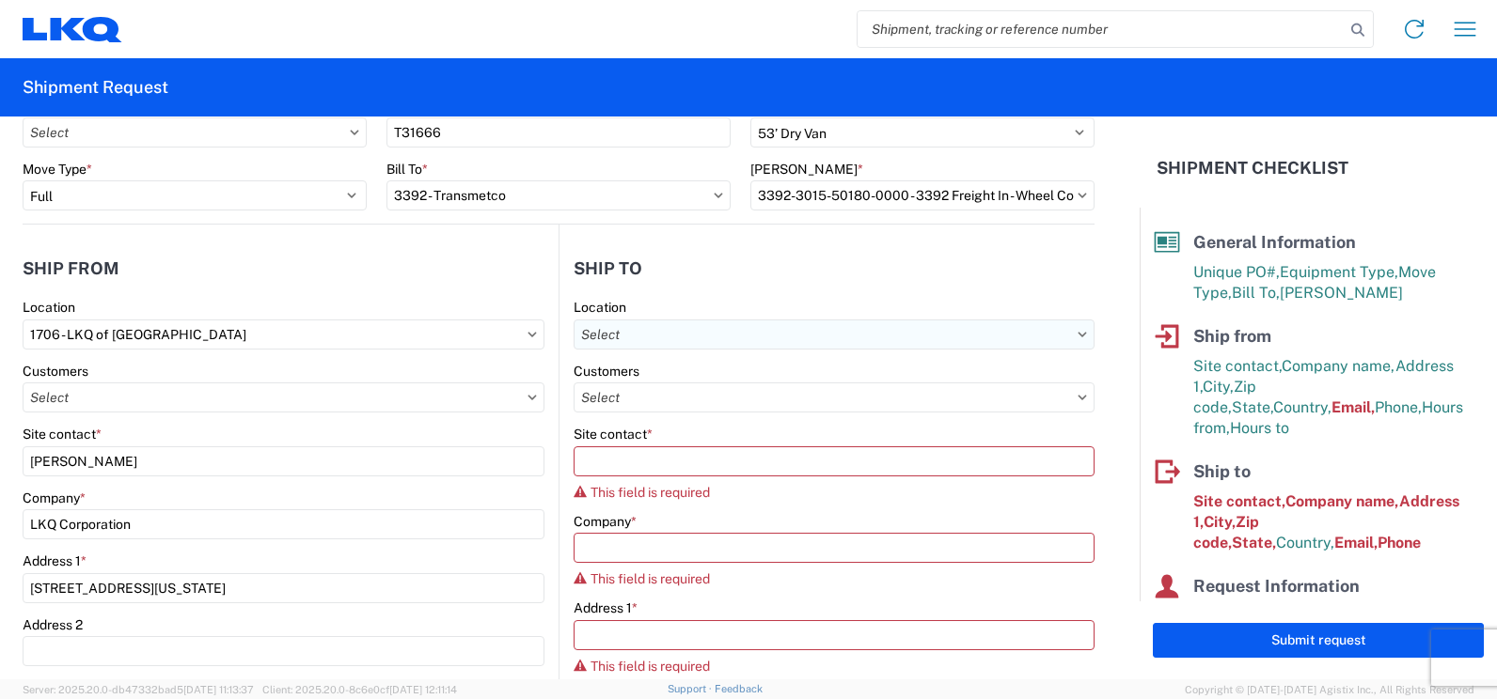
click at [681, 341] on input "text" at bounding box center [833, 335] width 521 height 30
type input "3392"
click at [668, 417] on div "3392 - Transmetco" at bounding box center [736, 418] width 329 height 30
type input "3392 - Transmetco"
type input "LKQ Corporation"
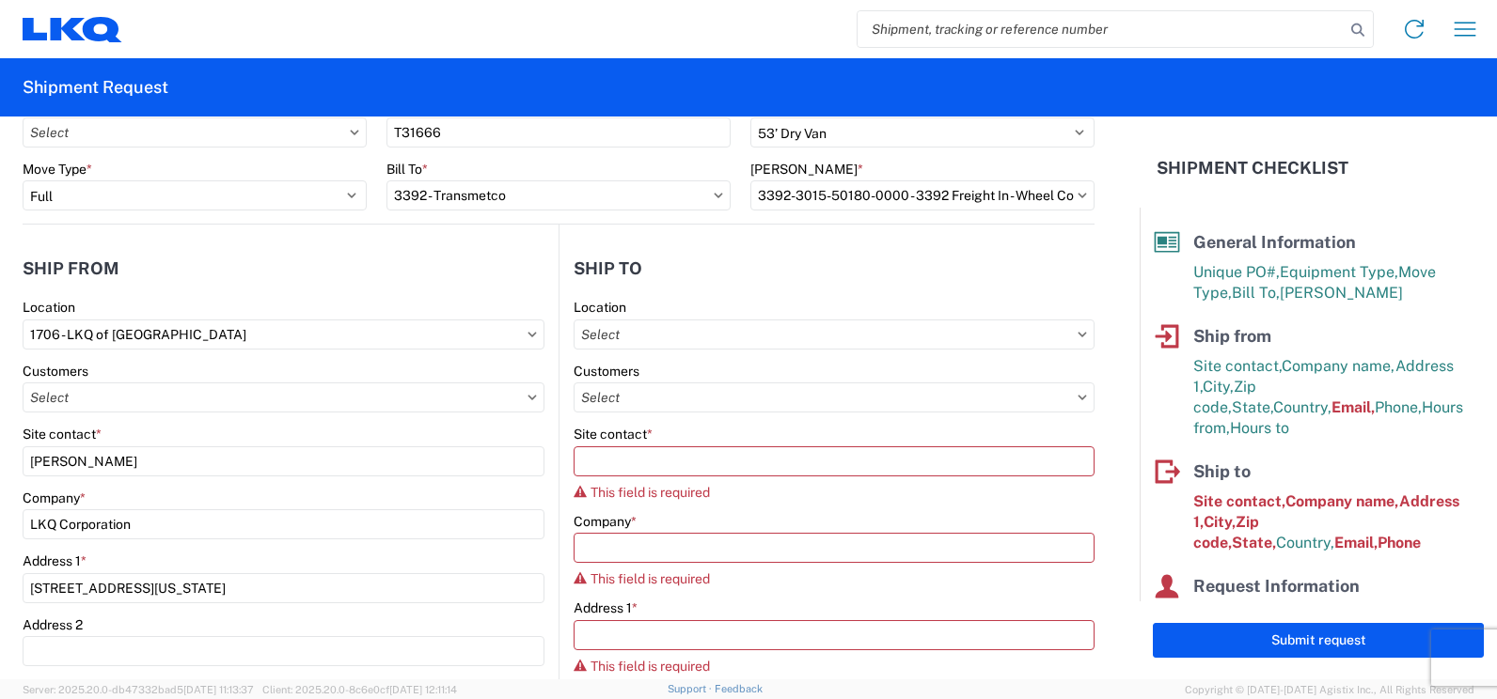
type input "1750 Riverfork Dr"
type input "Huntington"
type input "46750"
select select "US"
type input "260-355-0089"
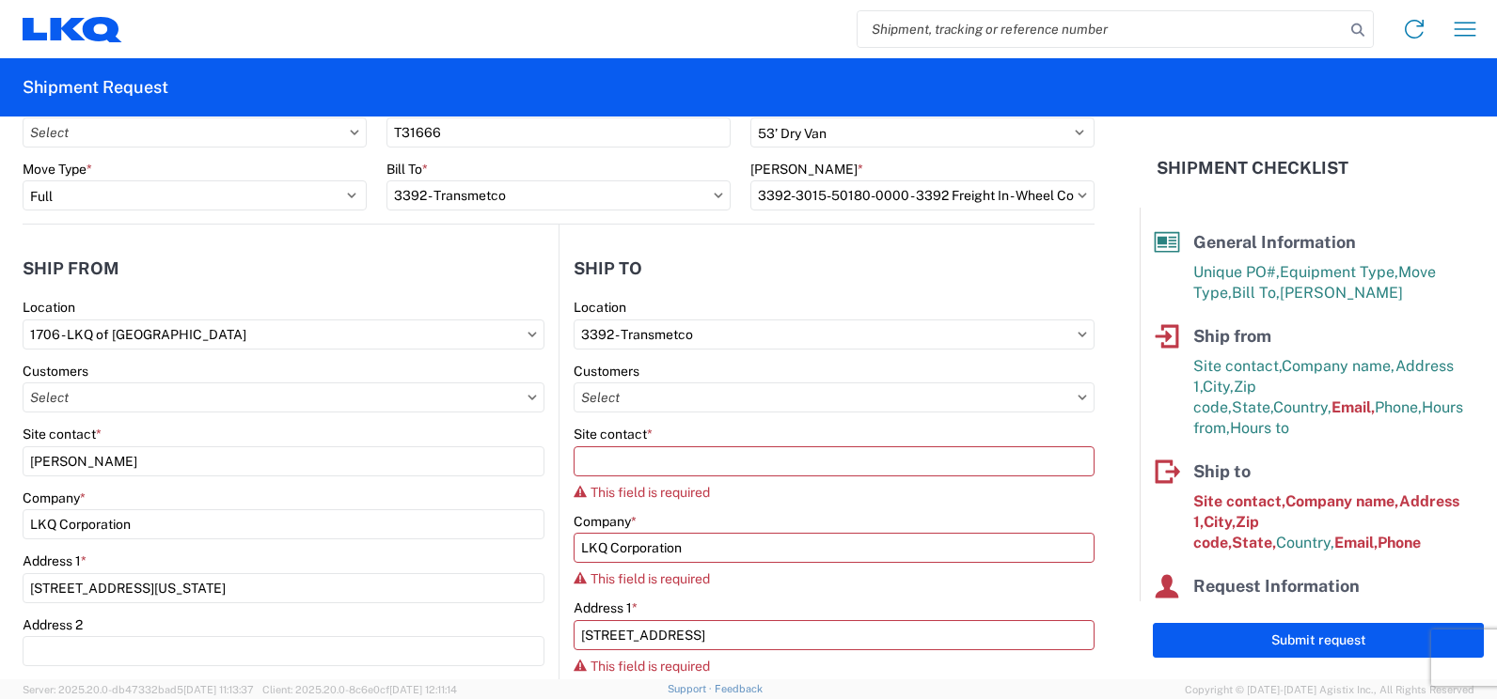
select select
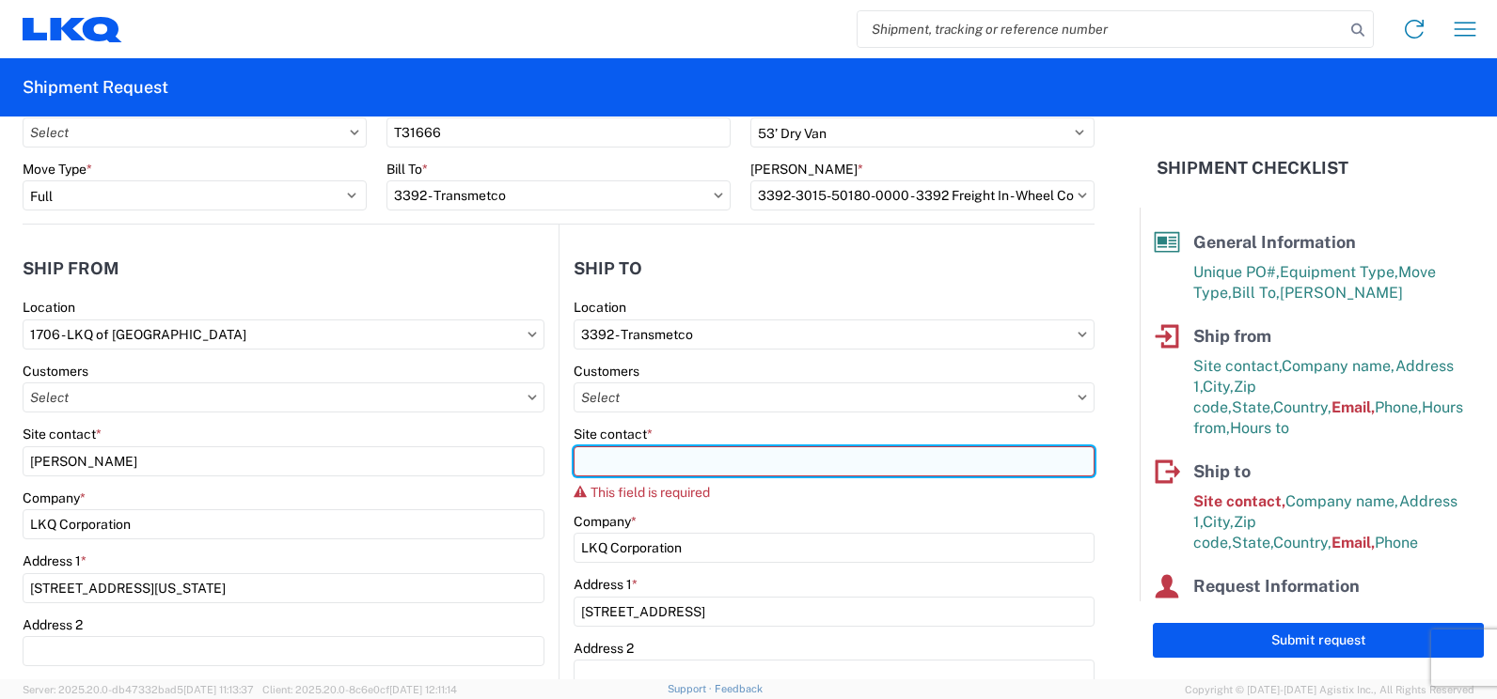
click at [615, 460] on input "Site contact *" at bounding box center [833, 462] width 521 height 30
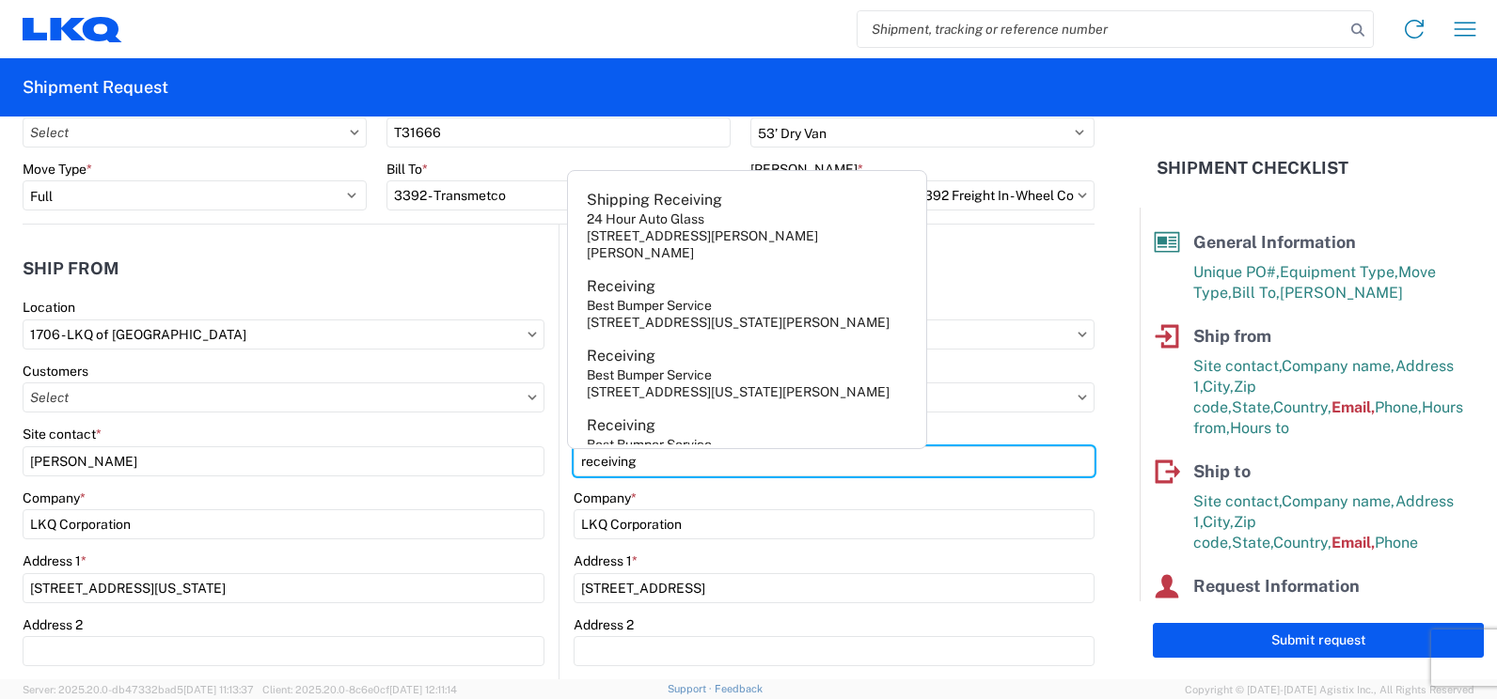
type input "receiving"
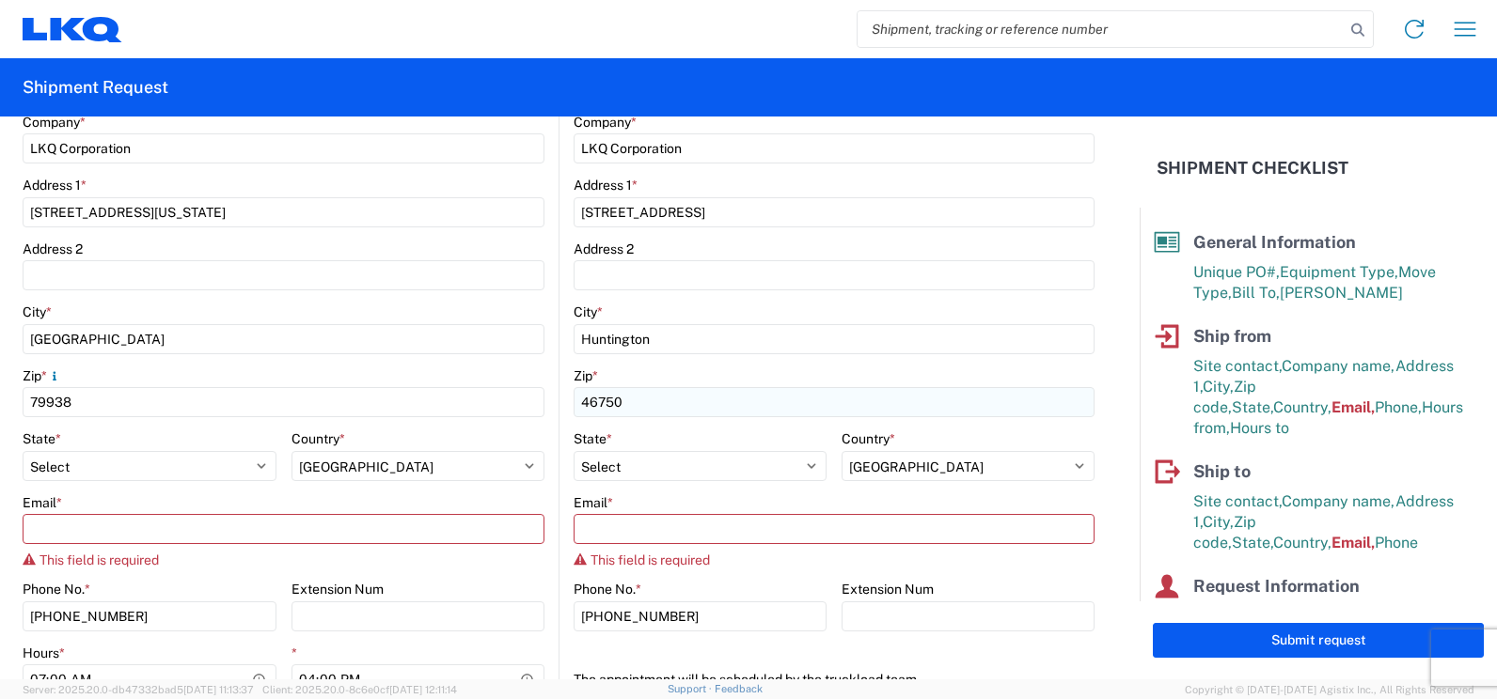
scroll to position [564, 0]
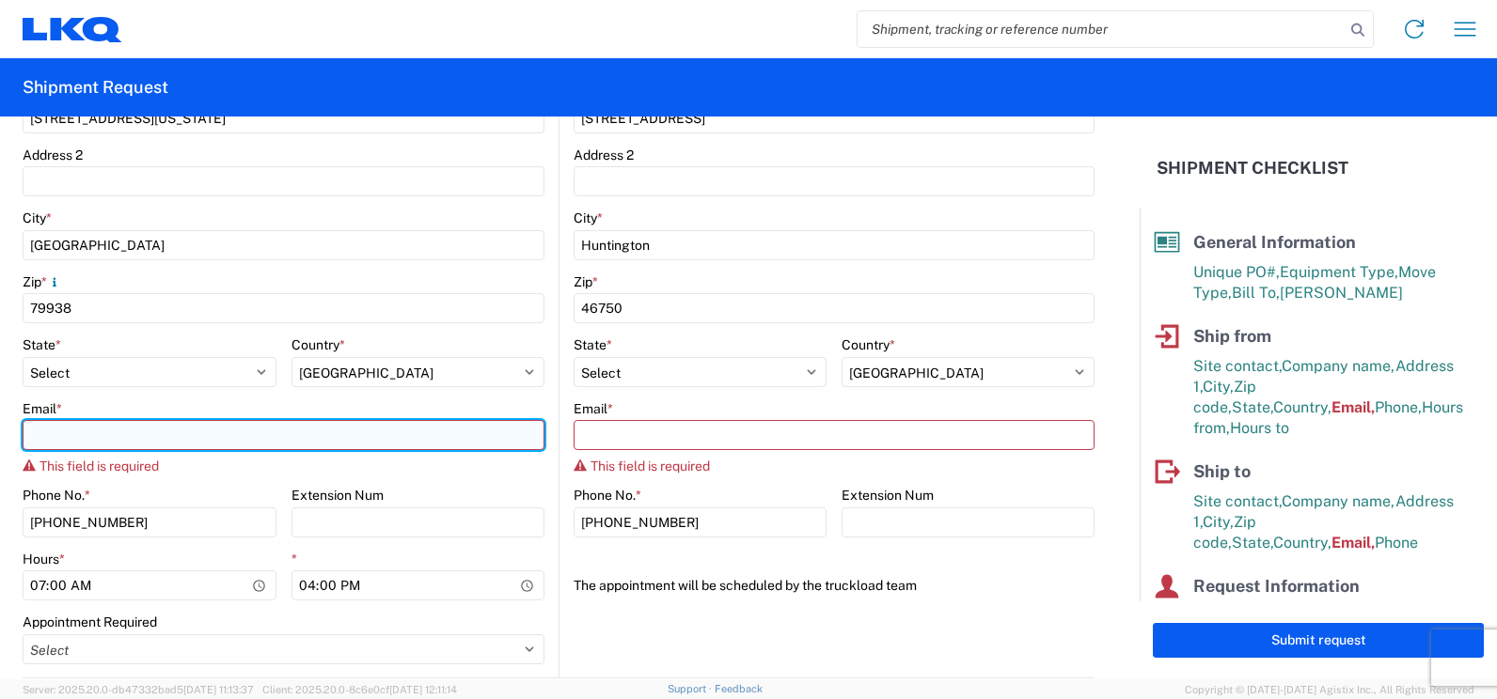
click at [61, 429] on input "Email *" at bounding box center [284, 435] width 522 height 30
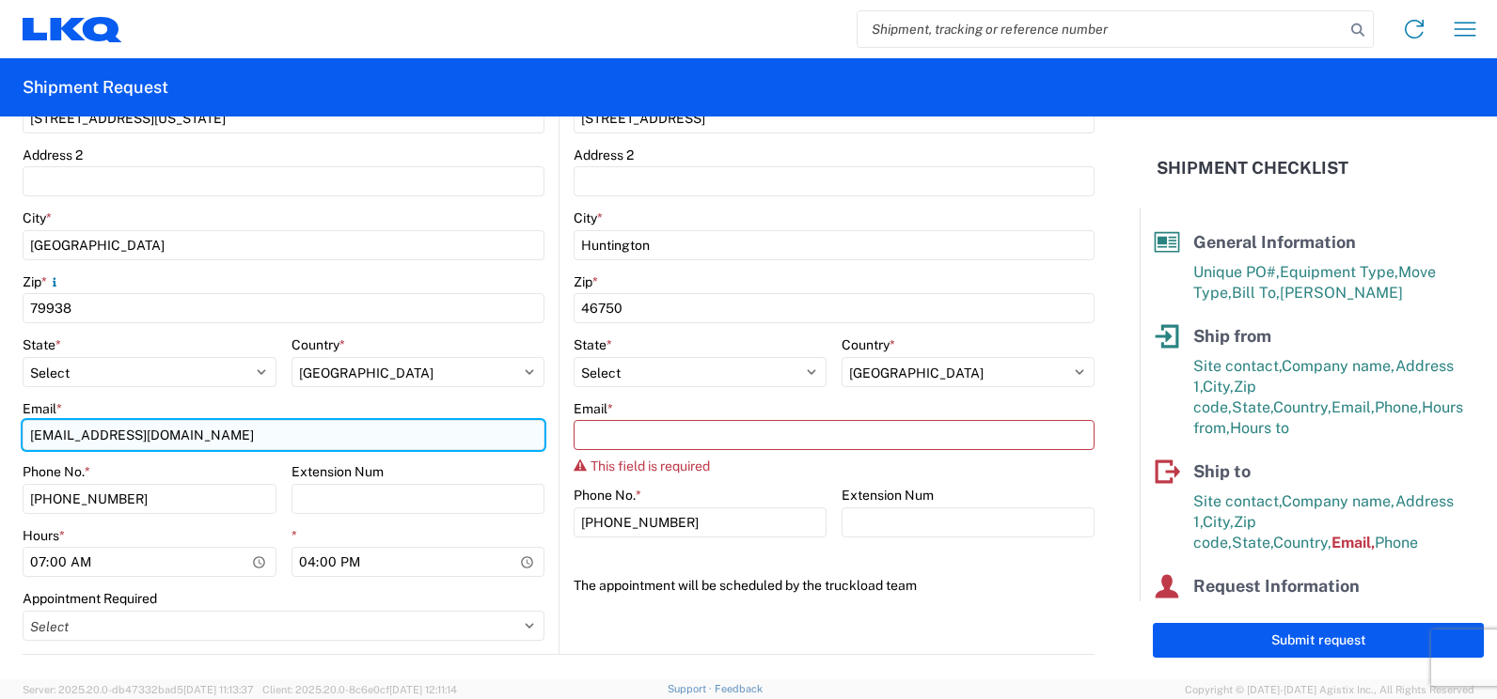
type input "jjsalas@lkqcorp.com"
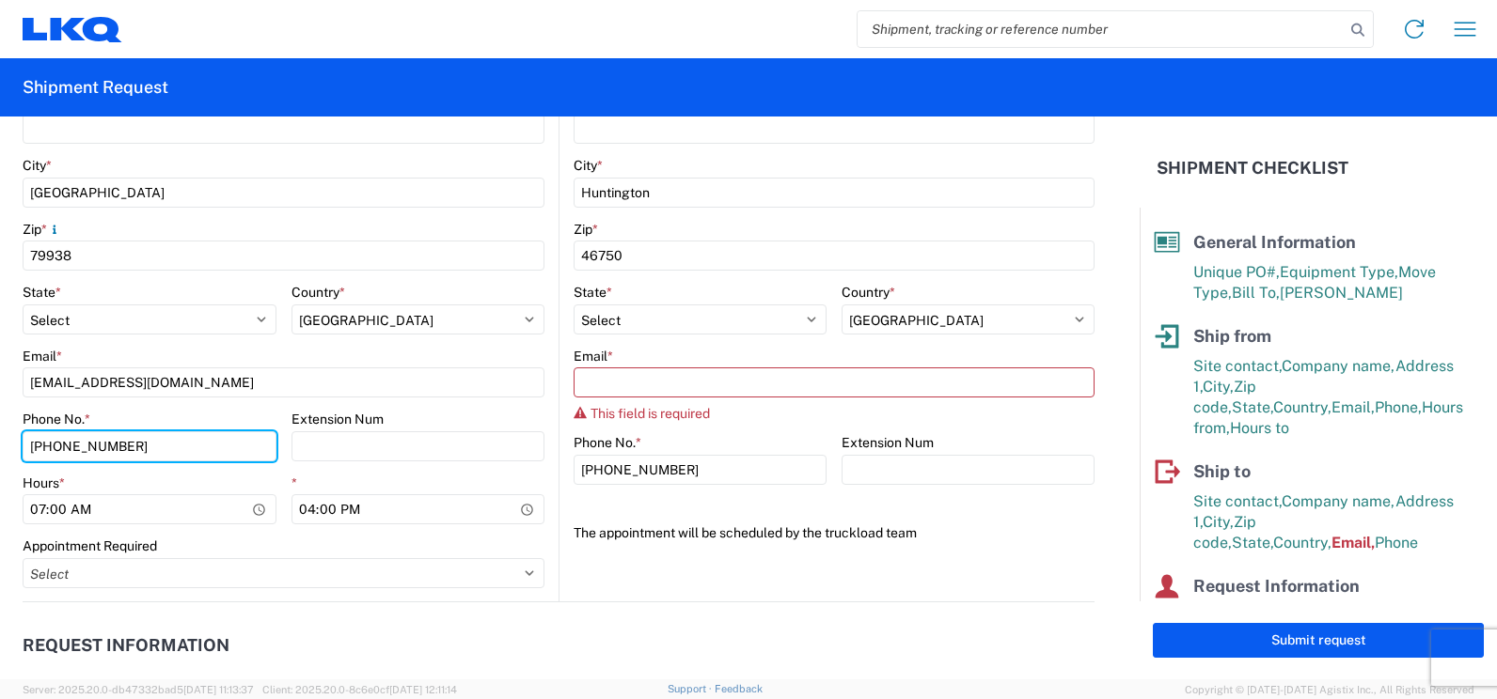
scroll to position [658, 0]
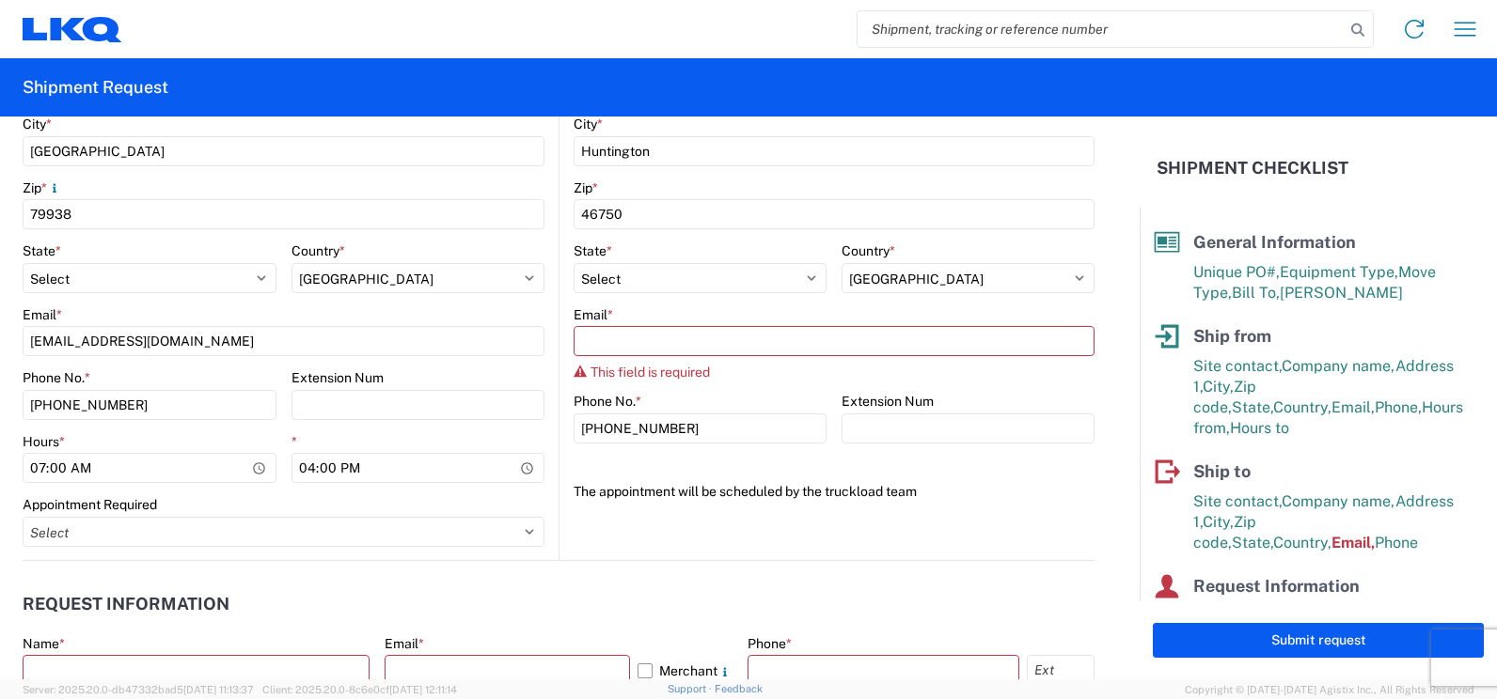
click at [546, 510] on main "1706 Location 1706 - LKQ of El Paso TX Customers Site contact * Juan Salas Comp…" at bounding box center [291, 147] width 536 height 825
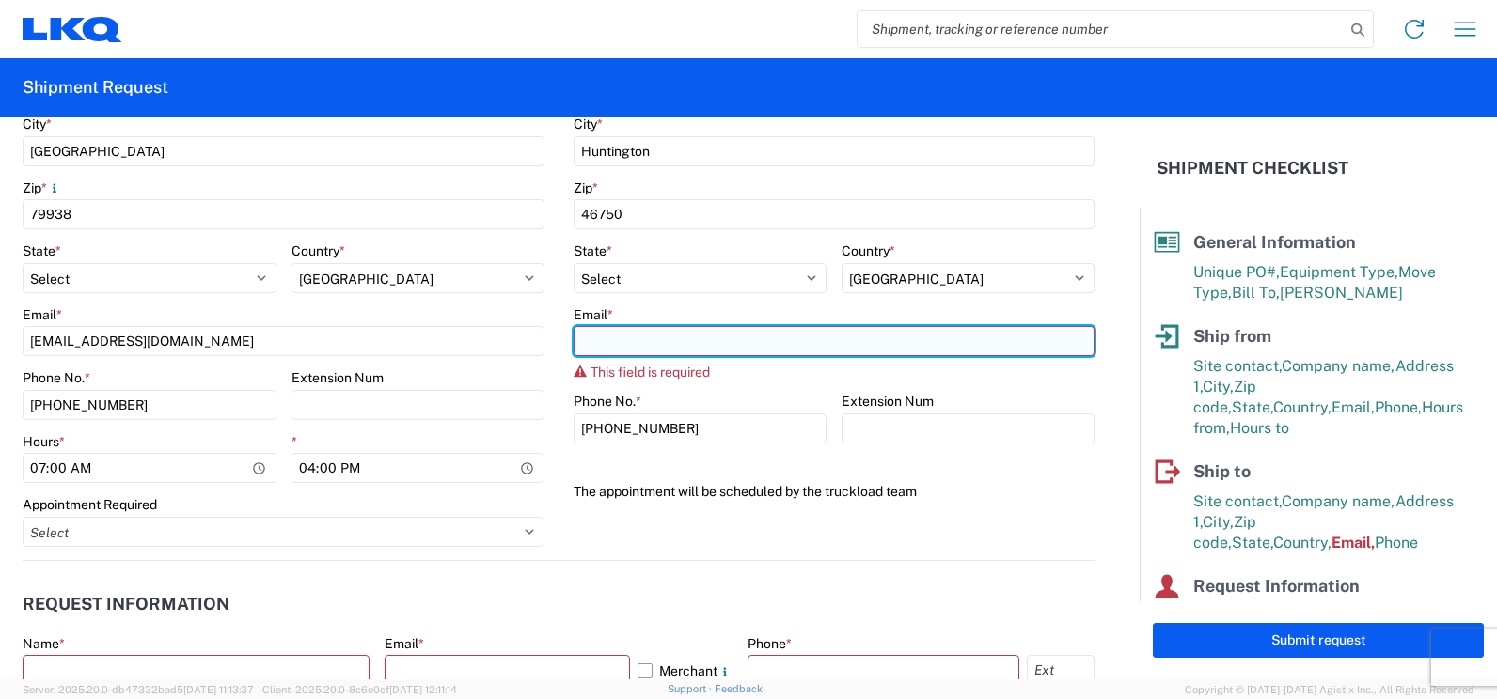
click at [597, 341] on input "Email *" at bounding box center [833, 341] width 521 height 30
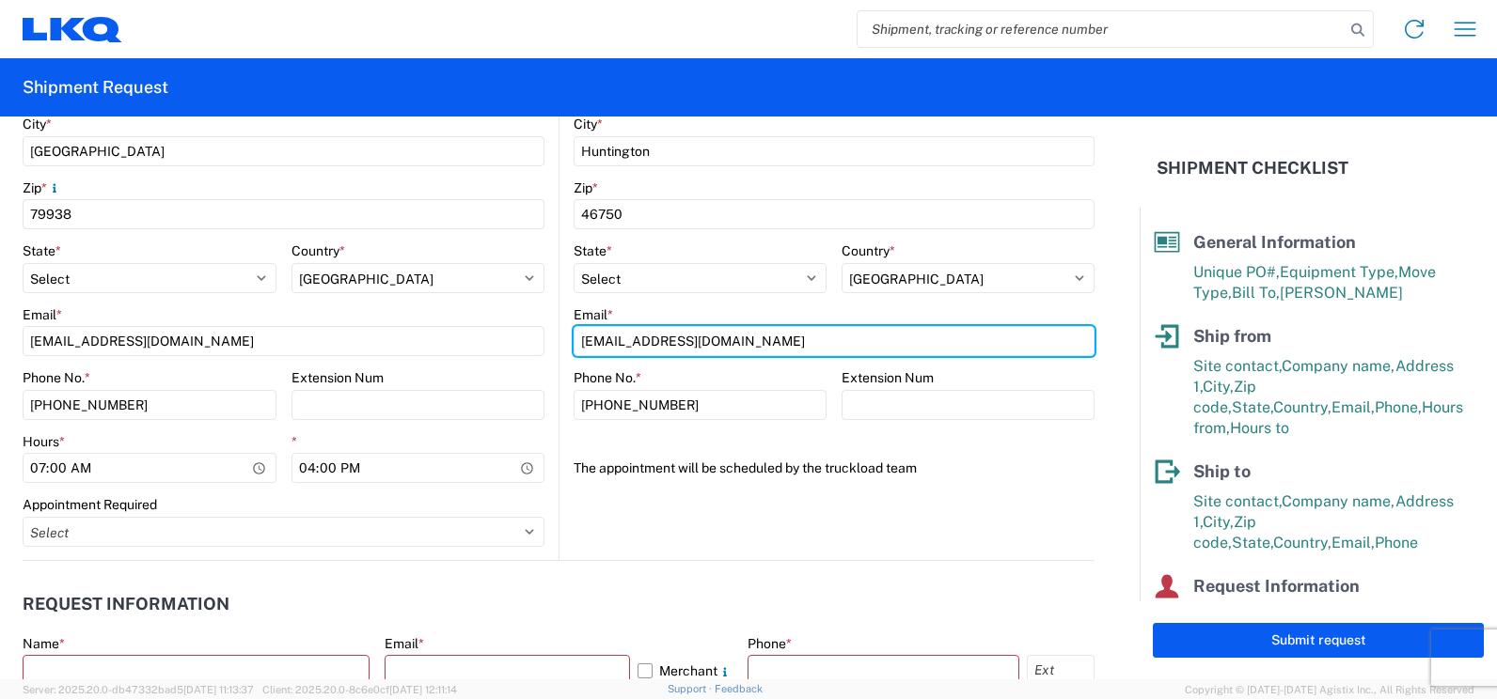
type input "3392dispatch@lkqcorp.com"
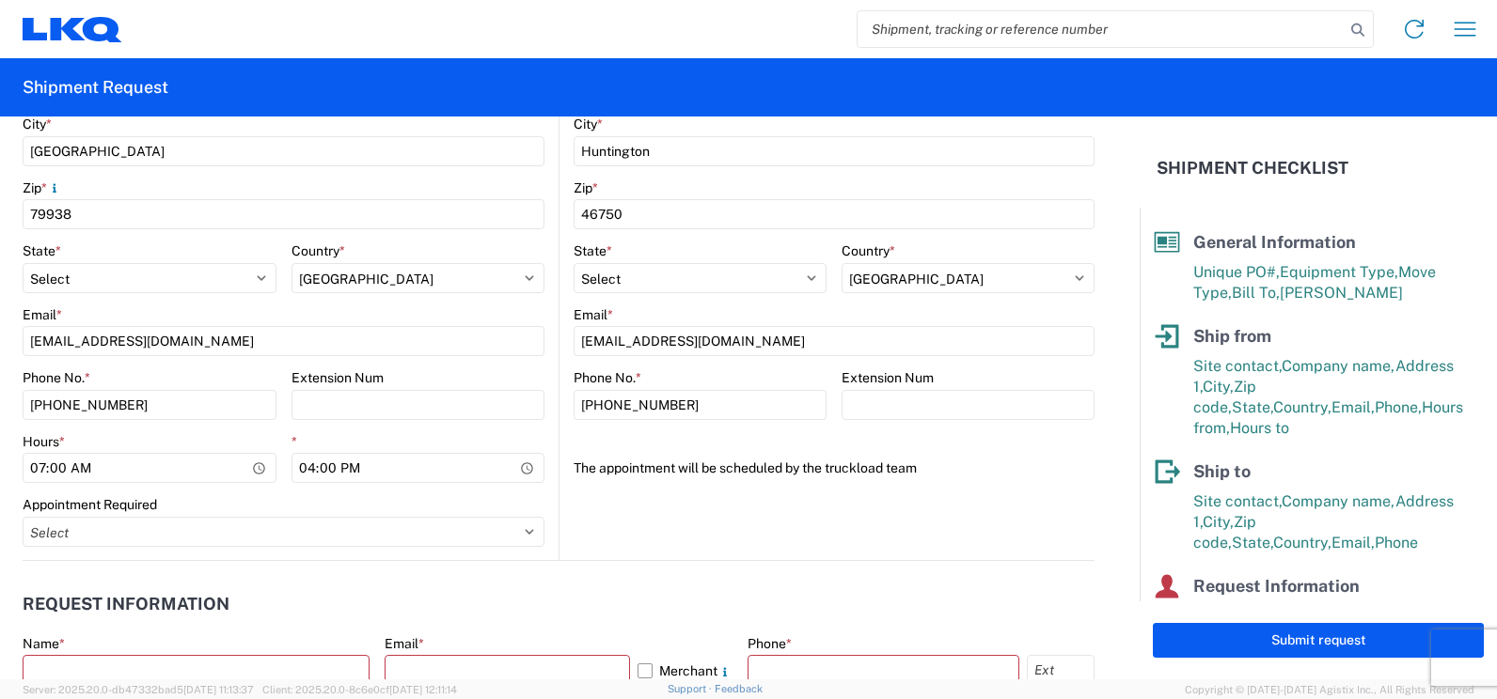
click at [541, 372] on main "1706 Location 1706 - LKQ of El Paso TX Customers Site contact * Juan Salas Comp…" at bounding box center [291, 147] width 536 height 825
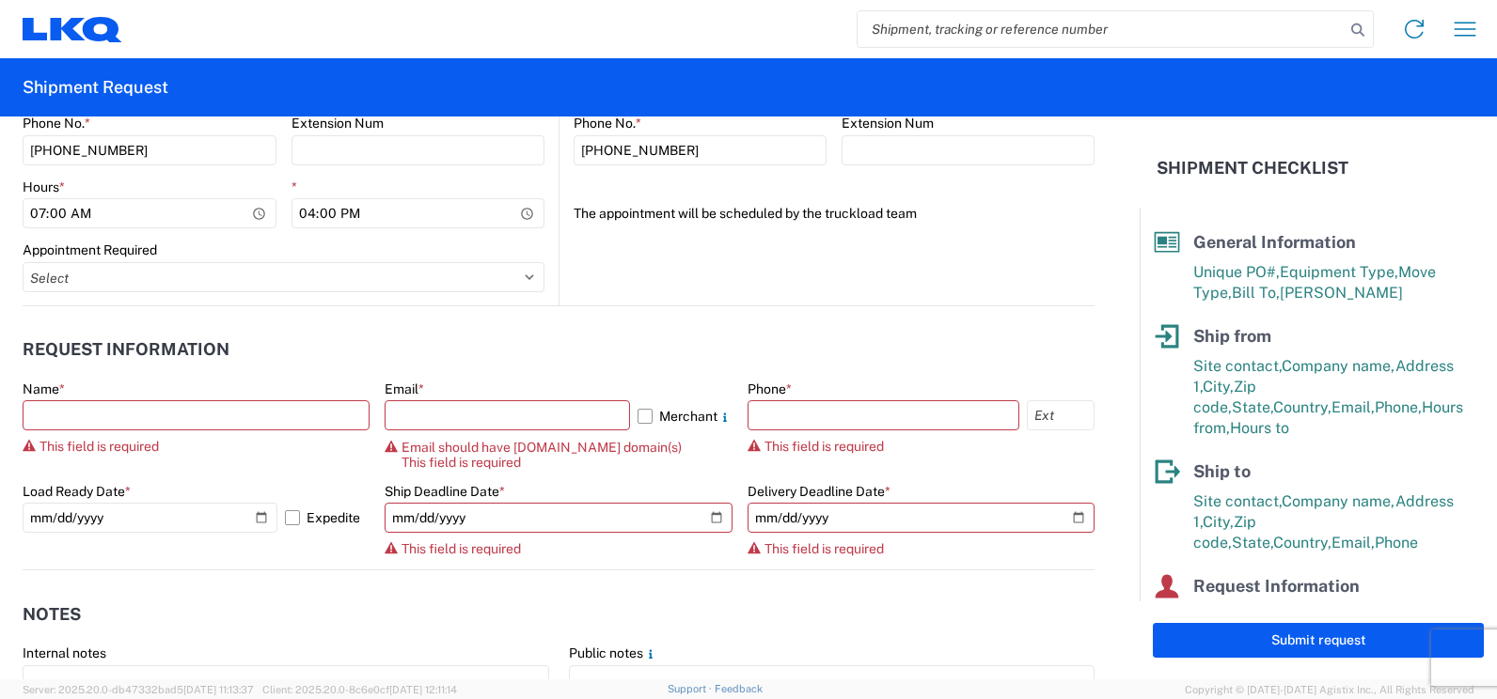
scroll to position [940, 0]
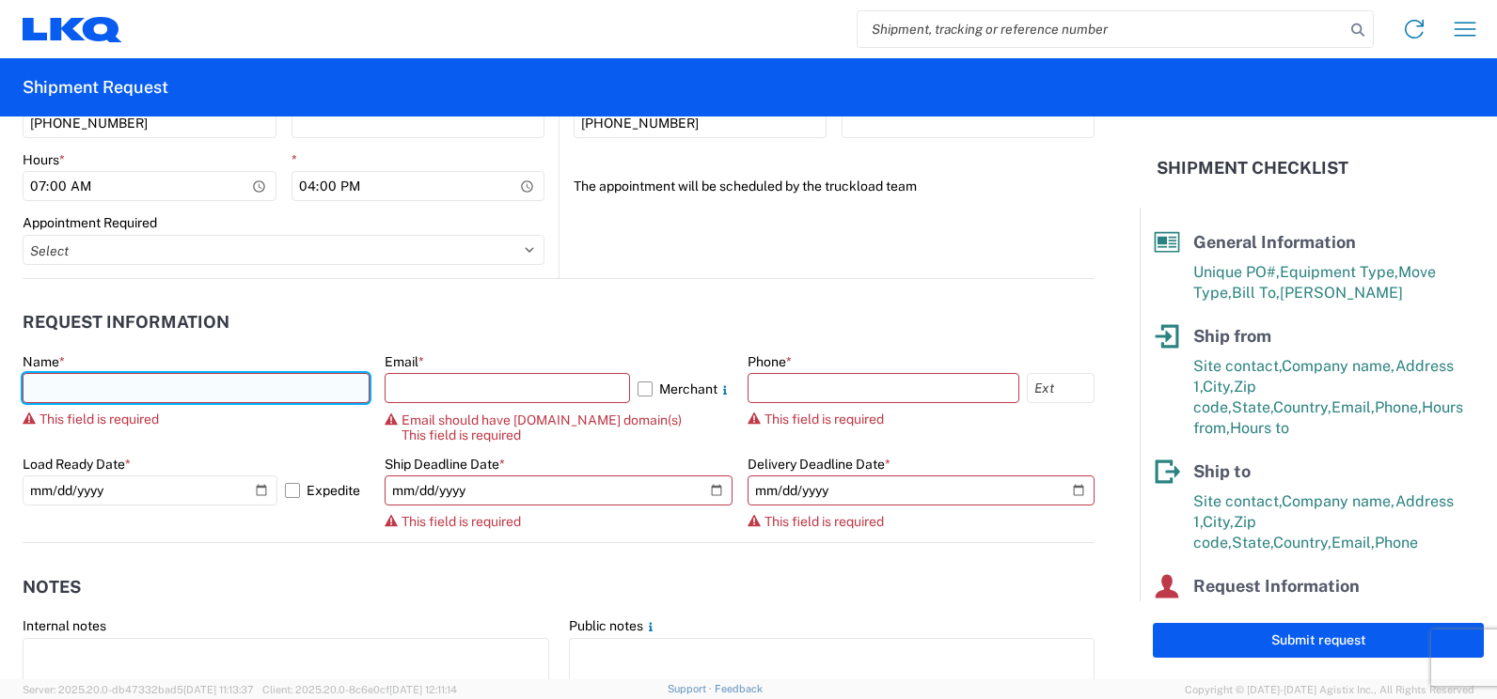
click at [91, 391] on input "text" at bounding box center [196, 388] width 347 height 30
type input "Juan Salas"
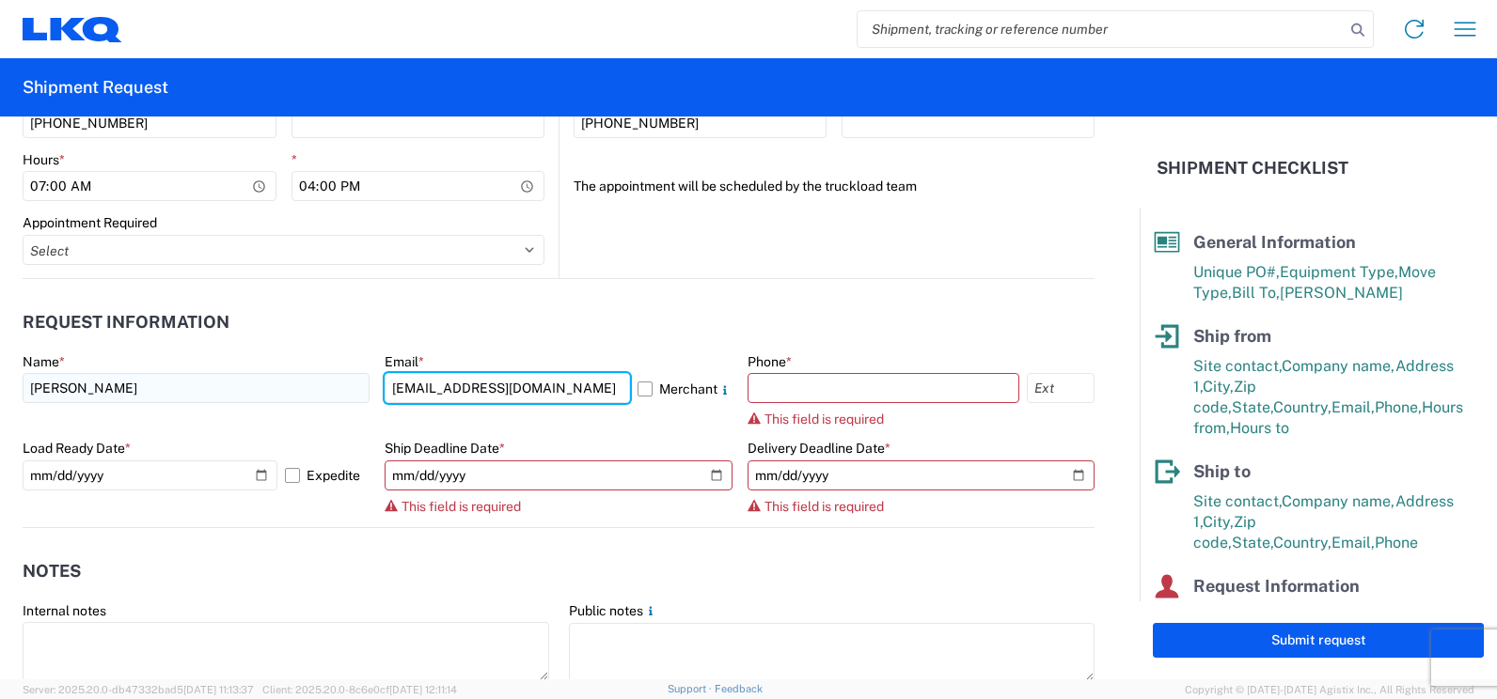
type input "jjsalas@lkqcorp.com"
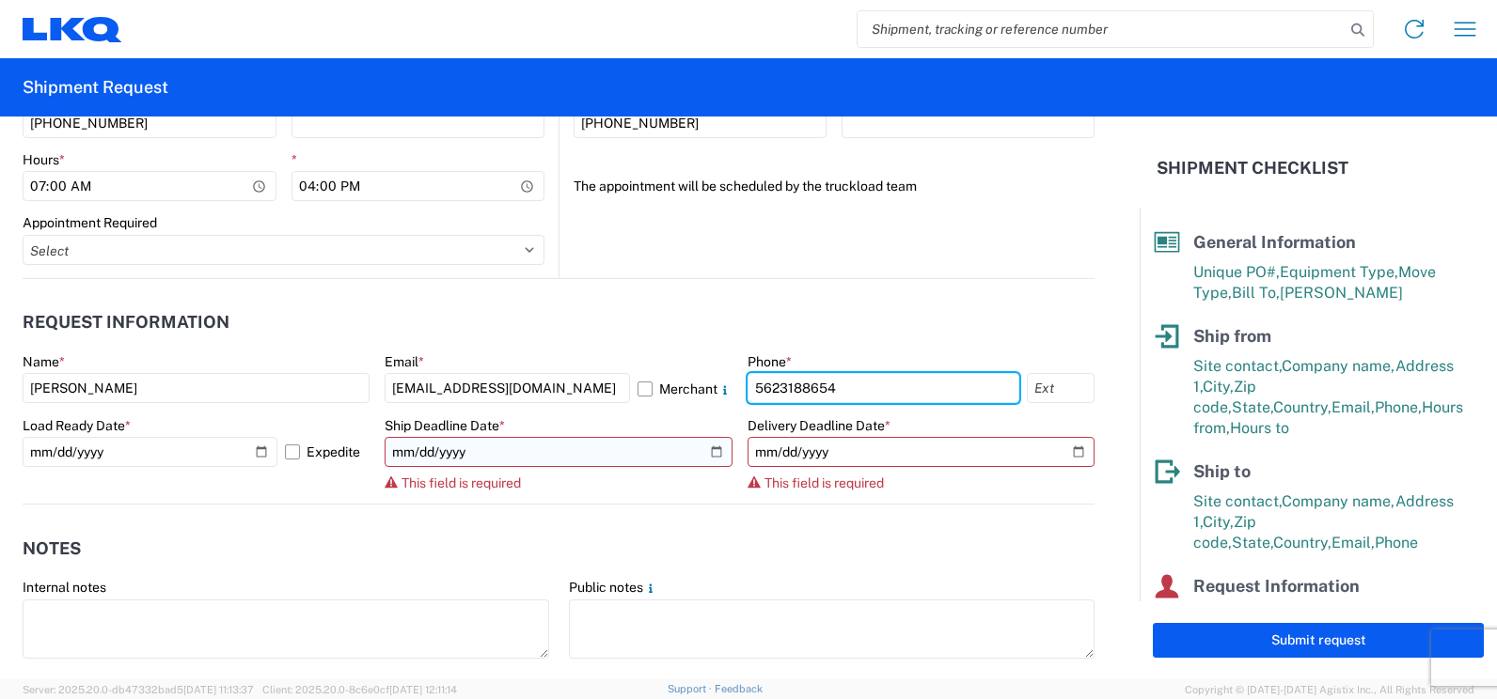
type input "5623188654"
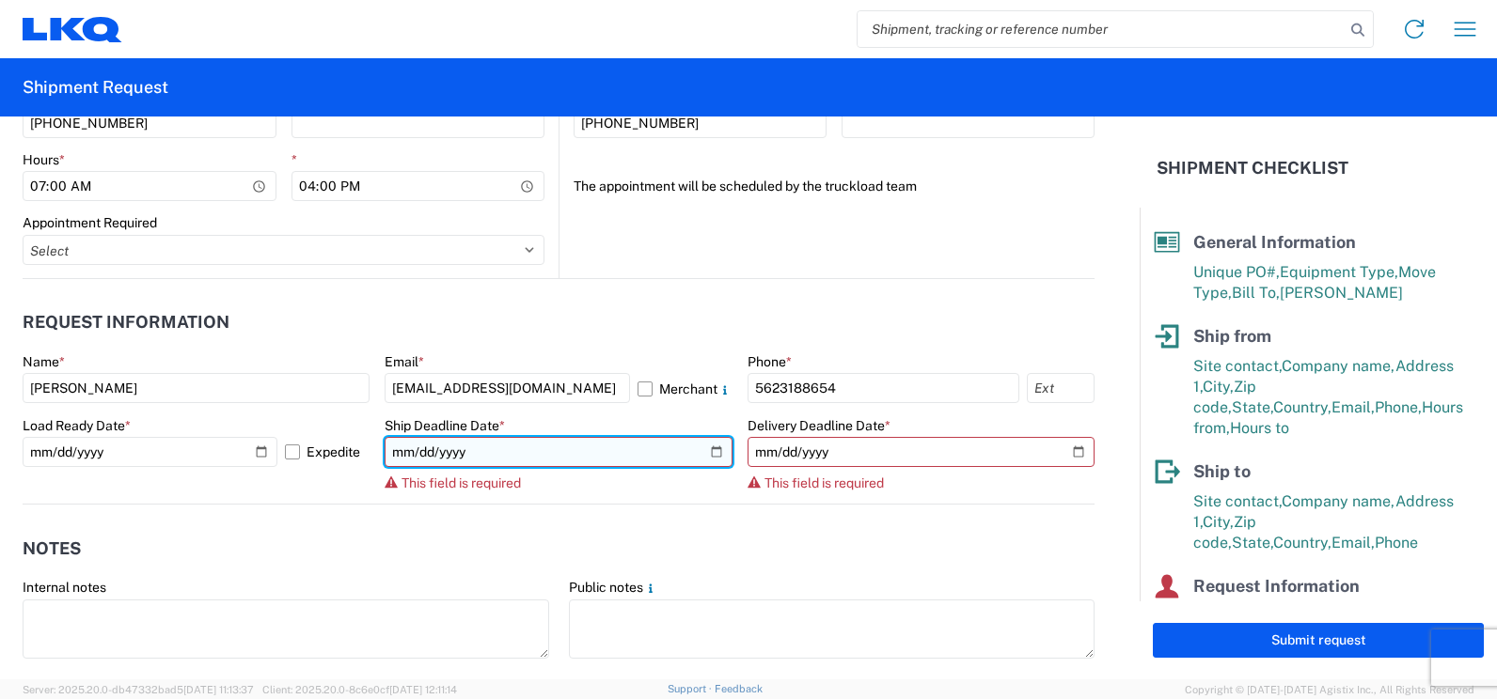
click at [706, 454] on input "date" at bounding box center [557, 452] width 347 height 30
type input "2025-10-09"
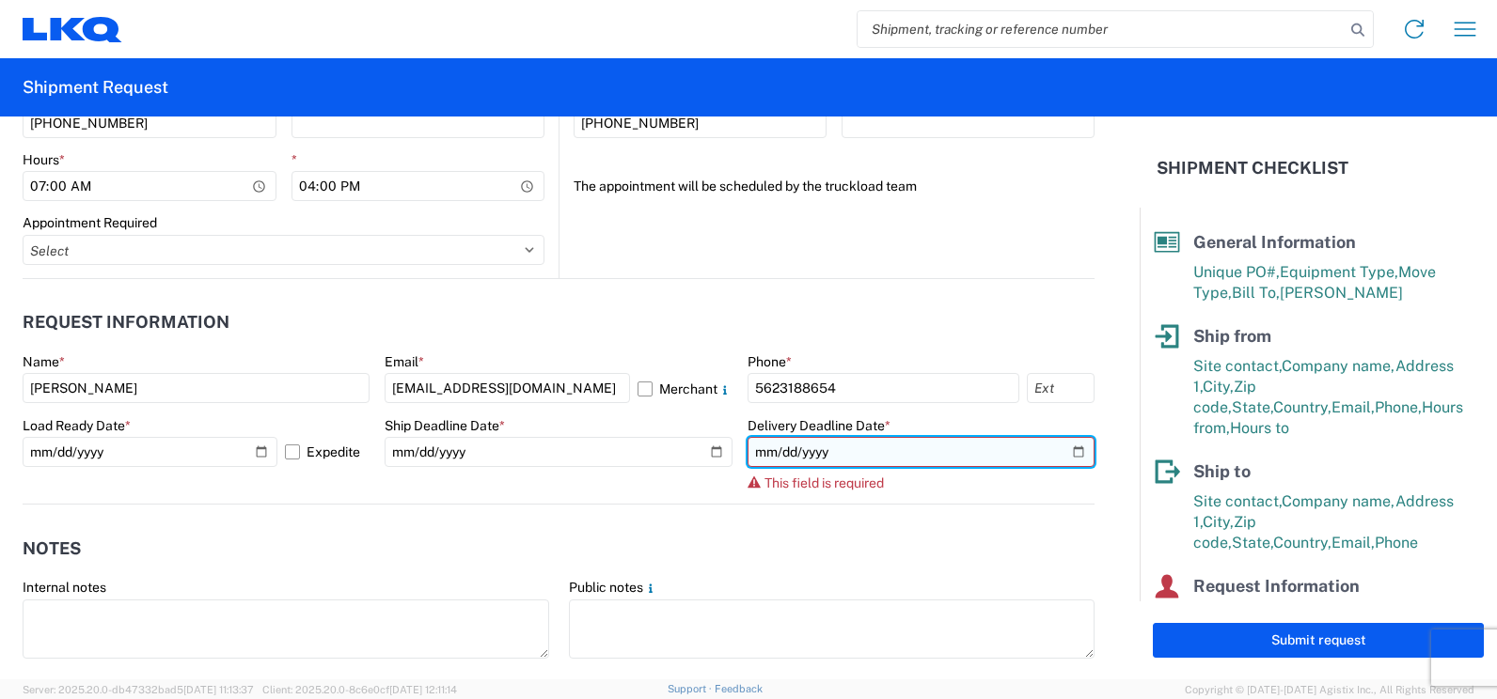
click at [1068, 453] on input "date" at bounding box center [920, 452] width 347 height 30
type input "2025-10-13"
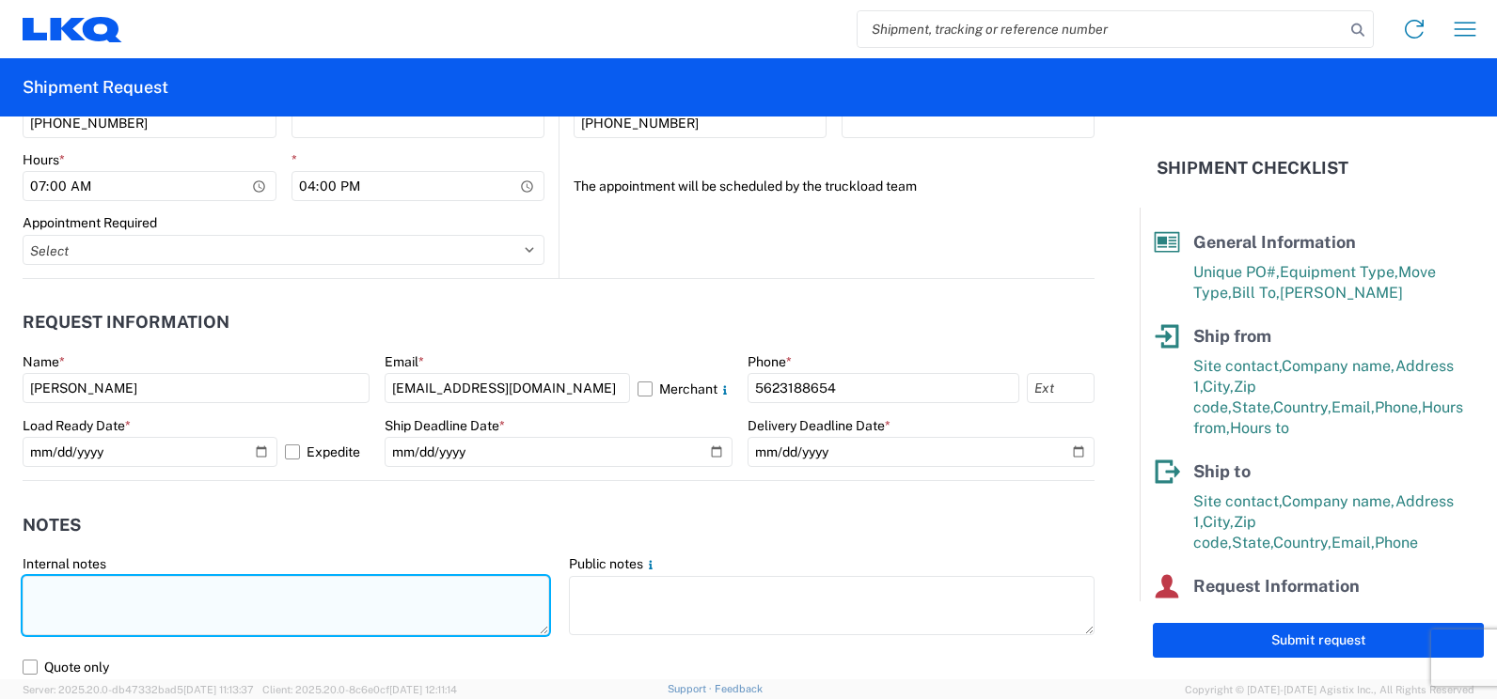
click at [61, 601] on textarea at bounding box center [286, 605] width 526 height 59
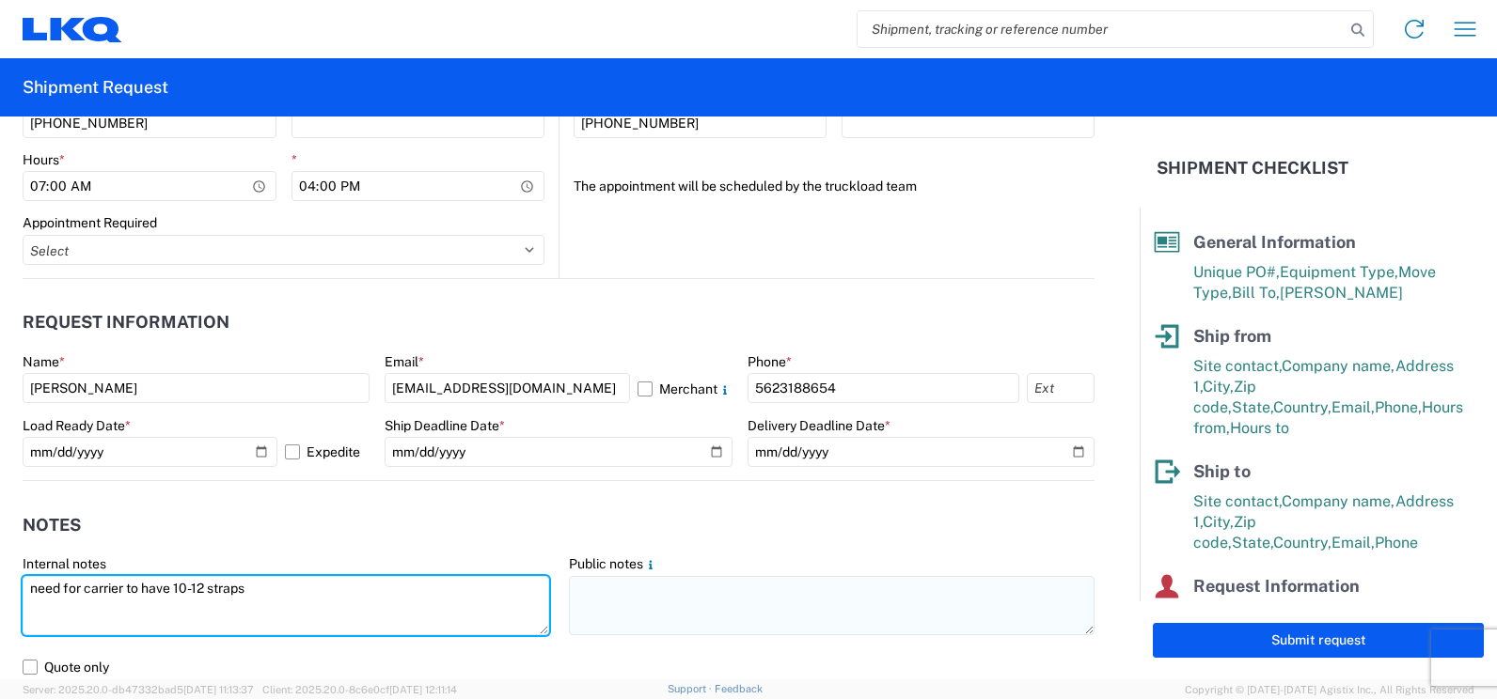
type textarea "need for carrier to have 10-12 straps"
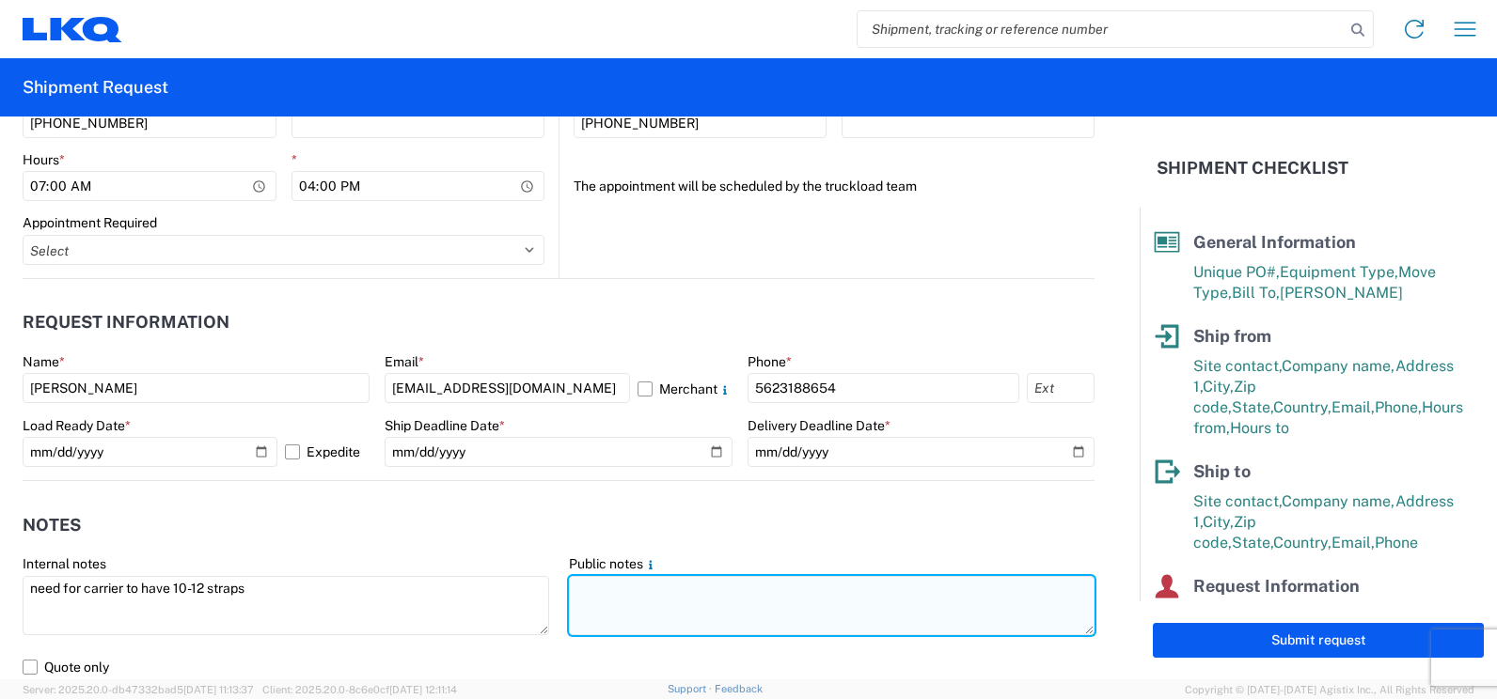
click at [607, 587] on textarea at bounding box center [832, 605] width 526 height 59
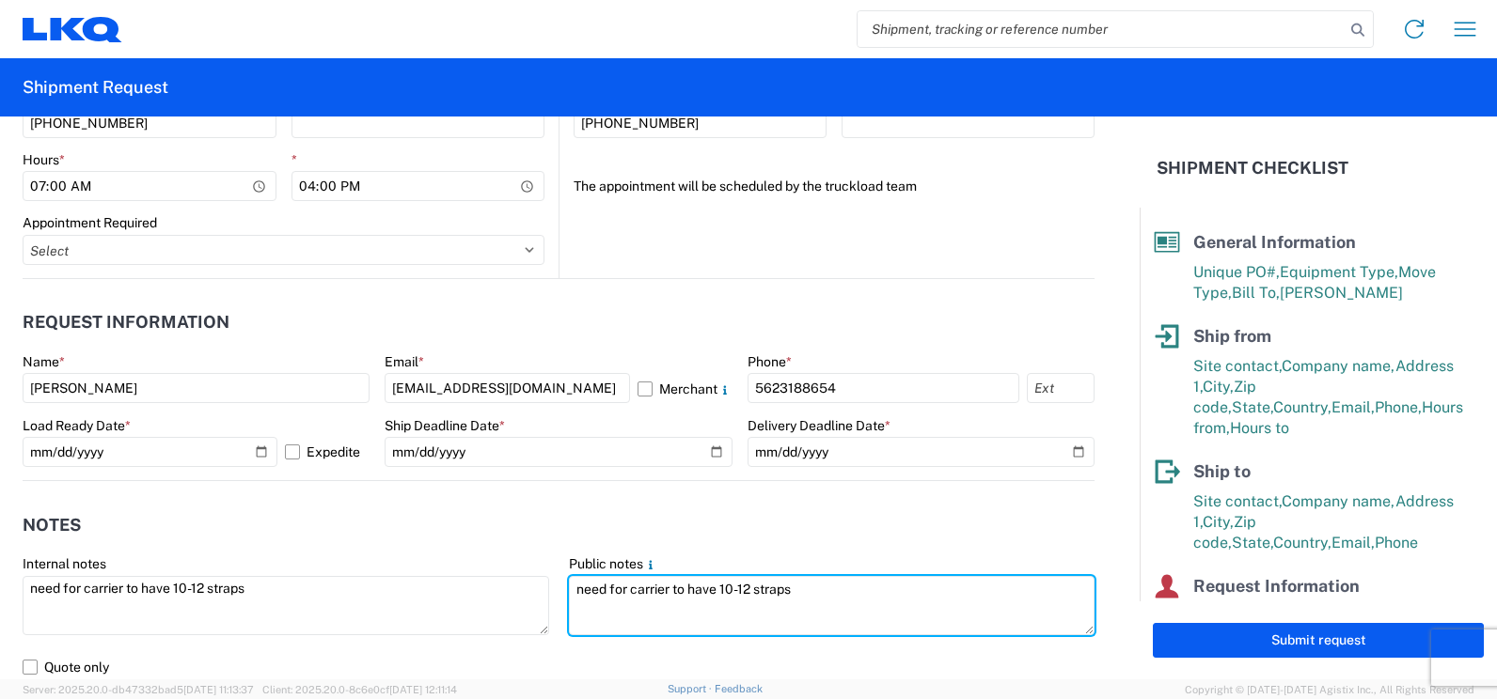
type textarea "need for carrier to have 10-12 straps"
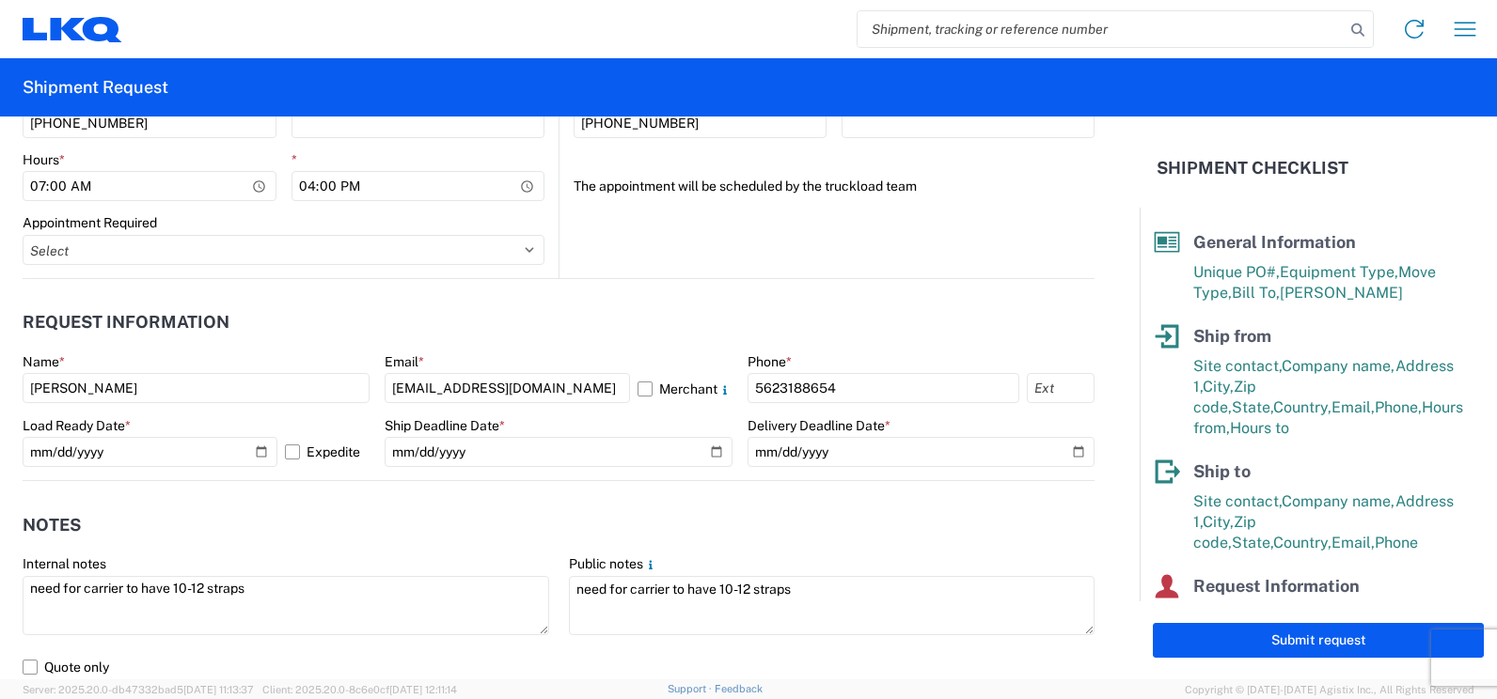
click at [494, 518] on header "Notes" at bounding box center [559, 525] width 1072 height 42
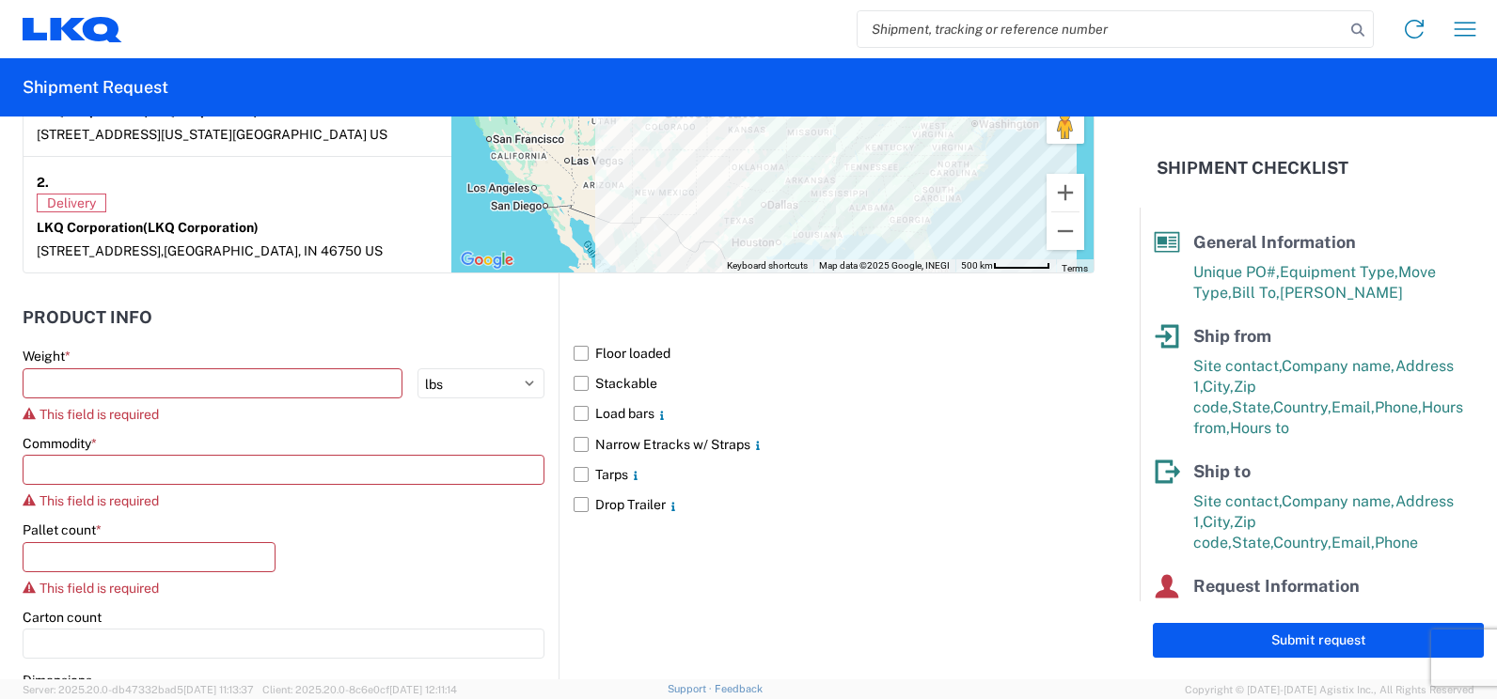
scroll to position [1692, 0]
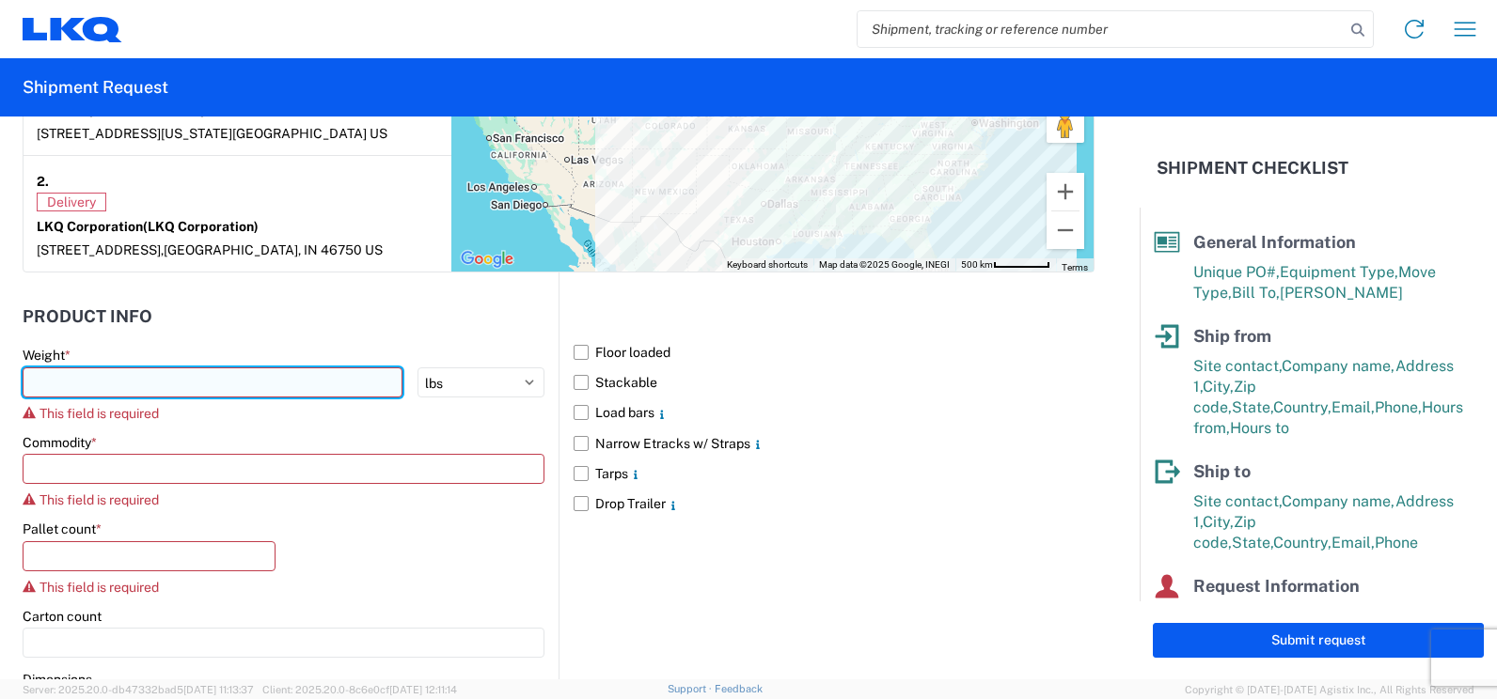
click at [95, 379] on input "number" at bounding box center [213, 383] width 380 height 30
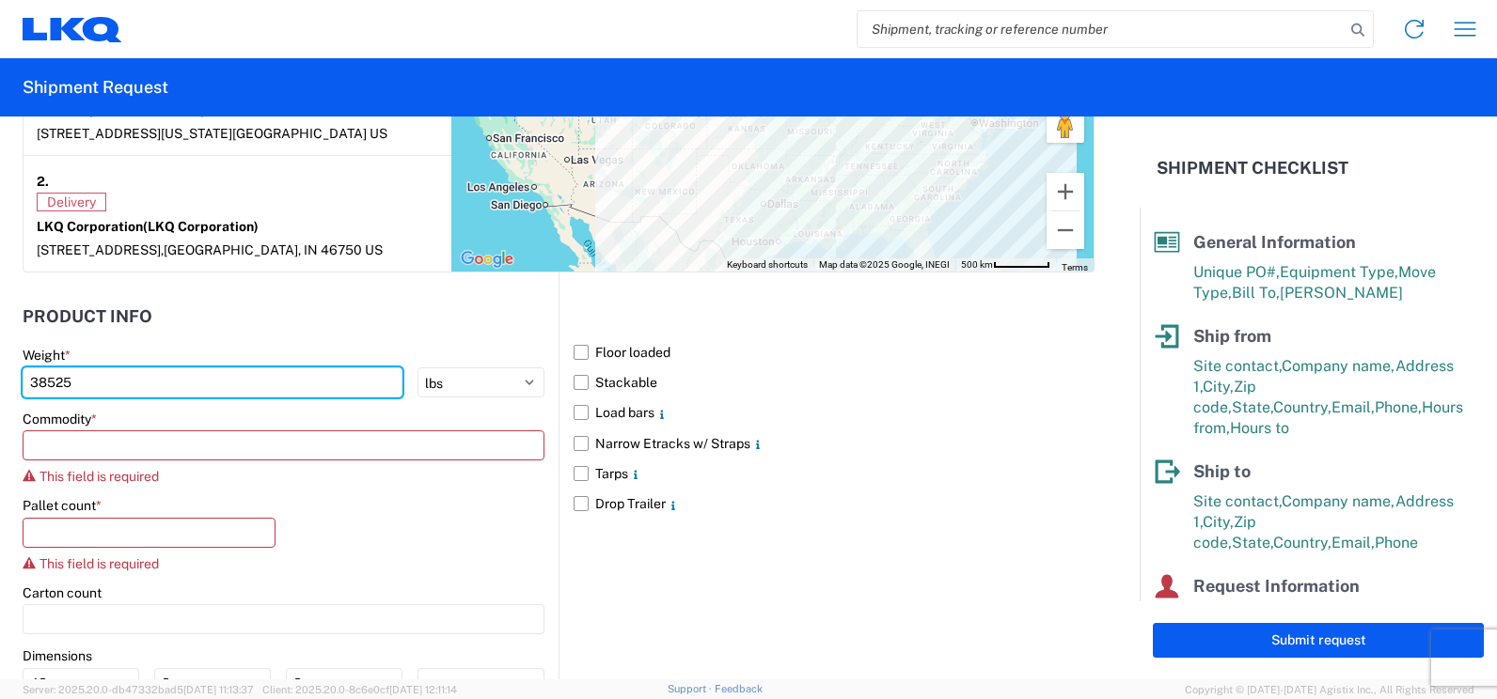
type input "38525"
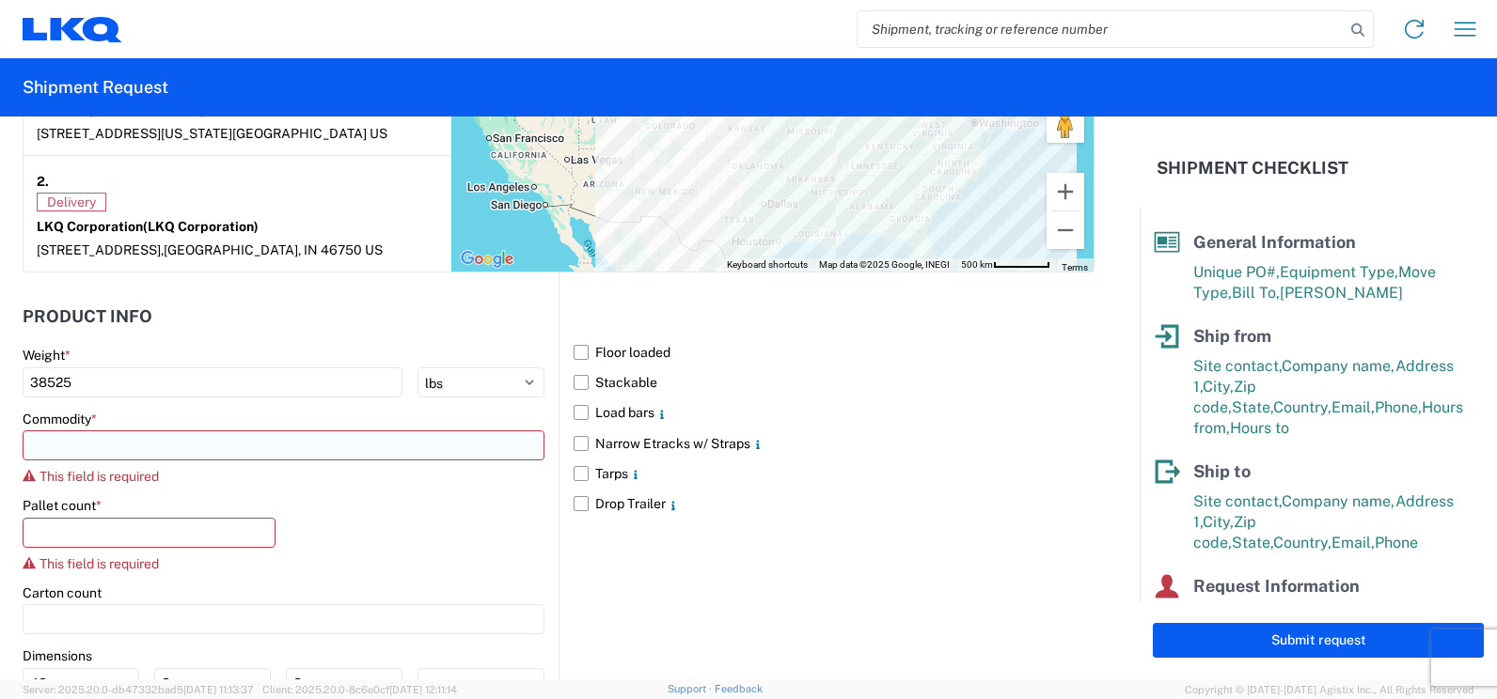
click at [177, 451] on input at bounding box center [284, 446] width 522 height 30
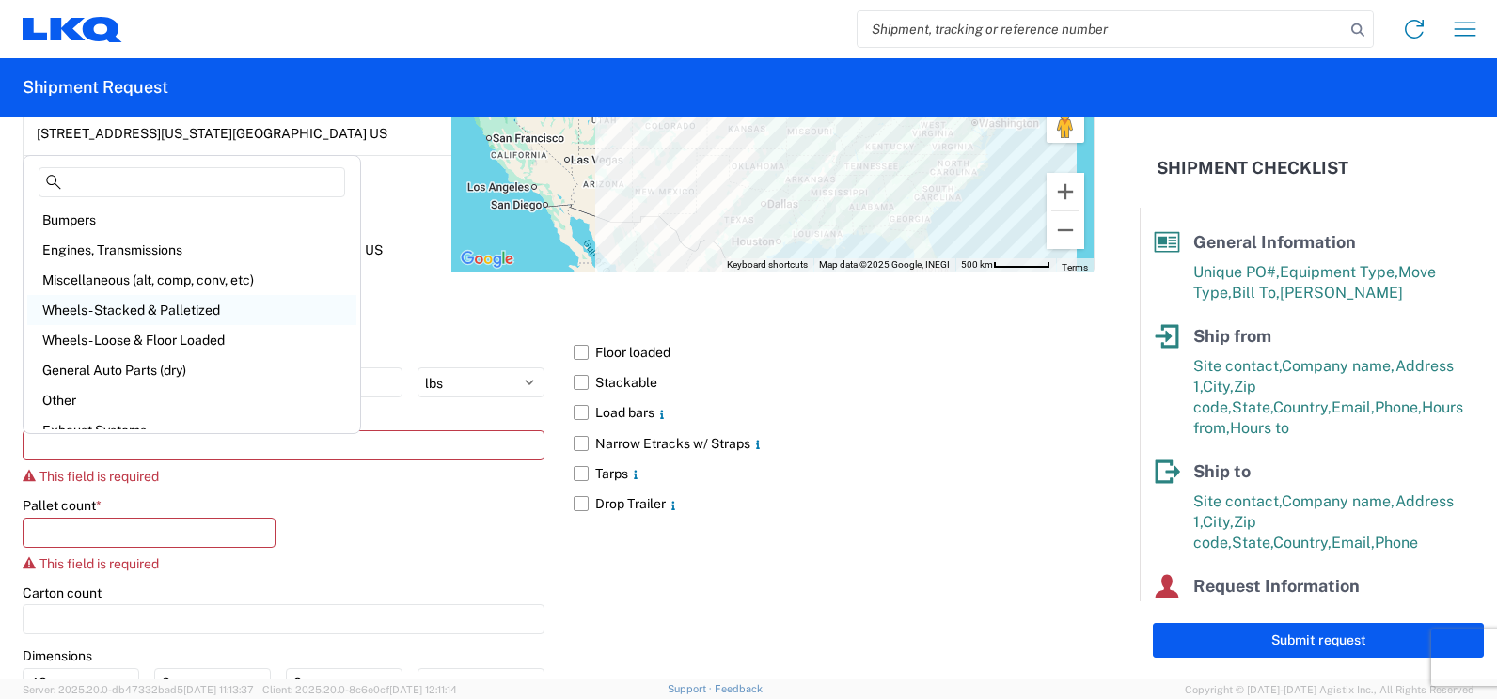
click at [153, 305] on div "Wheels - Stacked & Palletized" at bounding box center [191, 310] width 329 height 30
type input "Wheels - Stacked & Palletized"
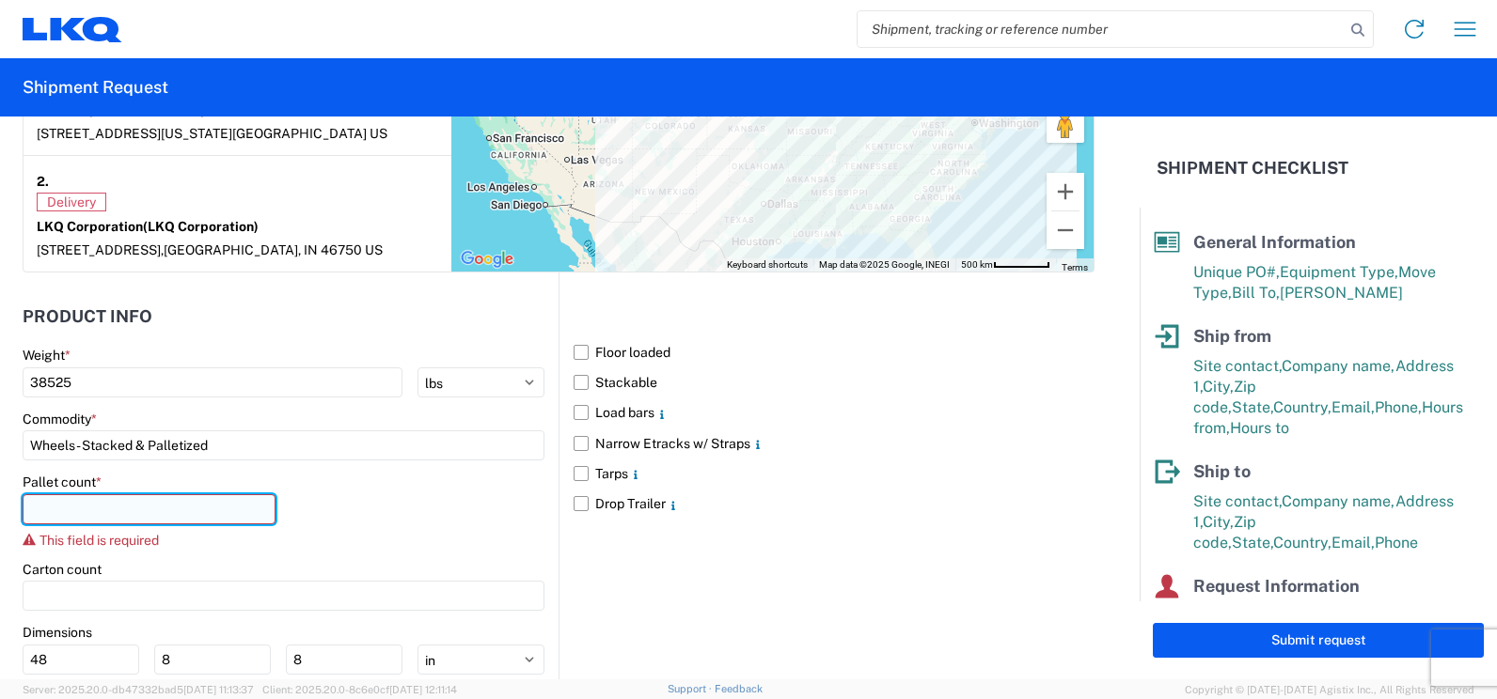
click at [173, 513] on input "number" at bounding box center [149, 509] width 253 height 30
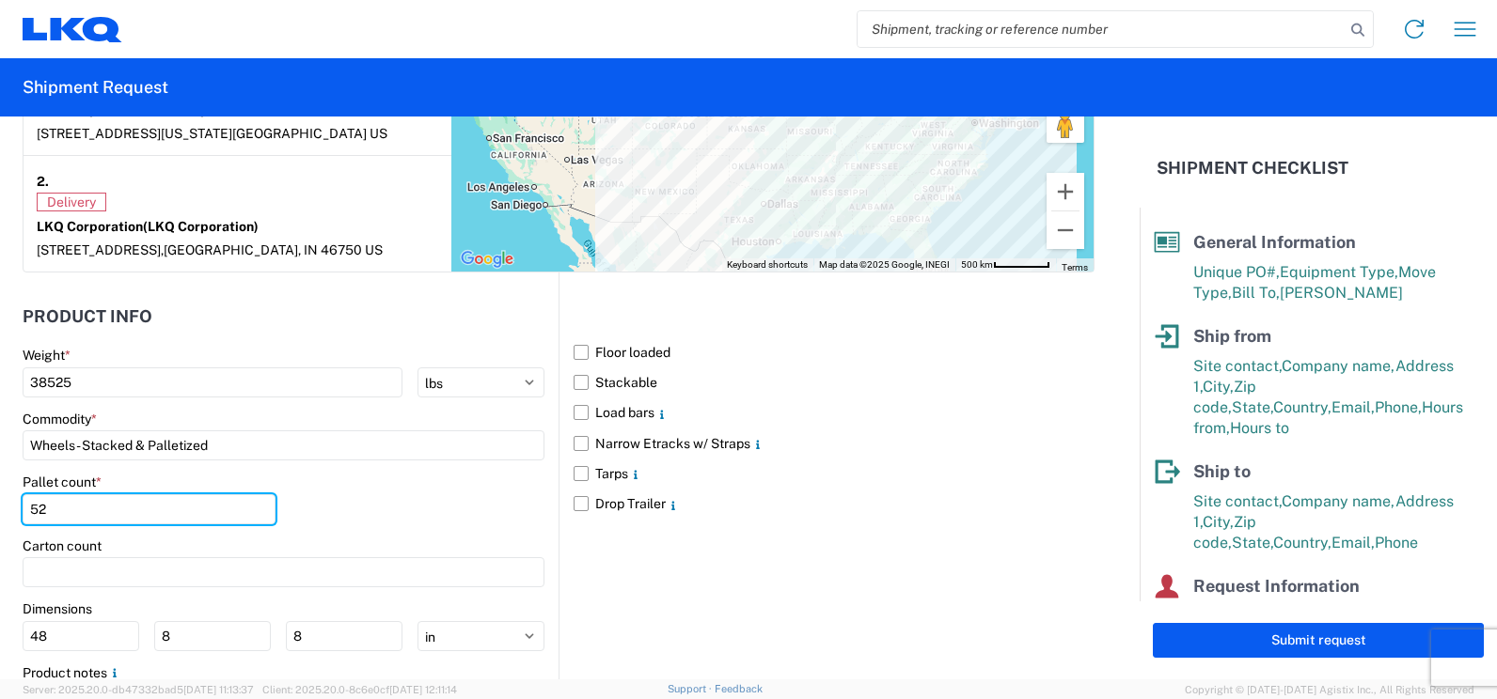
type input "52"
click at [542, 514] on main "Weight * 38525 kgs lbs Commodity * Wheels - Stacked & Palletized Pallet count *…" at bounding box center [291, 554] width 536 height 414
click at [574, 353] on label "Floor loaded" at bounding box center [833, 352] width 521 height 30
click at [0, 0] on input "Floor loaded" at bounding box center [0, 0] width 0 height 0
click at [575, 384] on label "Stackable" at bounding box center [833, 383] width 521 height 30
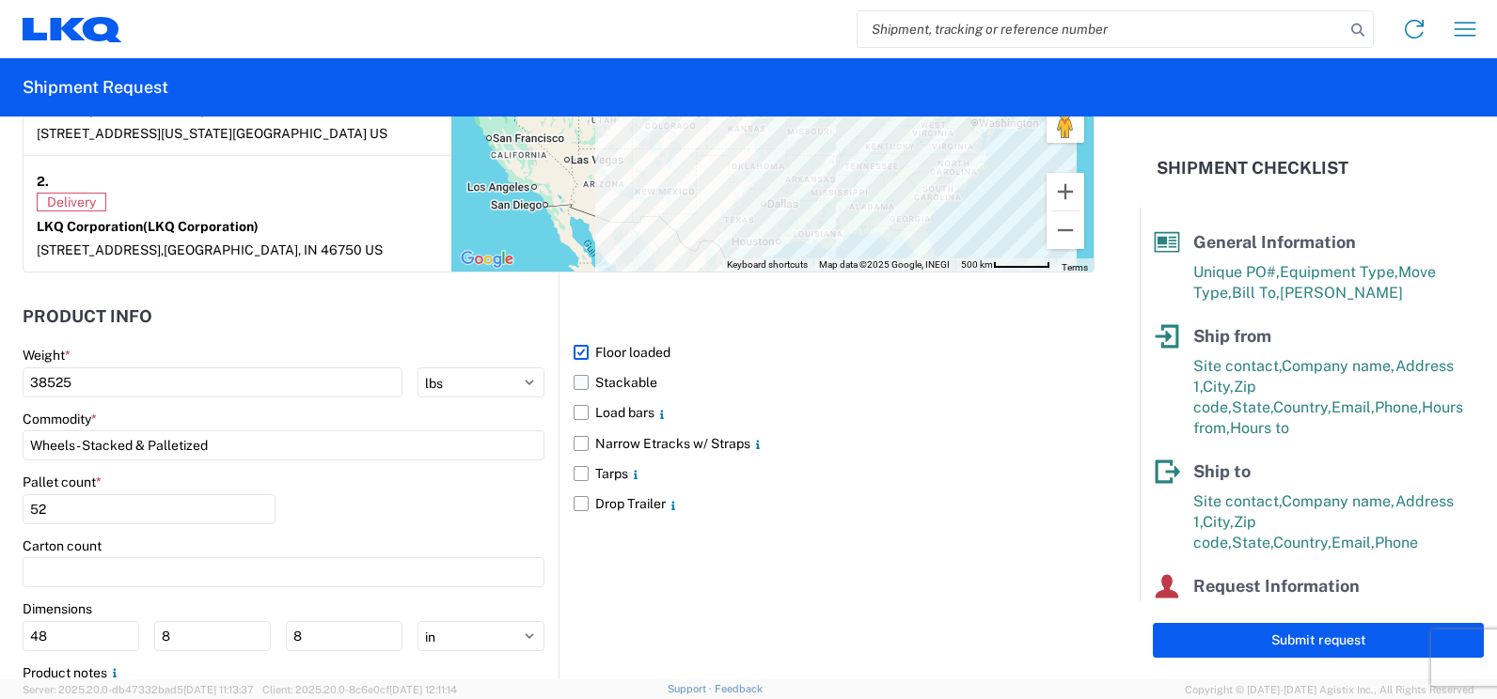
click at [0, 0] on input "Stackable" at bounding box center [0, 0] width 0 height 0
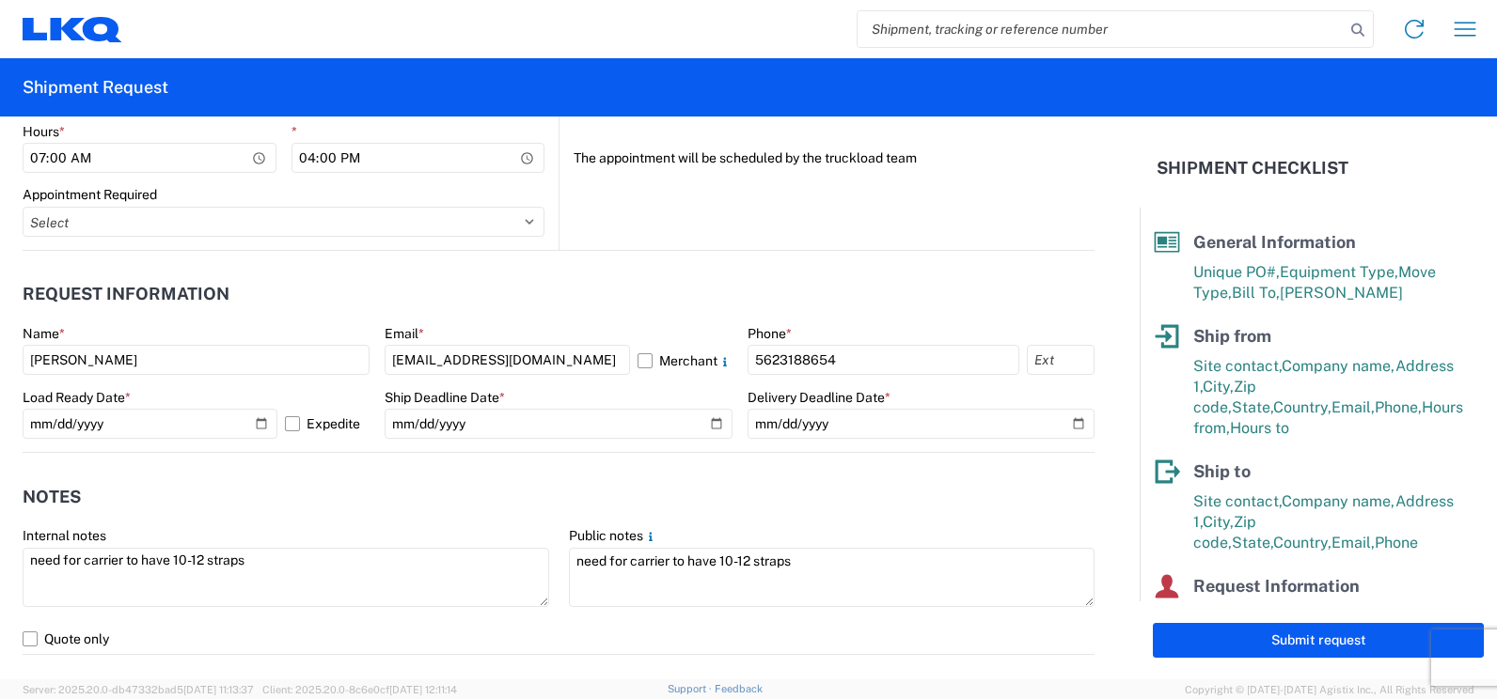
scroll to position [940, 0]
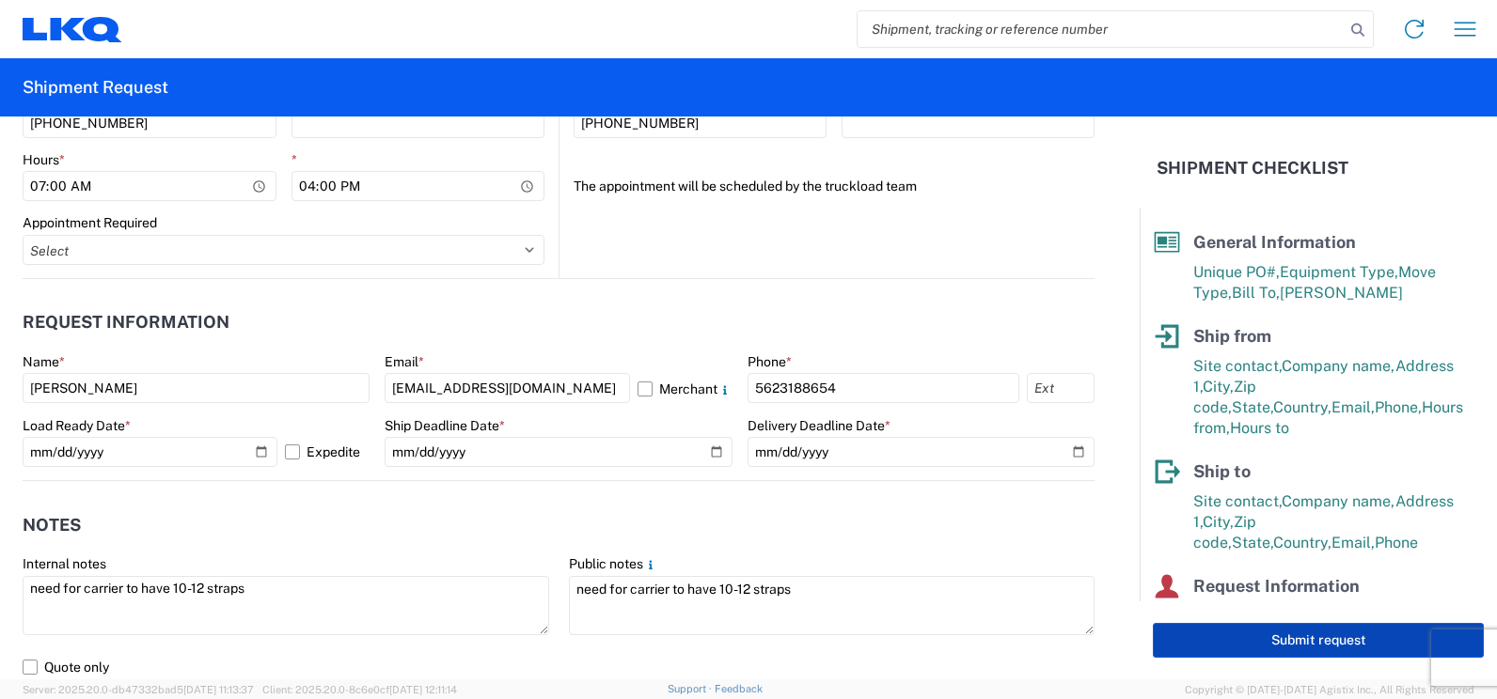
click at [1296, 642] on button "Submit request" at bounding box center [1318, 640] width 331 height 35
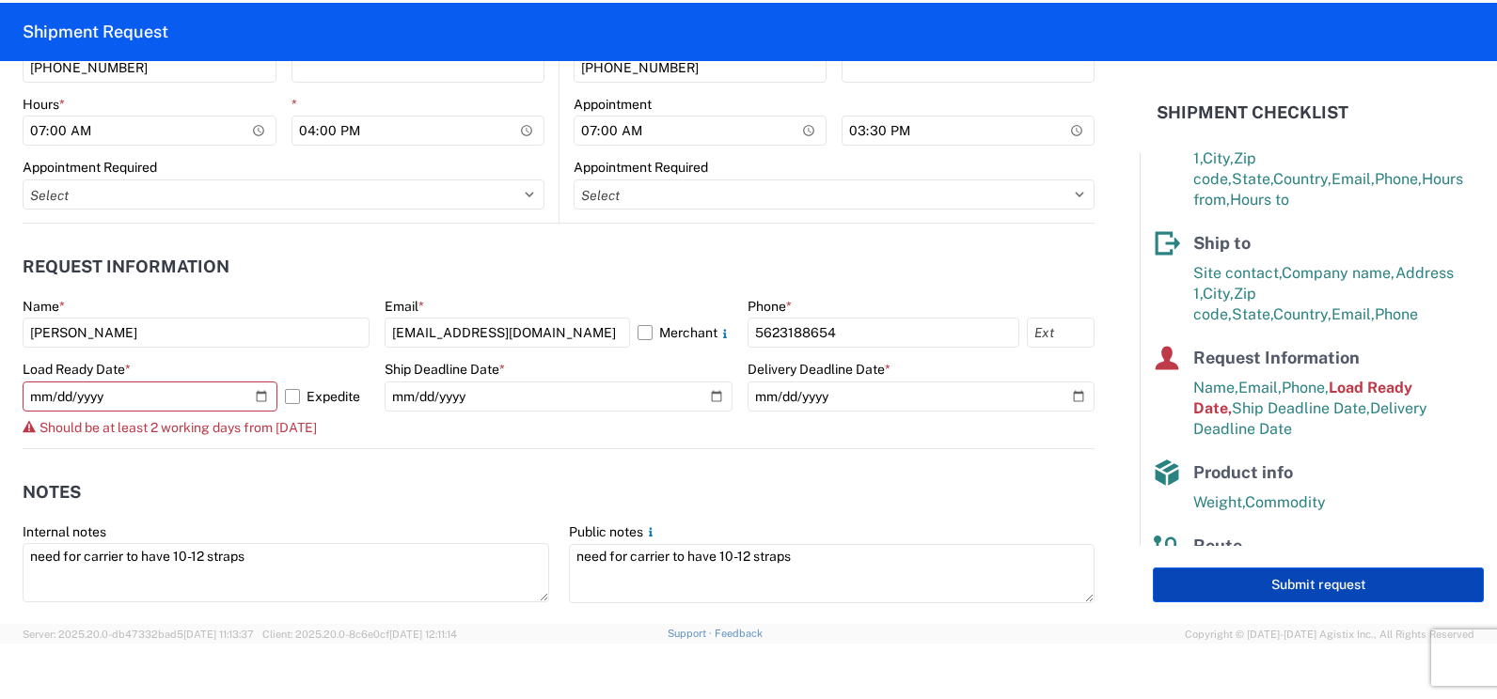
scroll to position [196, 0]
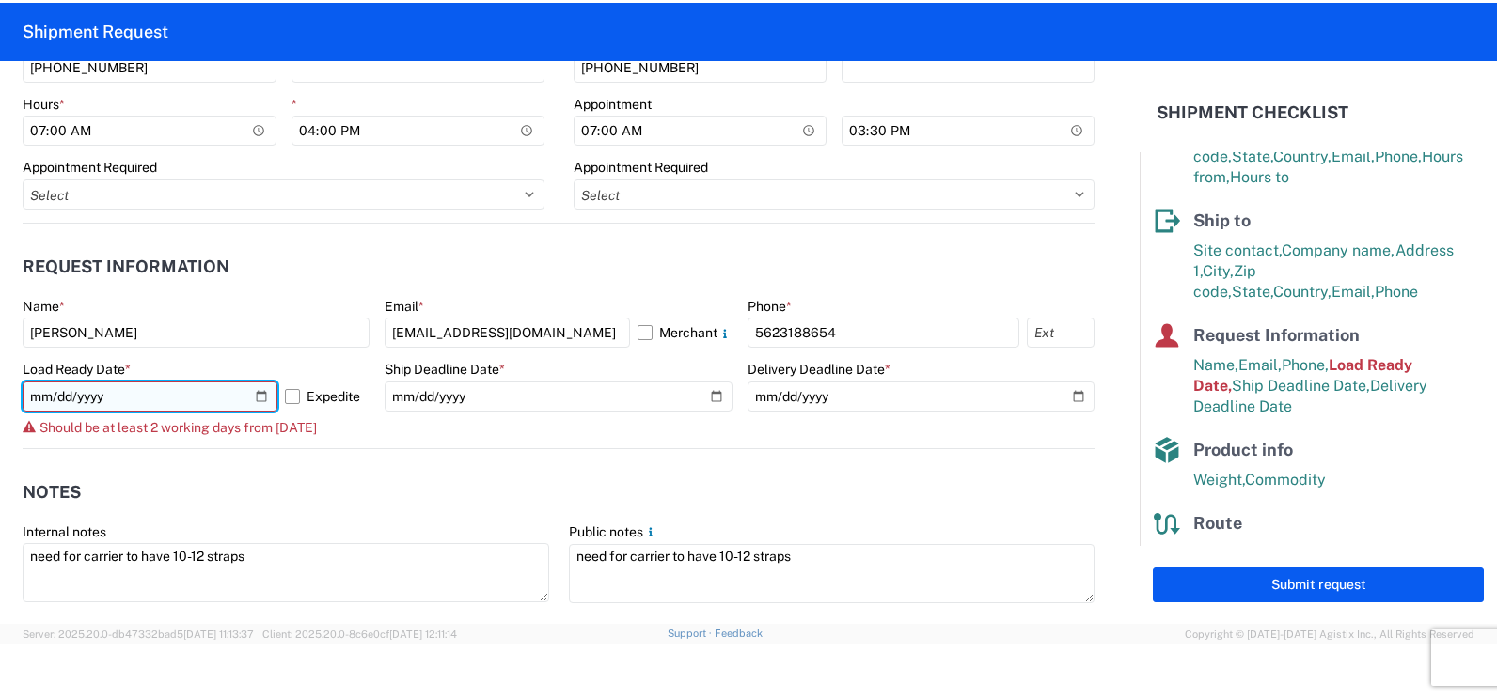
click at [256, 397] on input "2025-10-08" at bounding box center [150, 397] width 255 height 30
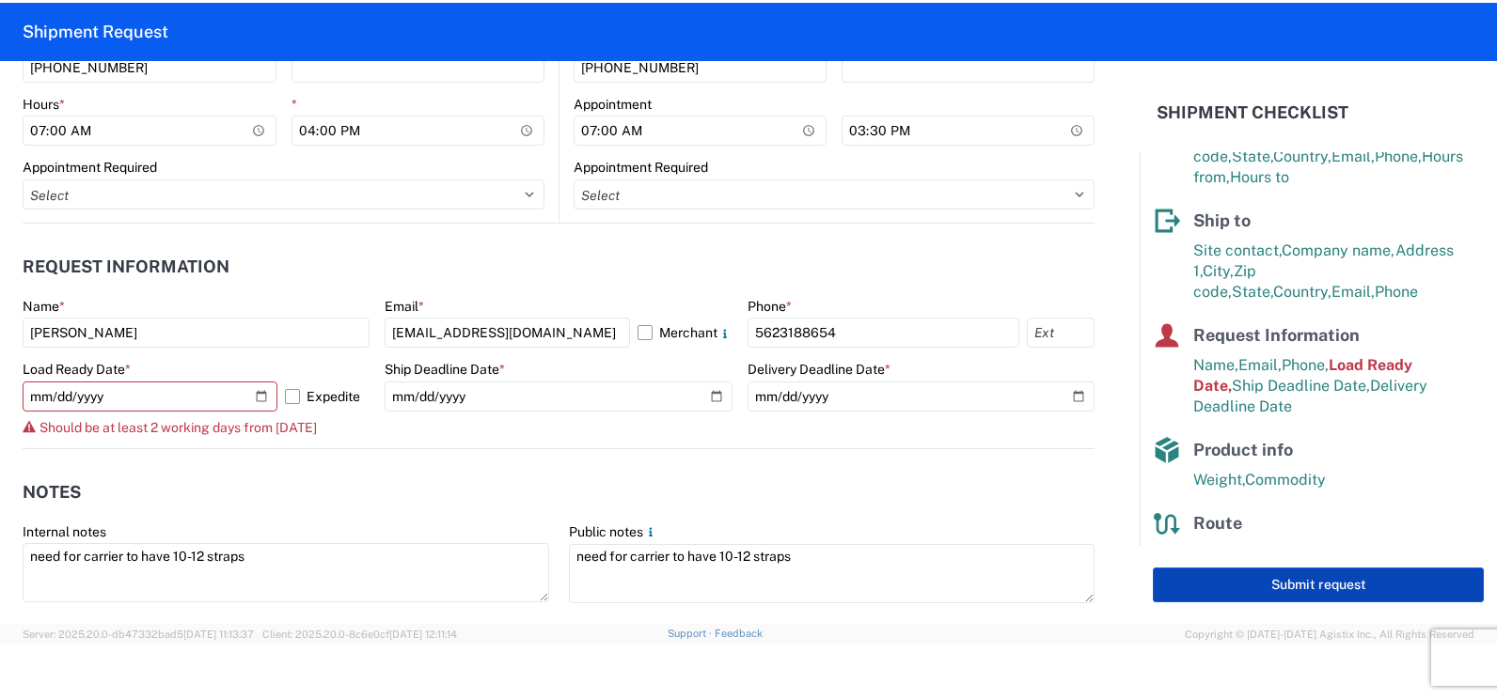
click at [1225, 580] on button "Submit request" at bounding box center [1318, 585] width 331 height 35
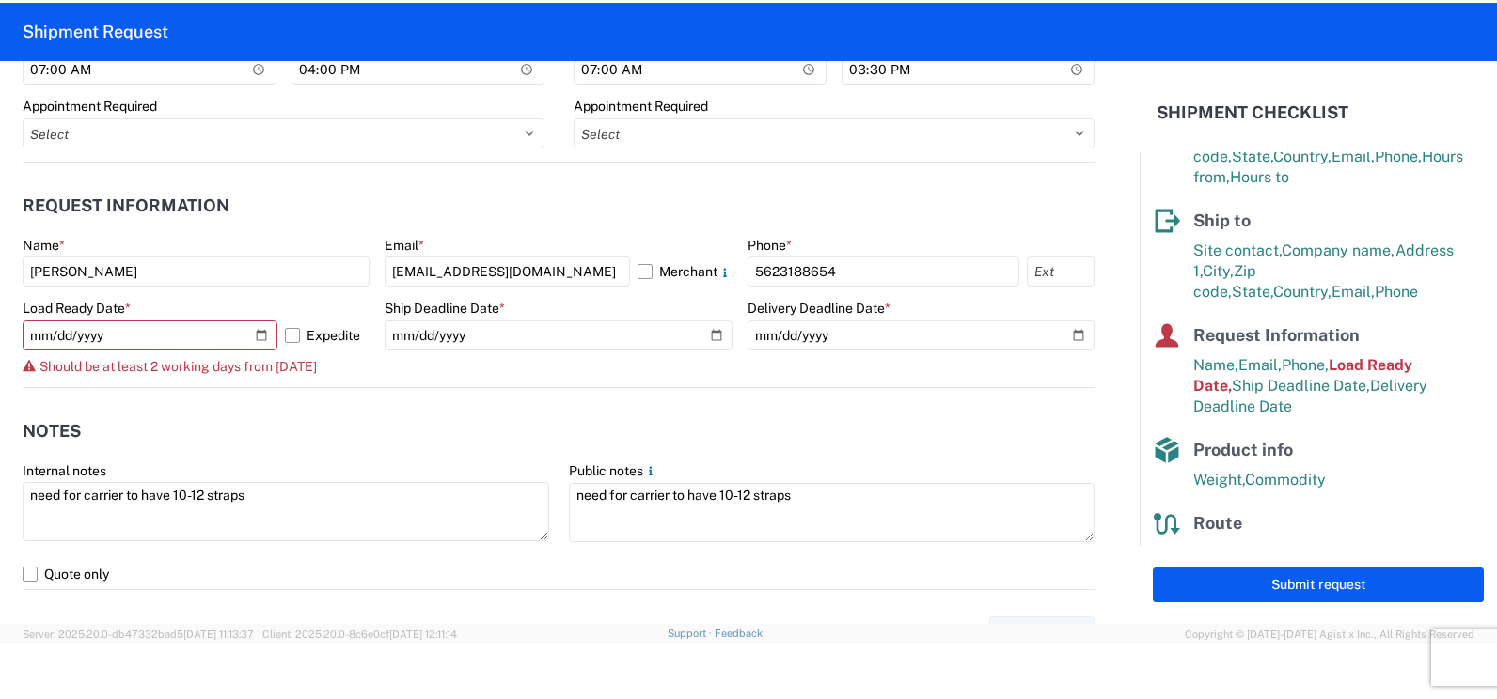
scroll to position [1034, 0]
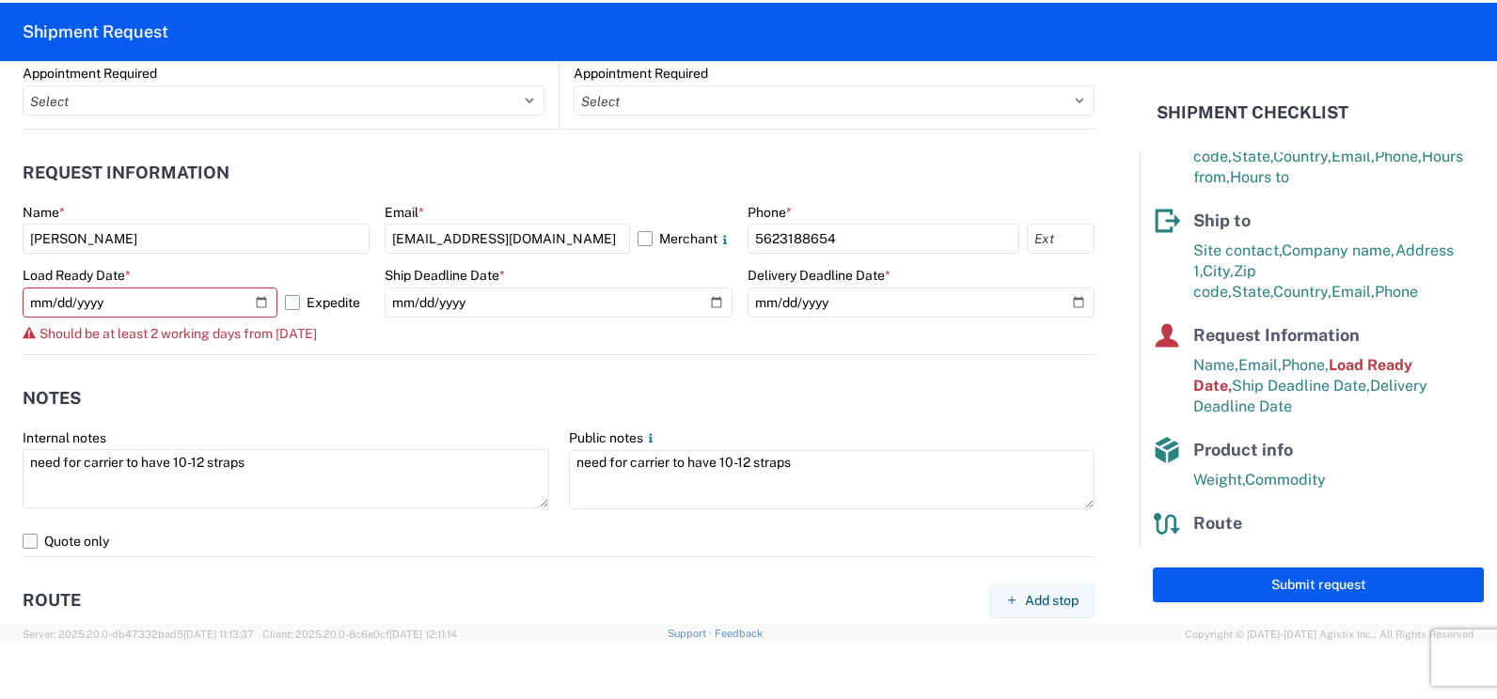
click at [294, 301] on label "Expedite" at bounding box center [327, 303] width 85 height 30
click at [0, 0] on input "Expedite" at bounding box center [0, 0] width 0 height 0
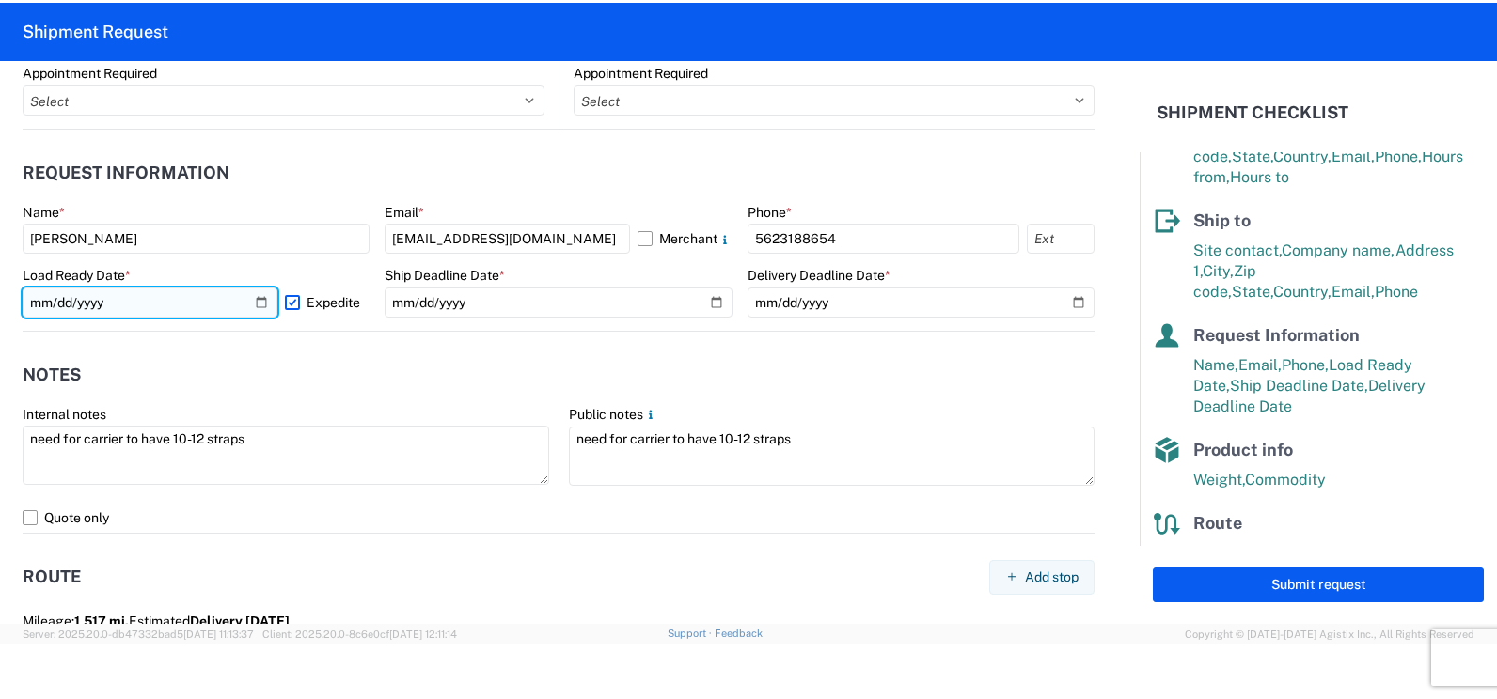
click at [258, 303] on input "2025-10-08" at bounding box center [150, 303] width 255 height 30
click at [259, 305] on input "2025-10-09" at bounding box center [150, 303] width 255 height 30
click at [290, 298] on label "Expedite" at bounding box center [327, 303] width 85 height 30
click at [0, 0] on input "Expedite" at bounding box center [0, 0] width 0 height 0
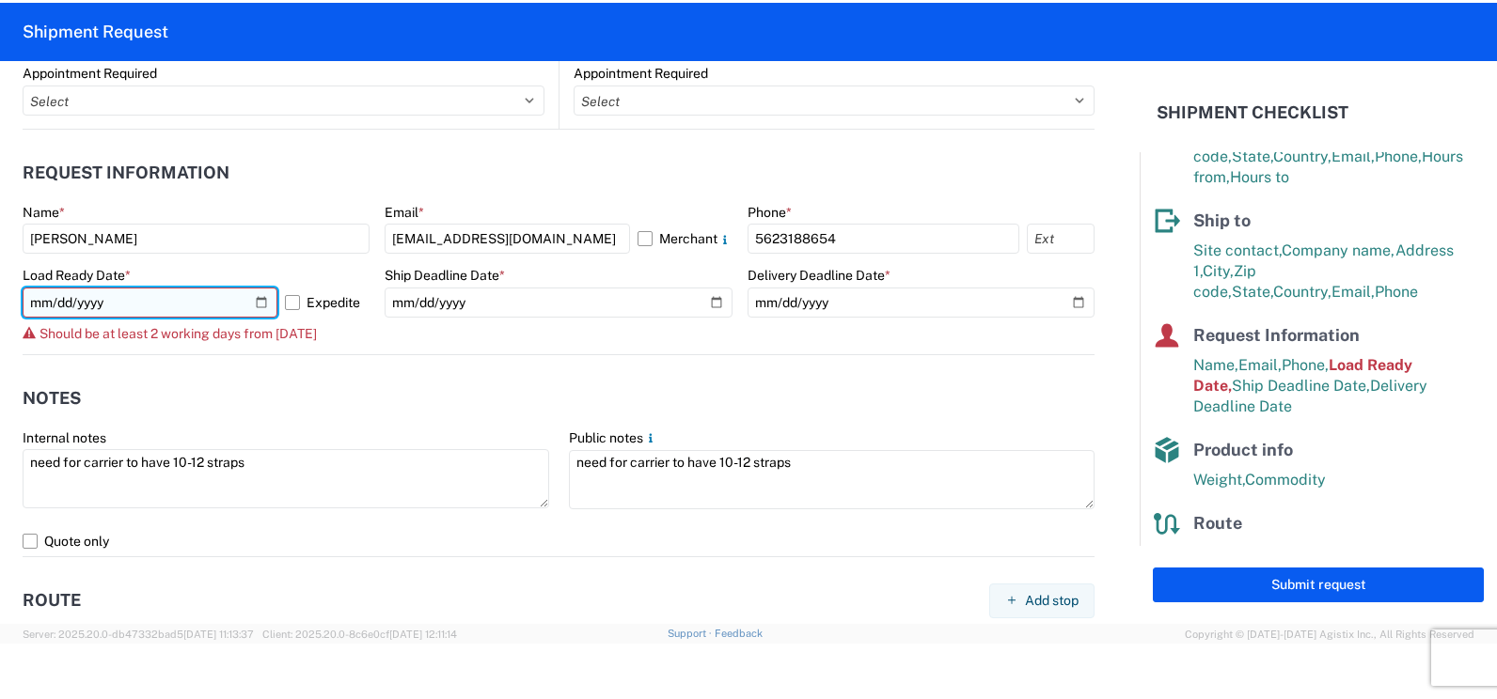
click at [257, 303] on input "2025-10-08" at bounding box center [150, 303] width 255 height 30
type input "2025-10-09"
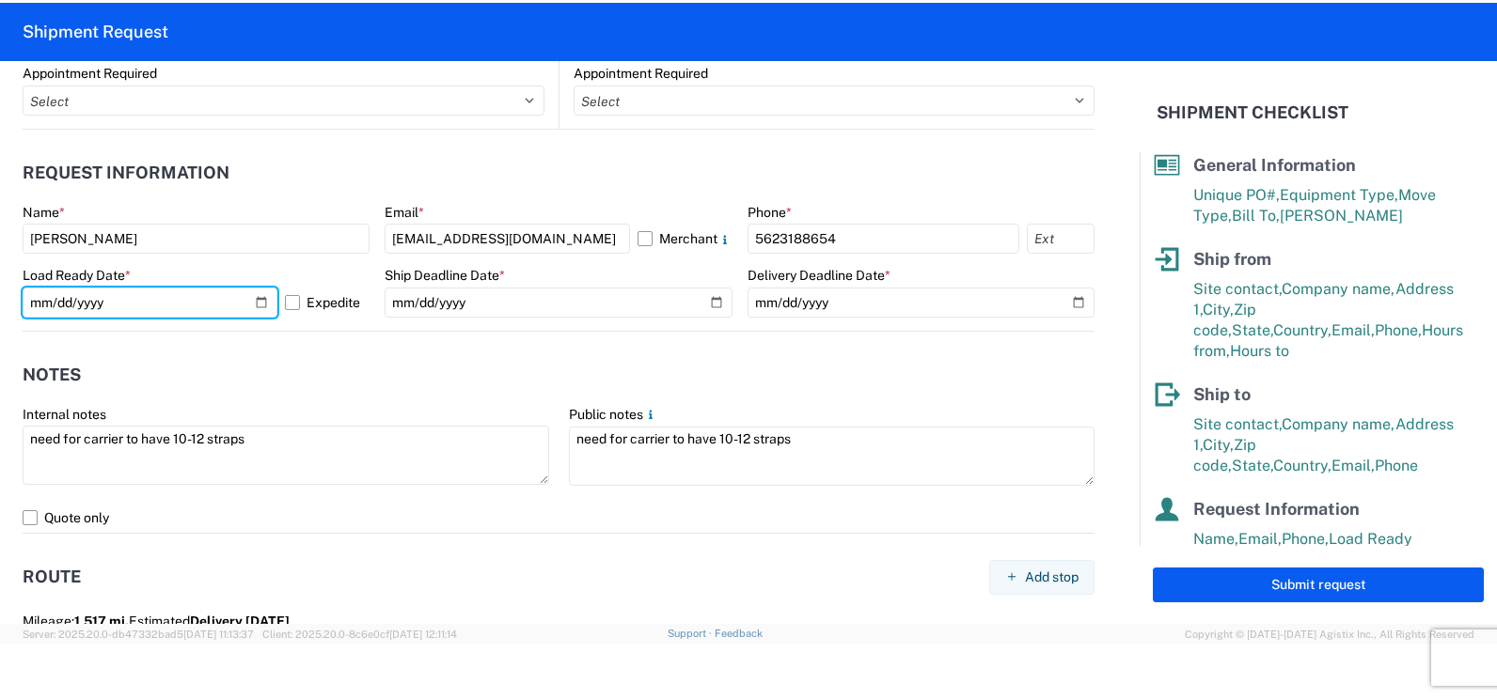
scroll to position [0, 0]
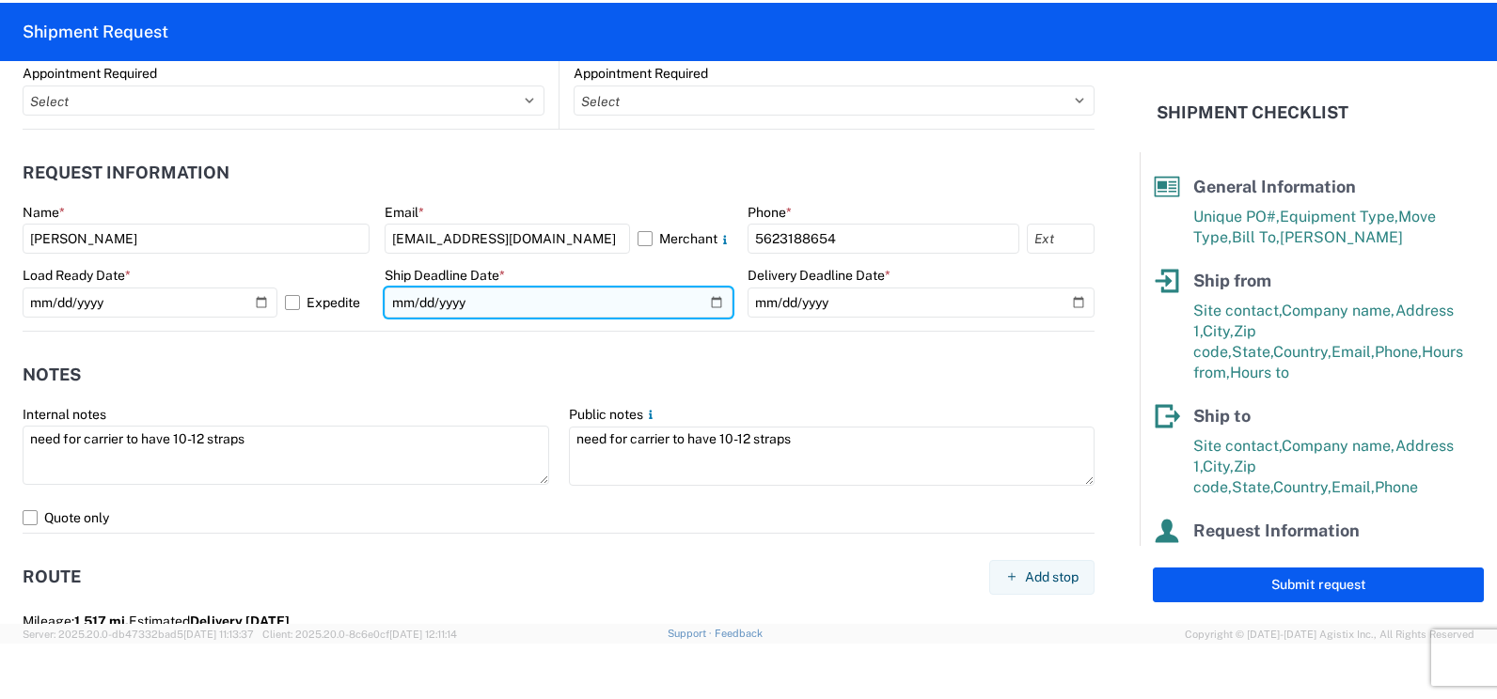
click at [707, 300] on input "2025-10-09" at bounding box center [557, 303] width 347 height 30
type input "2025-10-10"
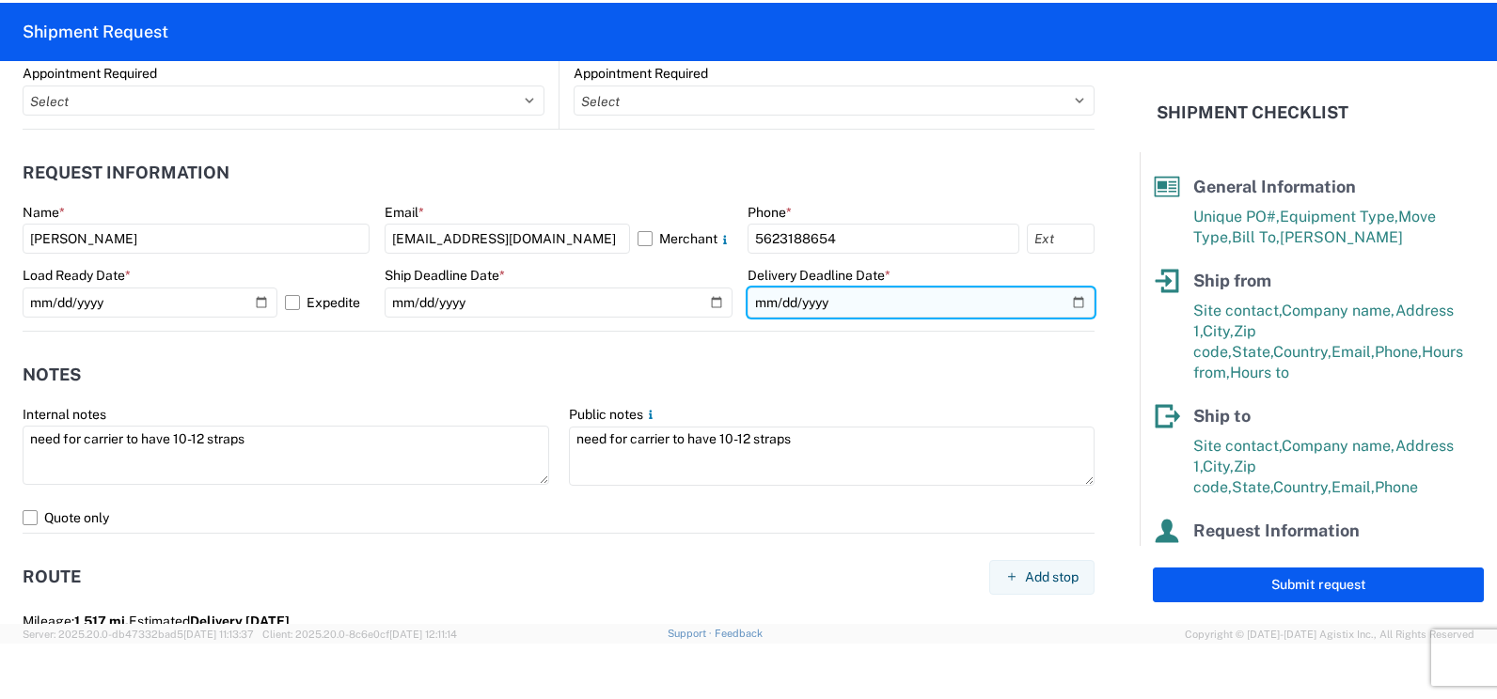
click at [1056, 301] on input "2025-10-13" at bounding box center [920, 303] width 347 height 30
type input "2025-10-14"
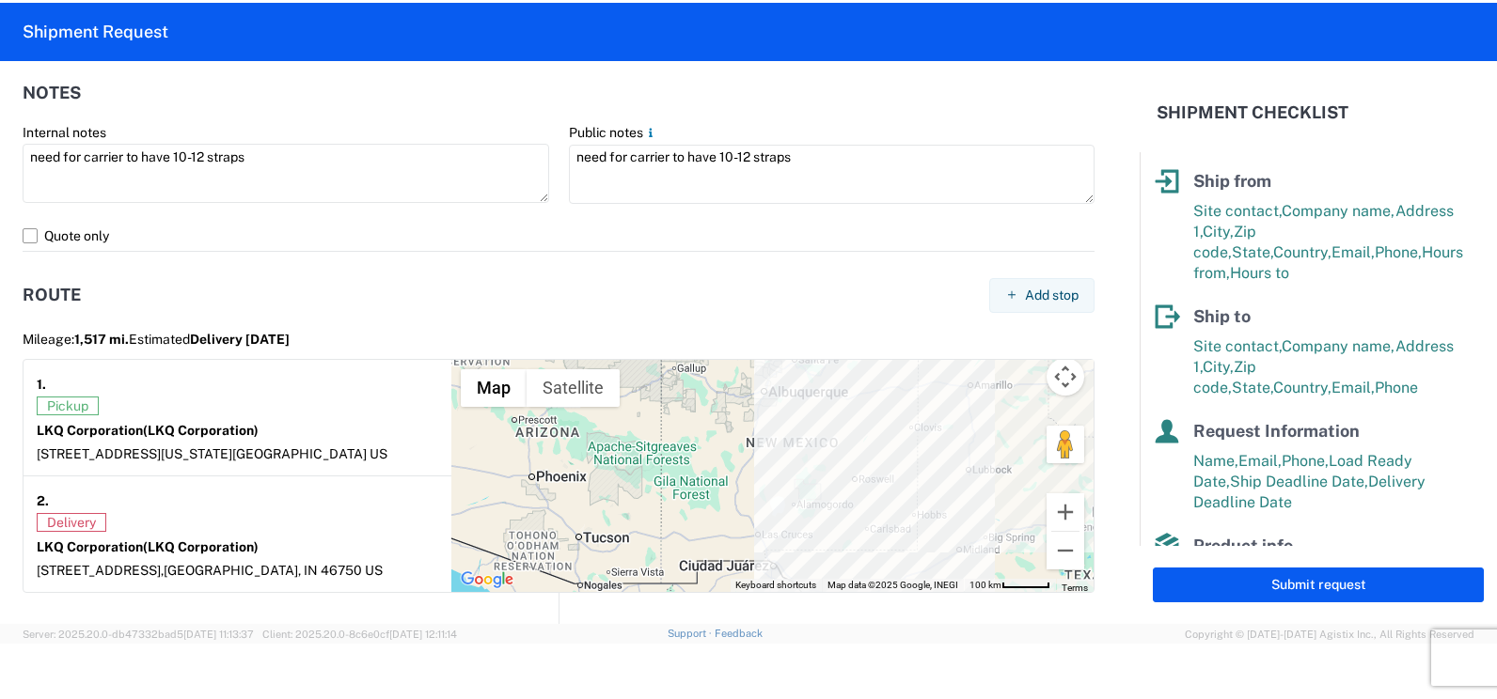
scroll to position [254, 0]
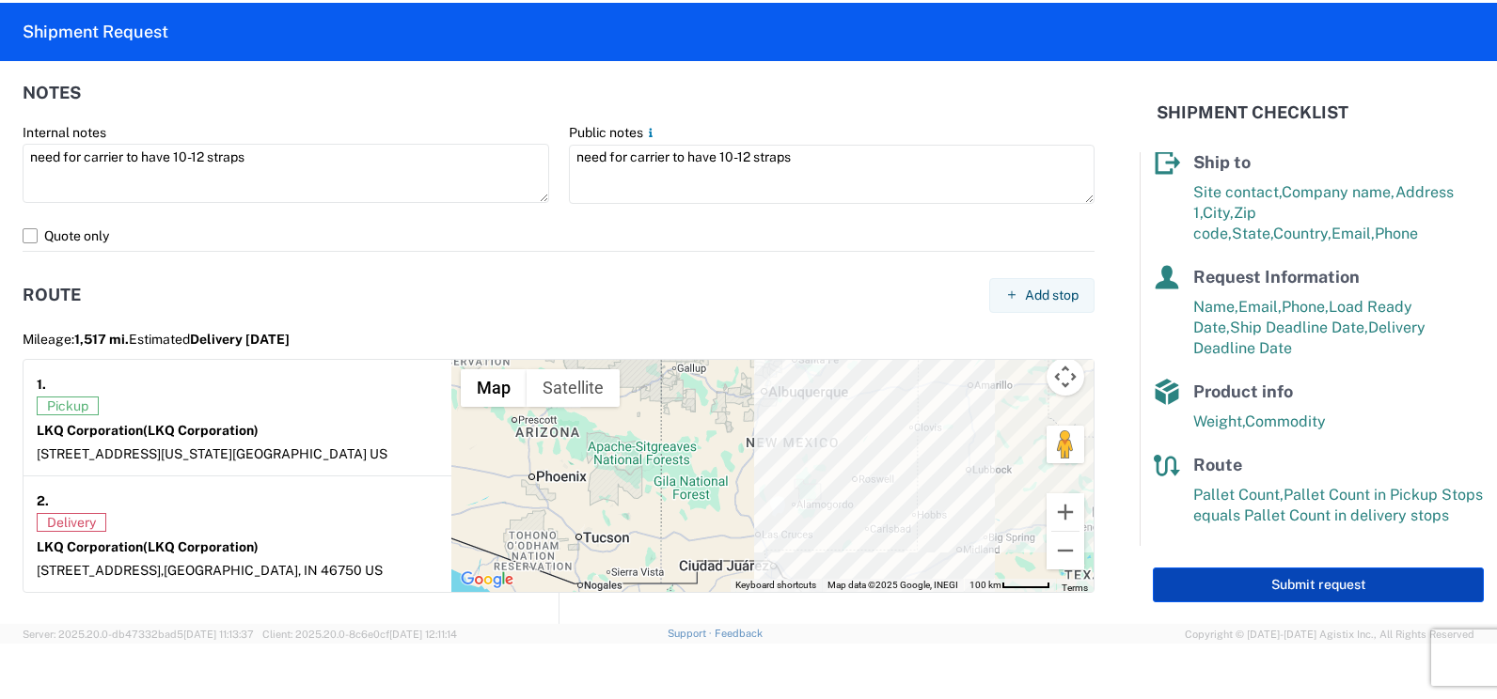
click at [1266, 586] on button "Submit request" at bounding box center [1318, 585] width 331 height 35
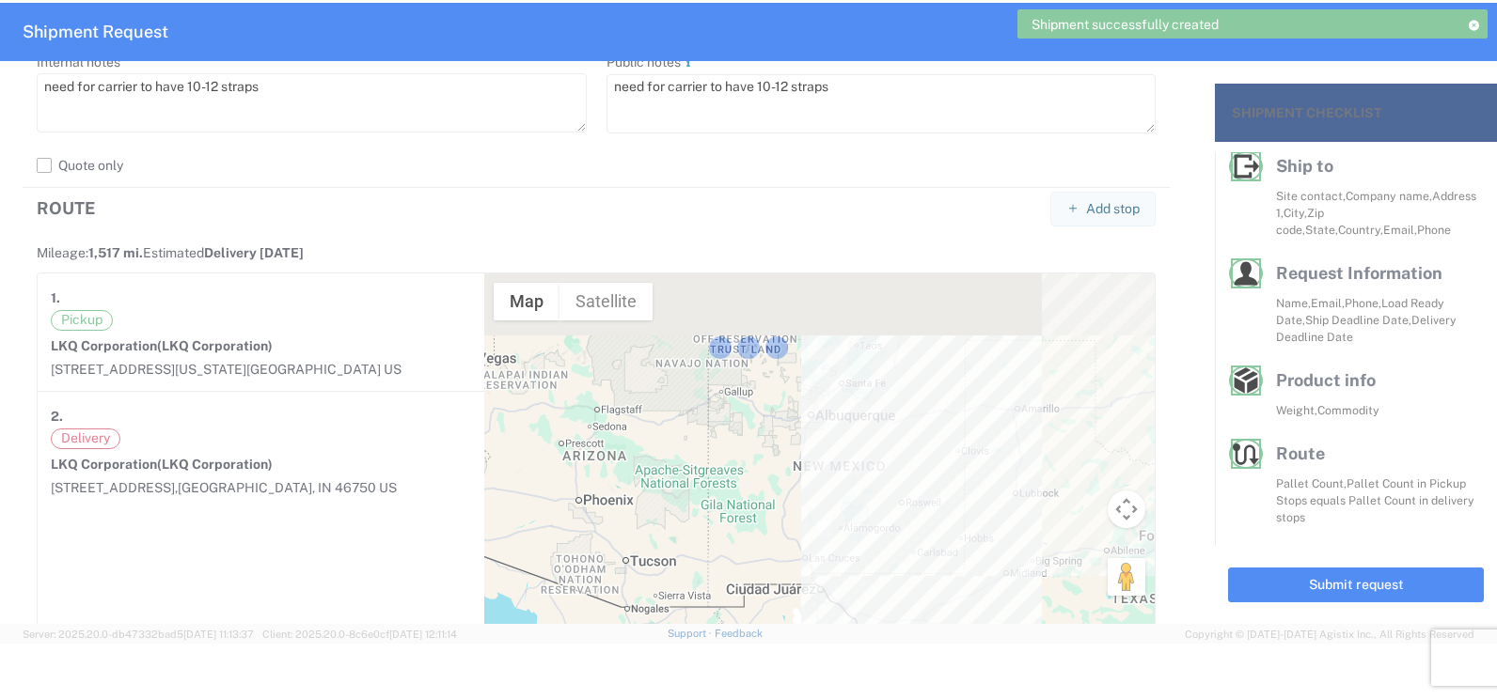
scroll to position [237, 0]
